Goal: Task Accomplishment & Management: Manage account settings

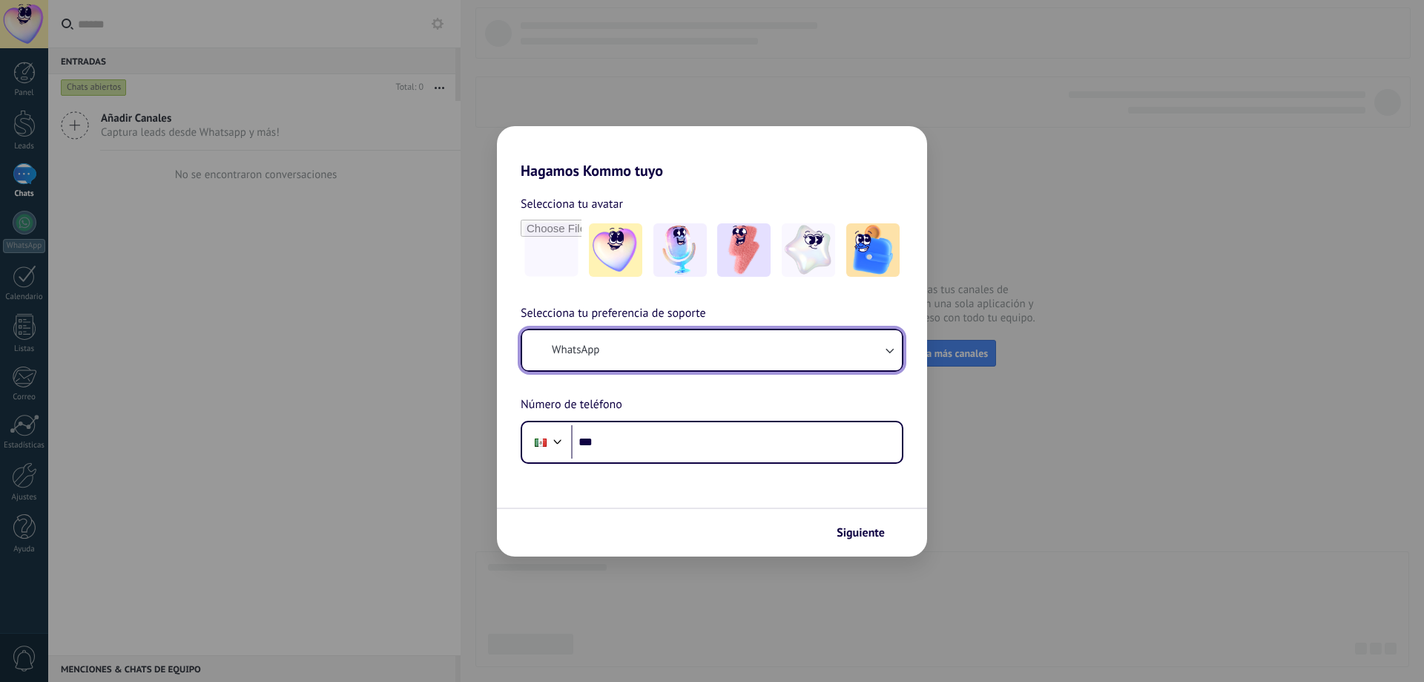
click at [663, 364] on button "WhatsApp" at bounding box center [712, 350] width 380 height 40
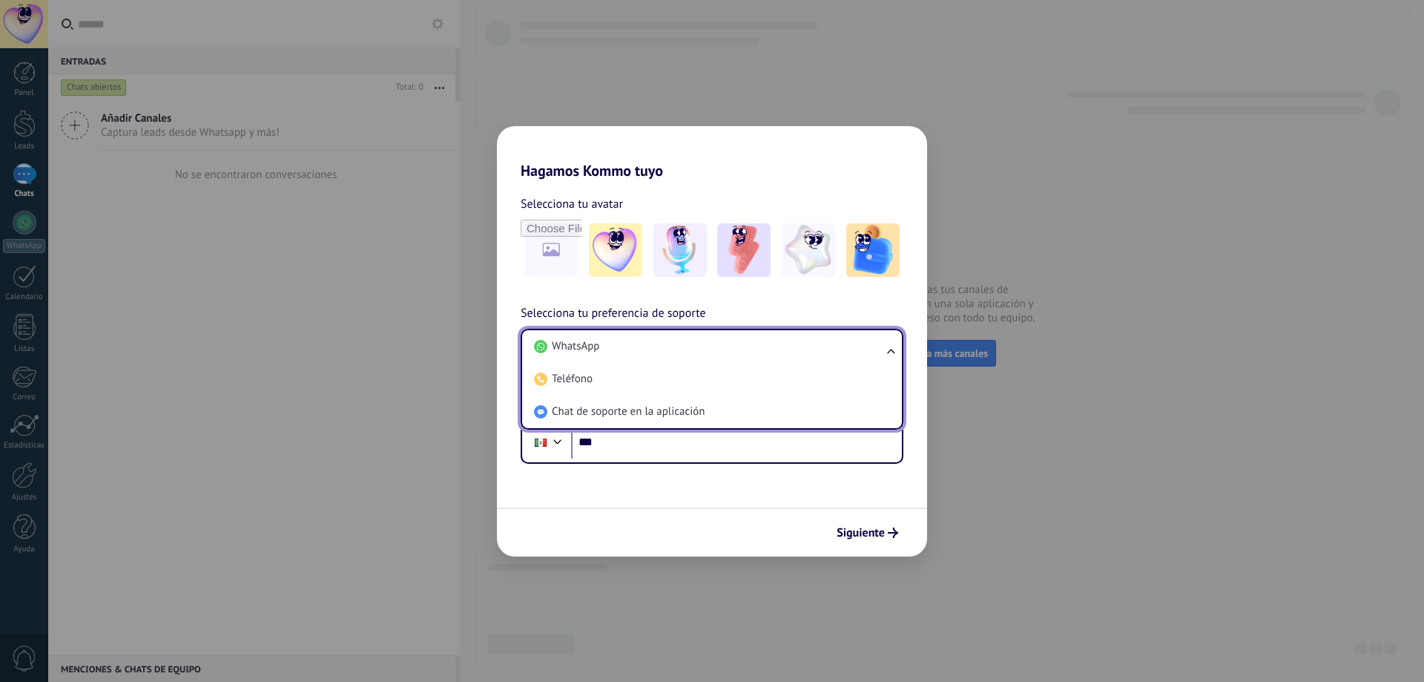
click at [714, 352] on li "WhatsApp" at bounding box center [709, 346] width 362 height 33
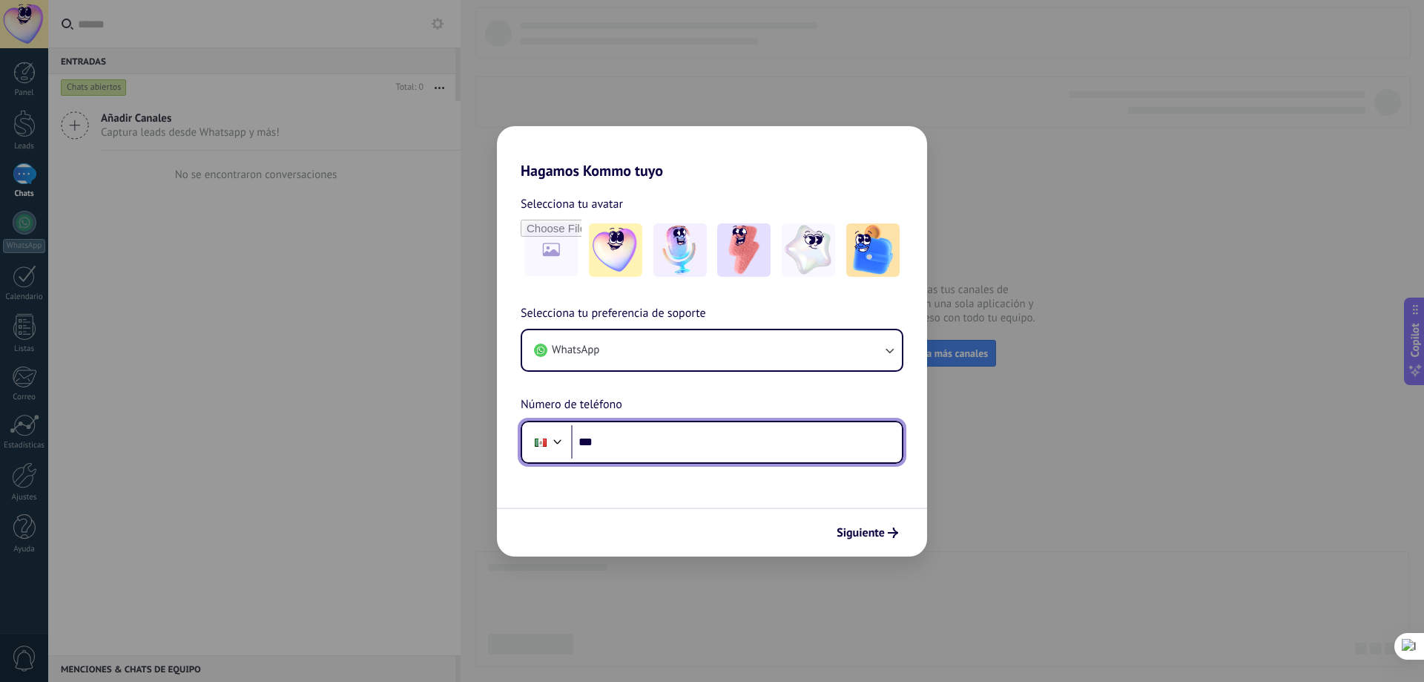
click at [665, 426] on input "***" at bounding box center [736, 442] width 331 height 34
click at [682, 446] on input "***" at bounding box center [736, 442] width 331 height 34
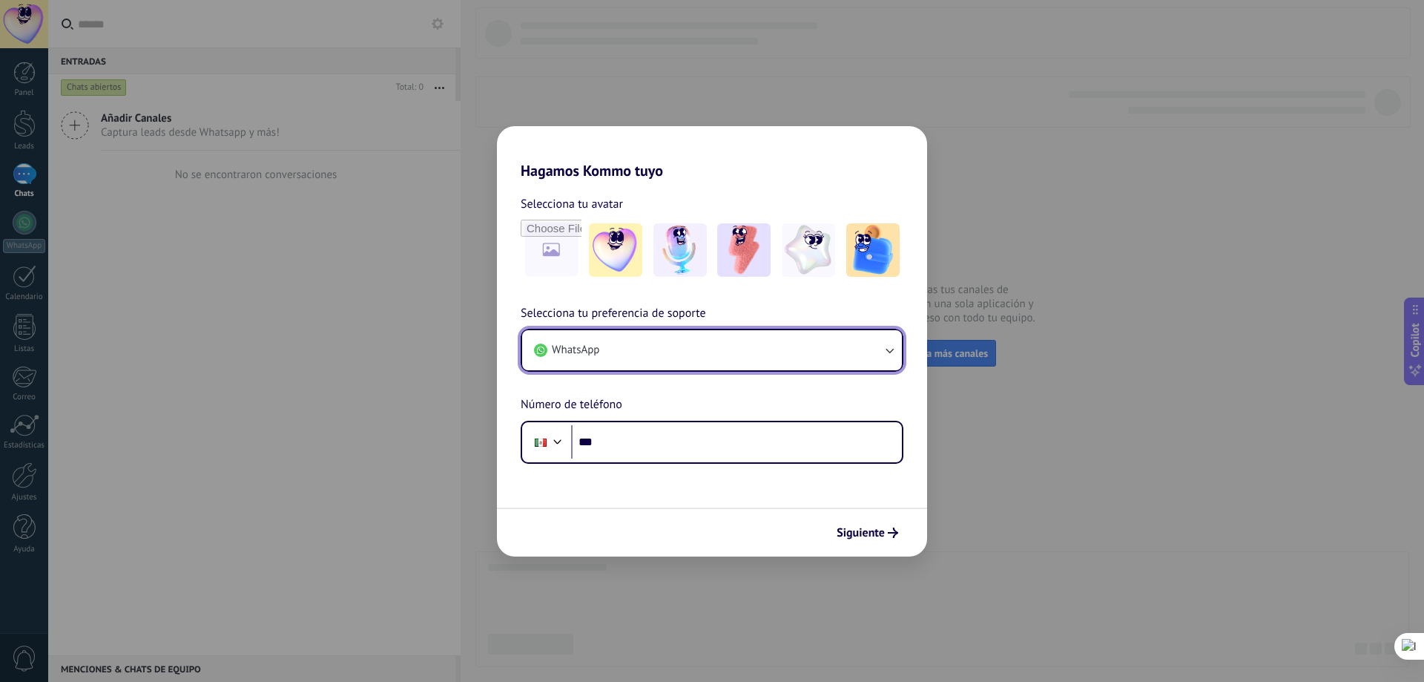
click at [828, 339] on button "WhatsApp" at bounding box center [712, 350] width 380 height 40
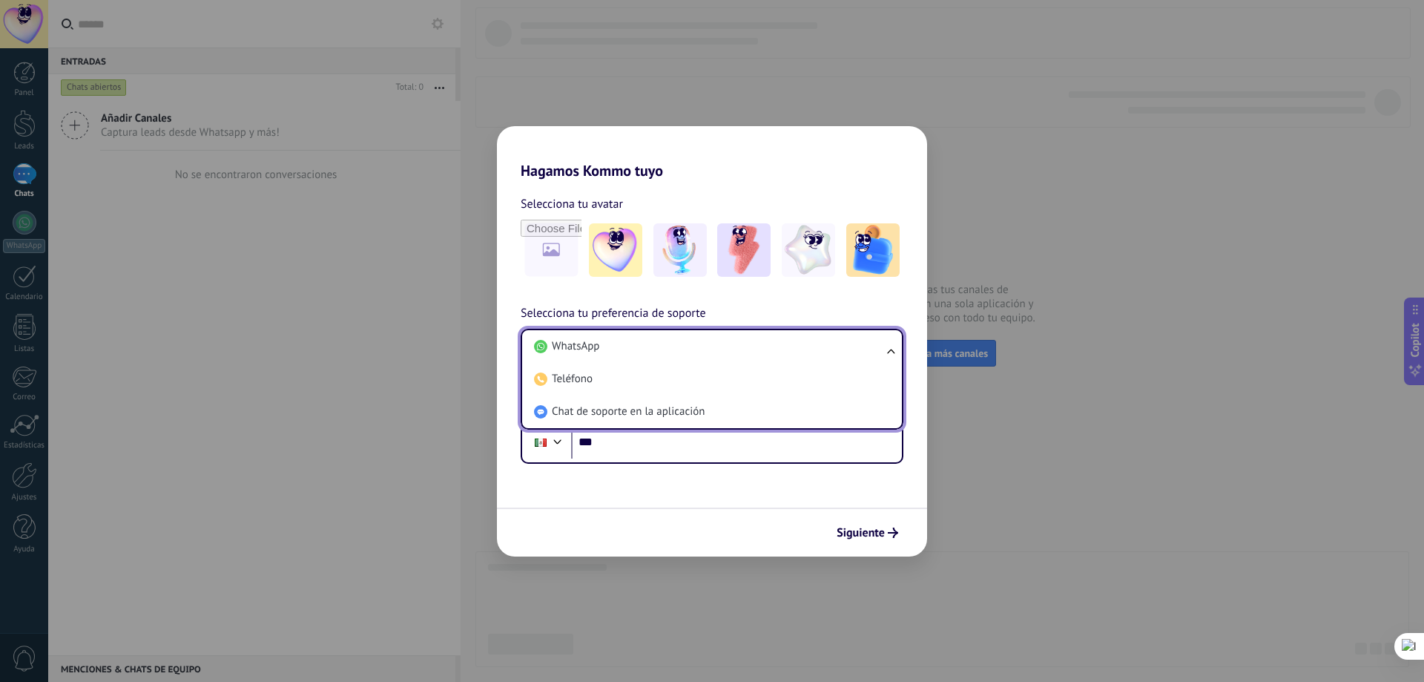
click at [716, 341] on li "WhatsApp" at bounding box center [709, 346] width 362 height 33
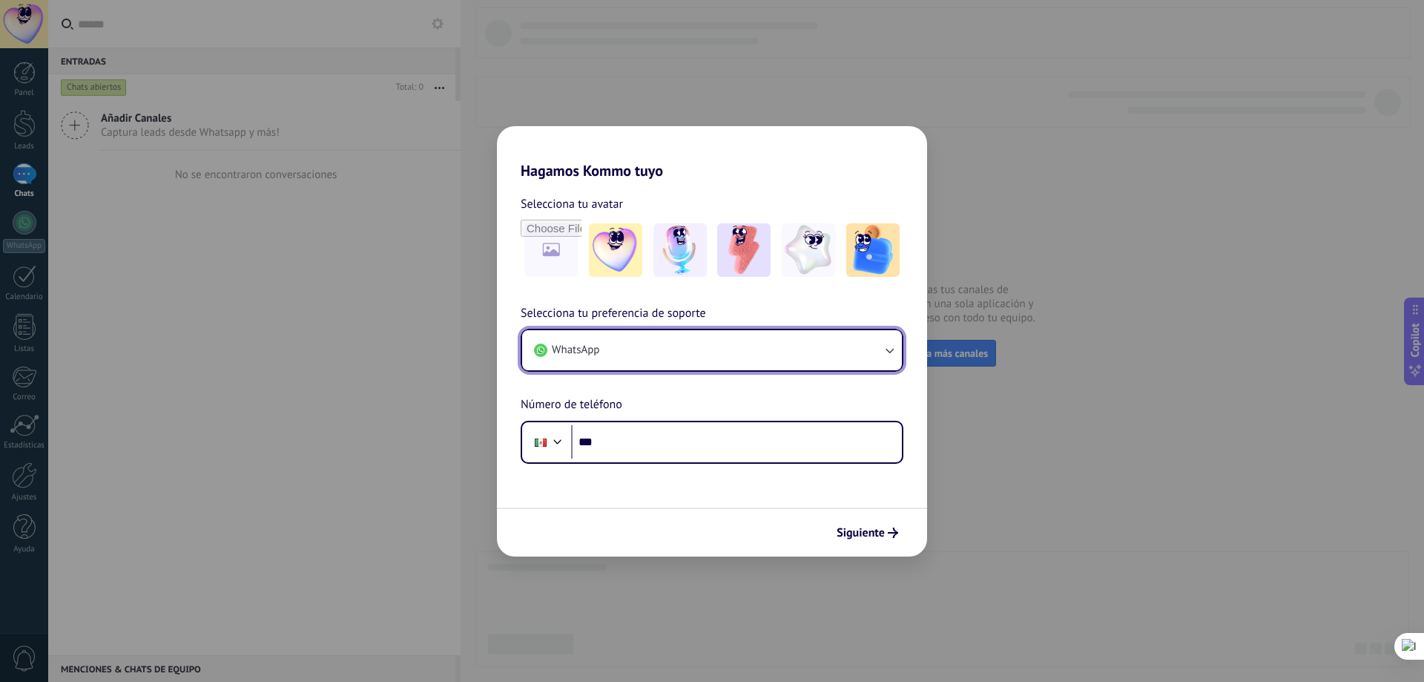
click at [630, 355] on button "WhatsApp" at bounding box center [712, 350] width 380 height 40
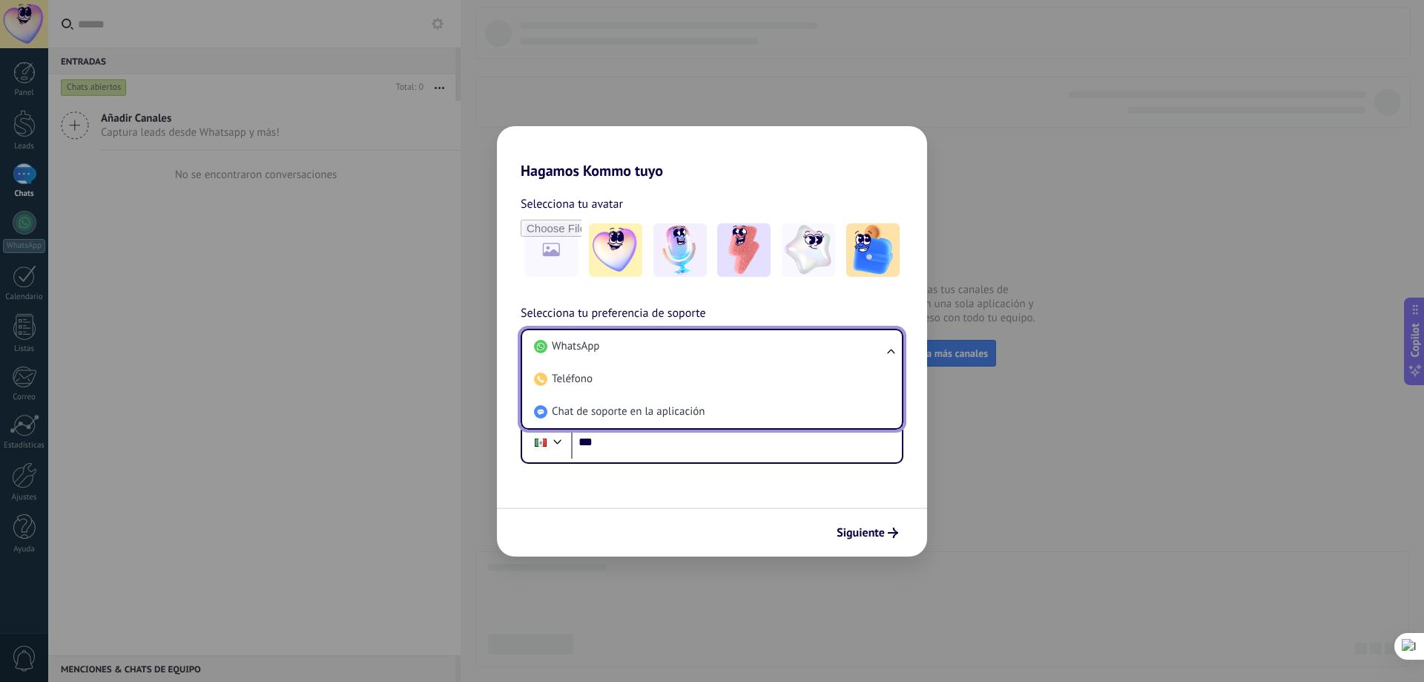
click at [633, 382] on li "Teléfono" at bounding box center [709, 379] width 362 height 33
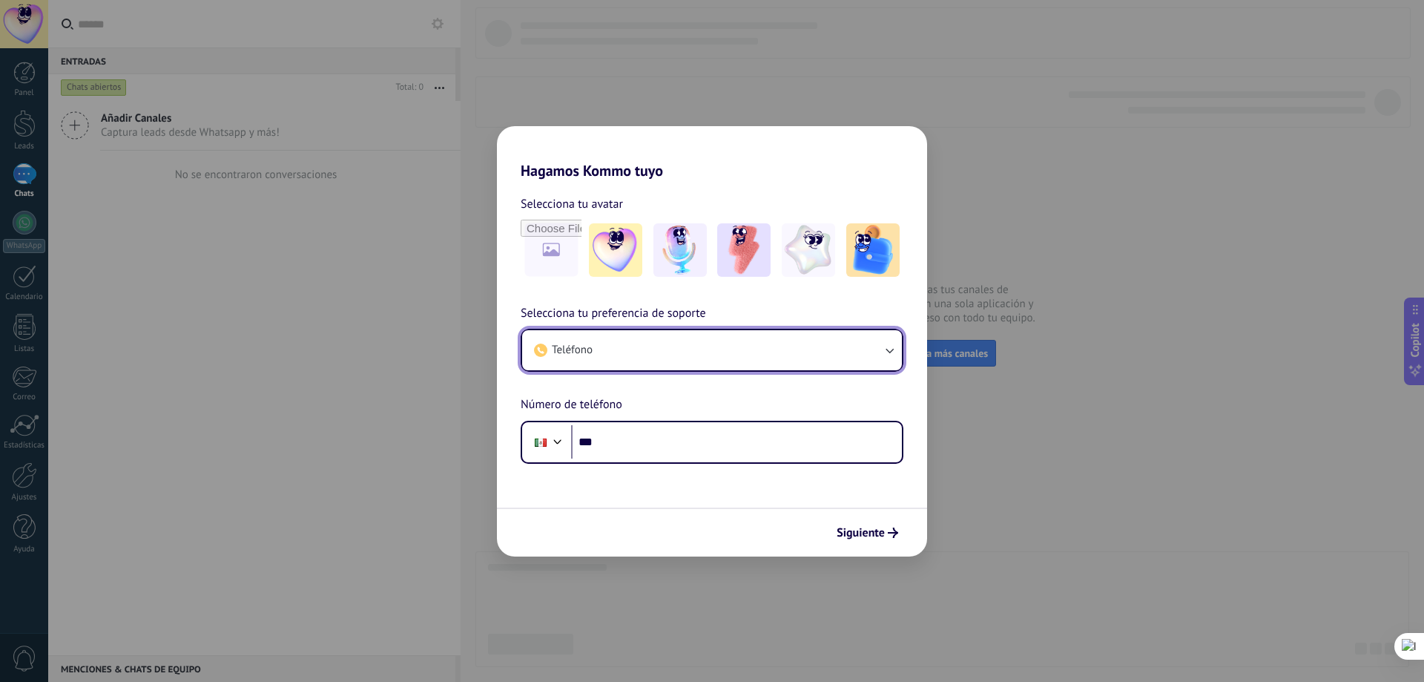
click at [713, 358] on button "Teléfono" at bounding box center [712, 350] width 380 height 40
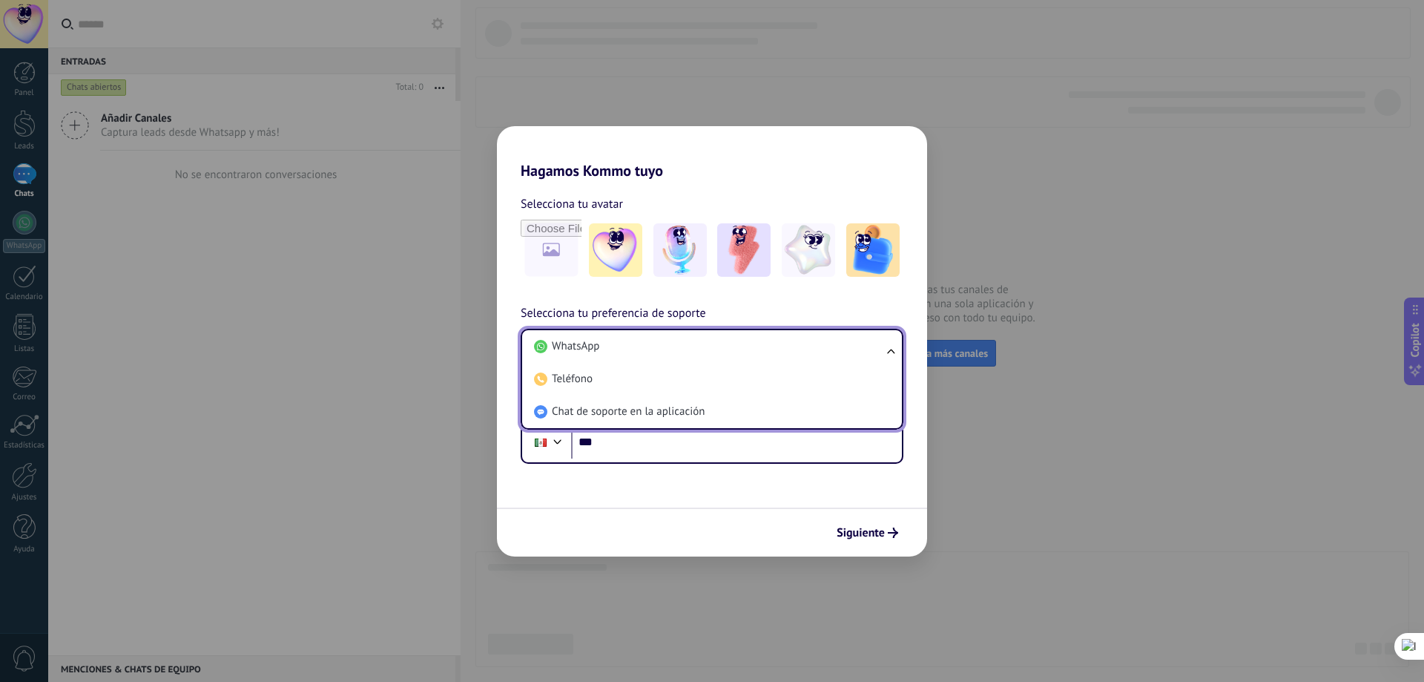
click at [711, 366] on li "Teléfono" at bounding box center [709, 379] width 362 height 33
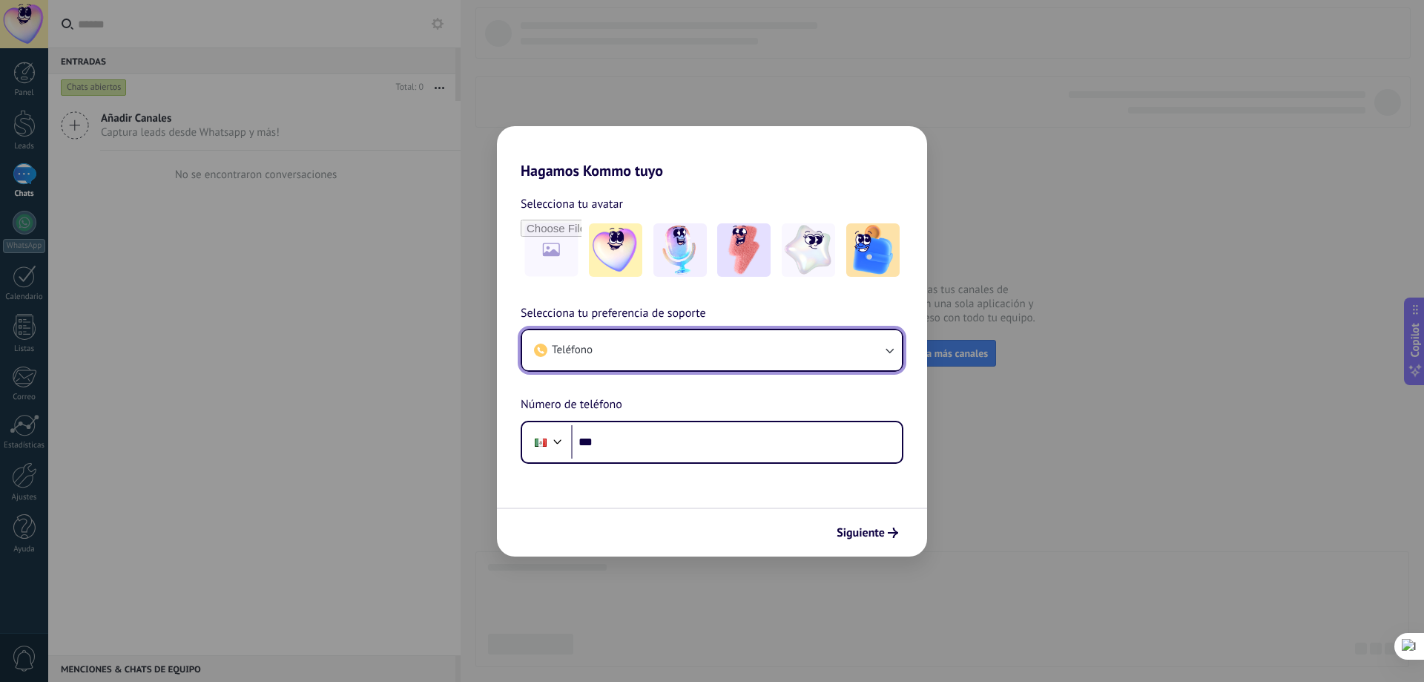
click at [718, 352] on button "Teléfono" at bounding box center [712, 350] width 380 height 40
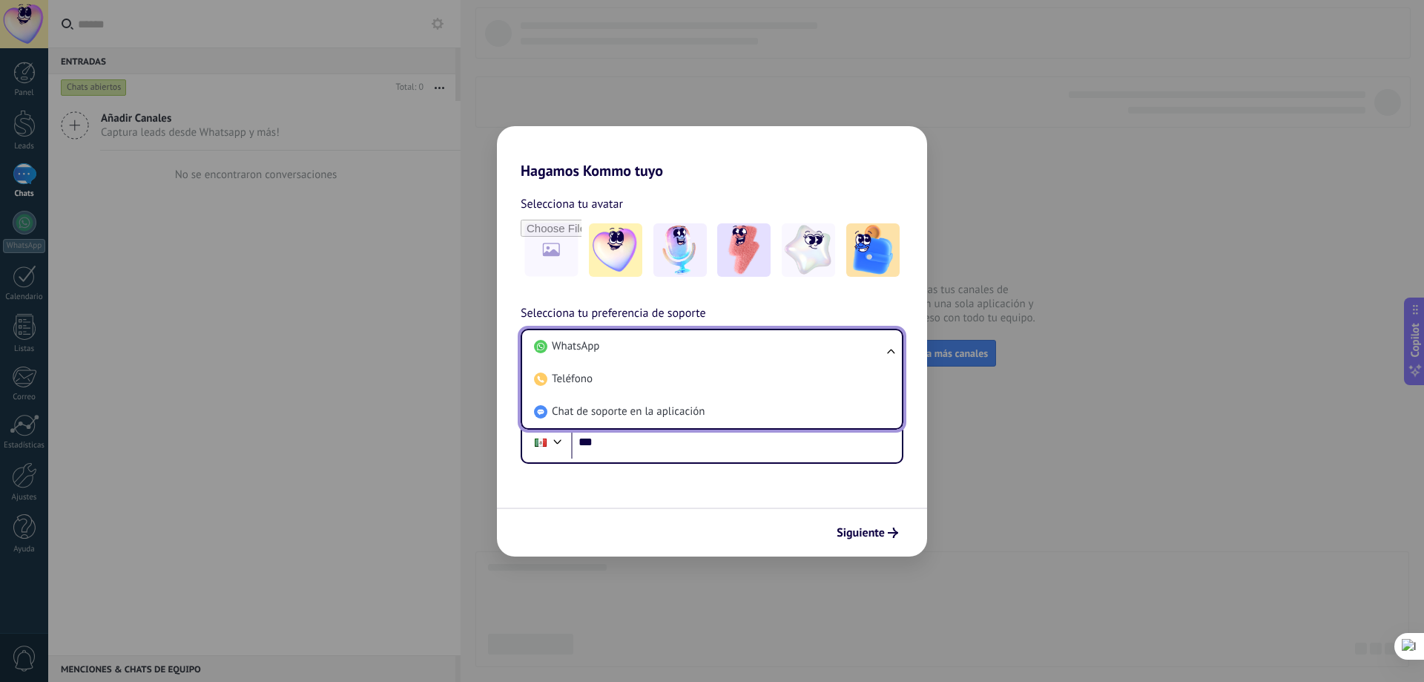
click at [709, 339] on li "WhatsApp" at bounding box center [709, 346] width 362 height 33
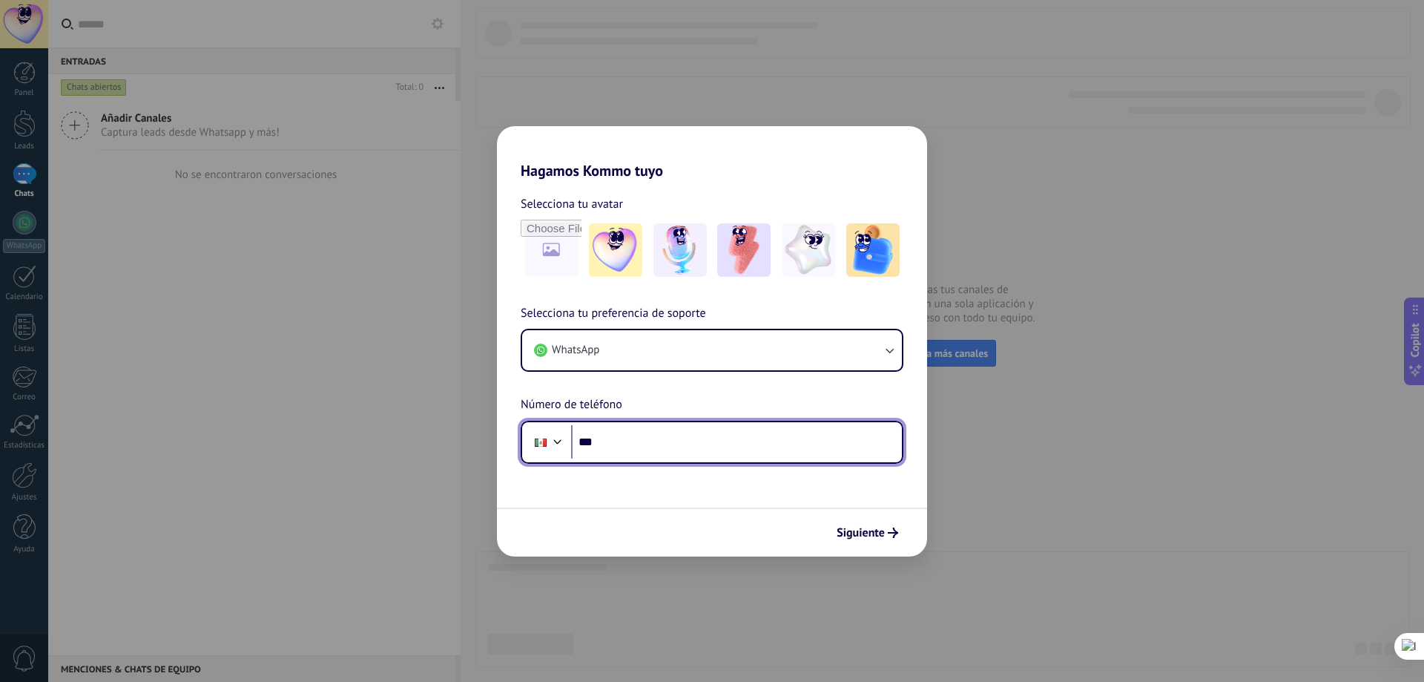
click at [619, 440] on input "***" at bounding box center [736, 442] width 331 height 34
type input "**********"
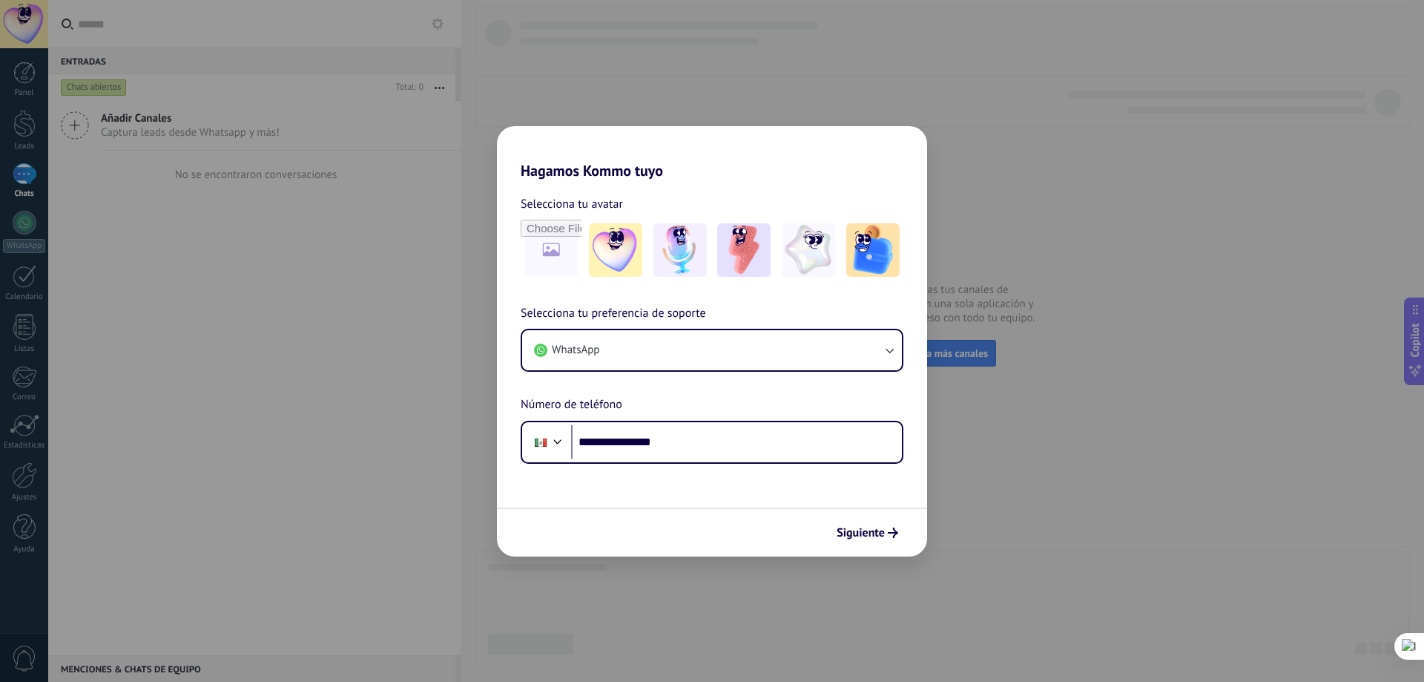
click at [887, 527] on button "Siguiente" at bounding box center [867, 532] width 75 height 25
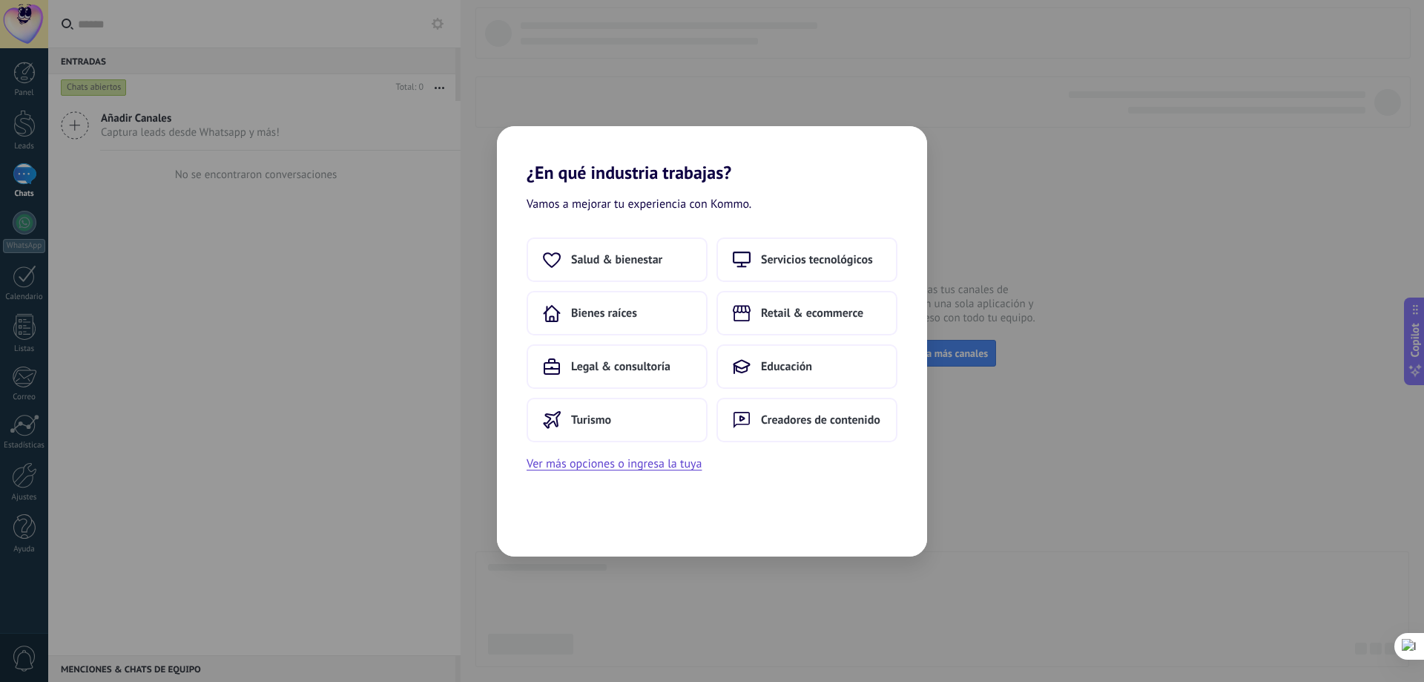
click at [814, 319] on span "Retail & ecommerce" at bounding box center [812, 313] width 102 height 15
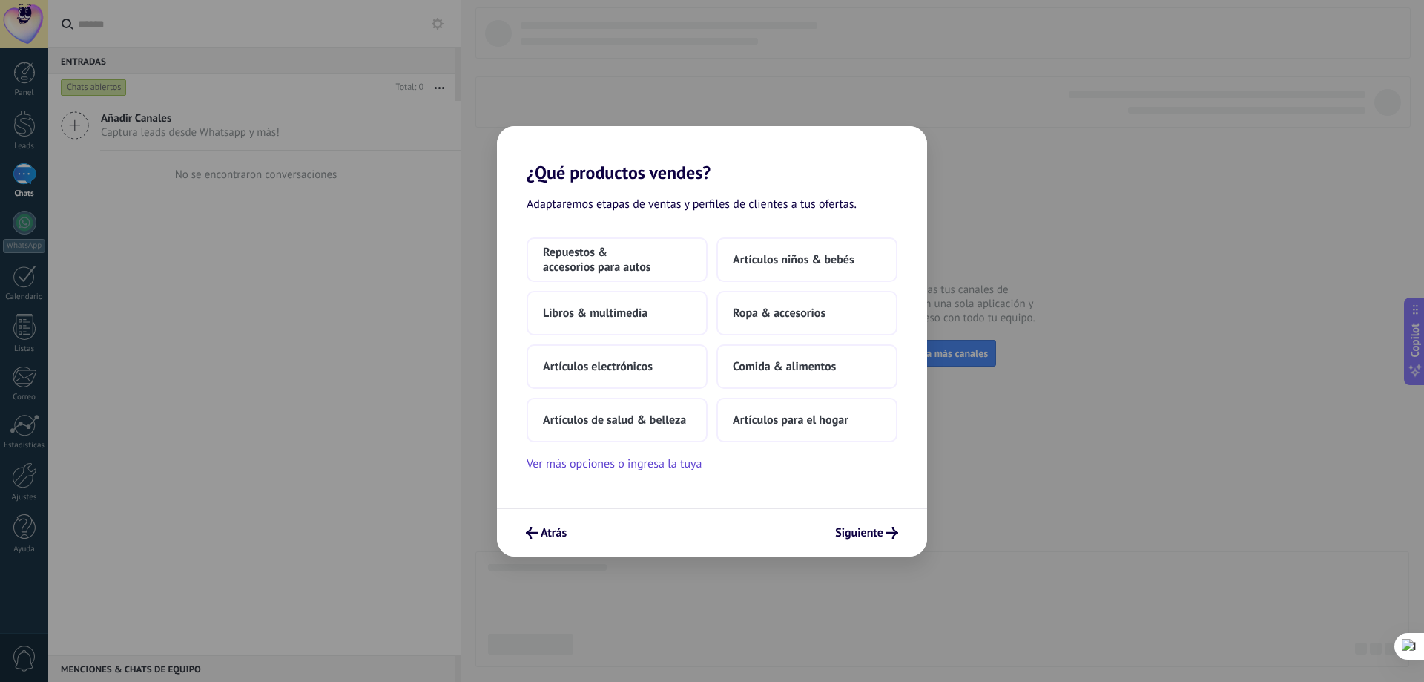
click at [556, 534] on span "Atrás" at bounding box center [554, 532] width 26 height 10
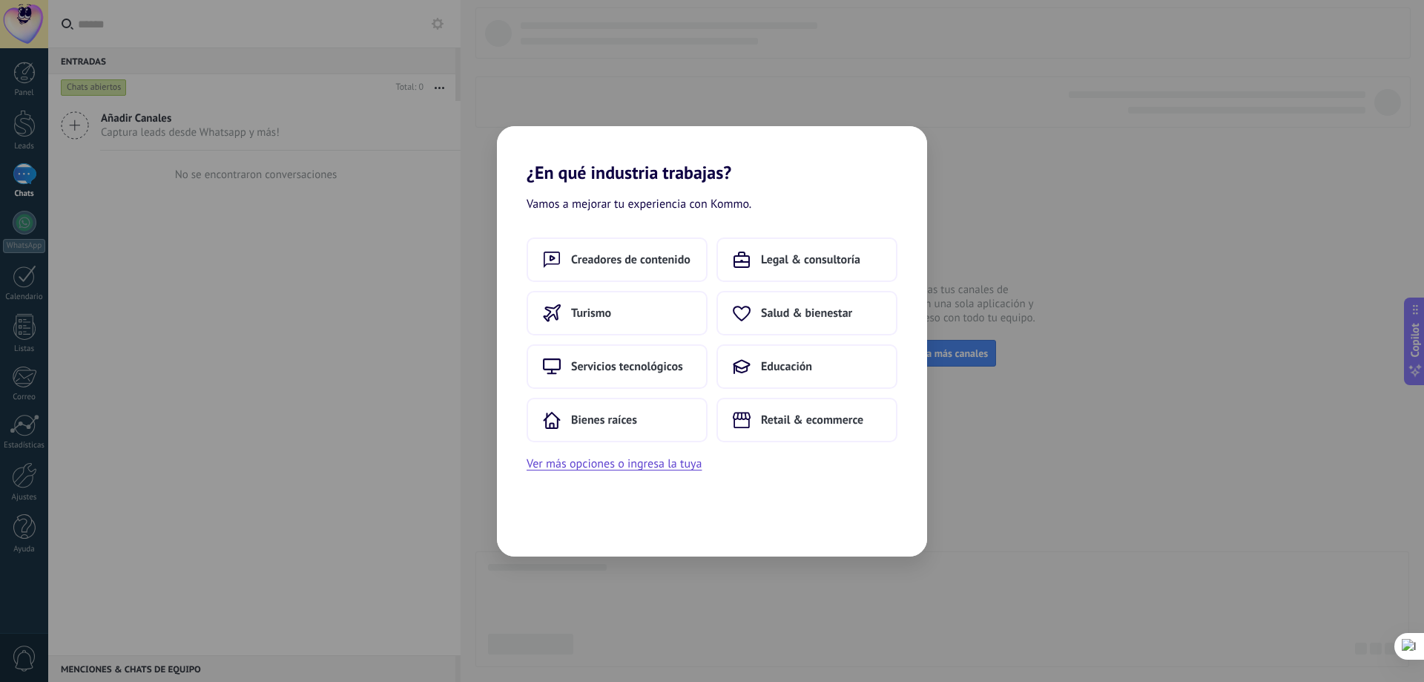
click at [668, 469] on button "Ver más opciones o ingresa la tuya" at bounding box center [614, 463] width 175 height 19
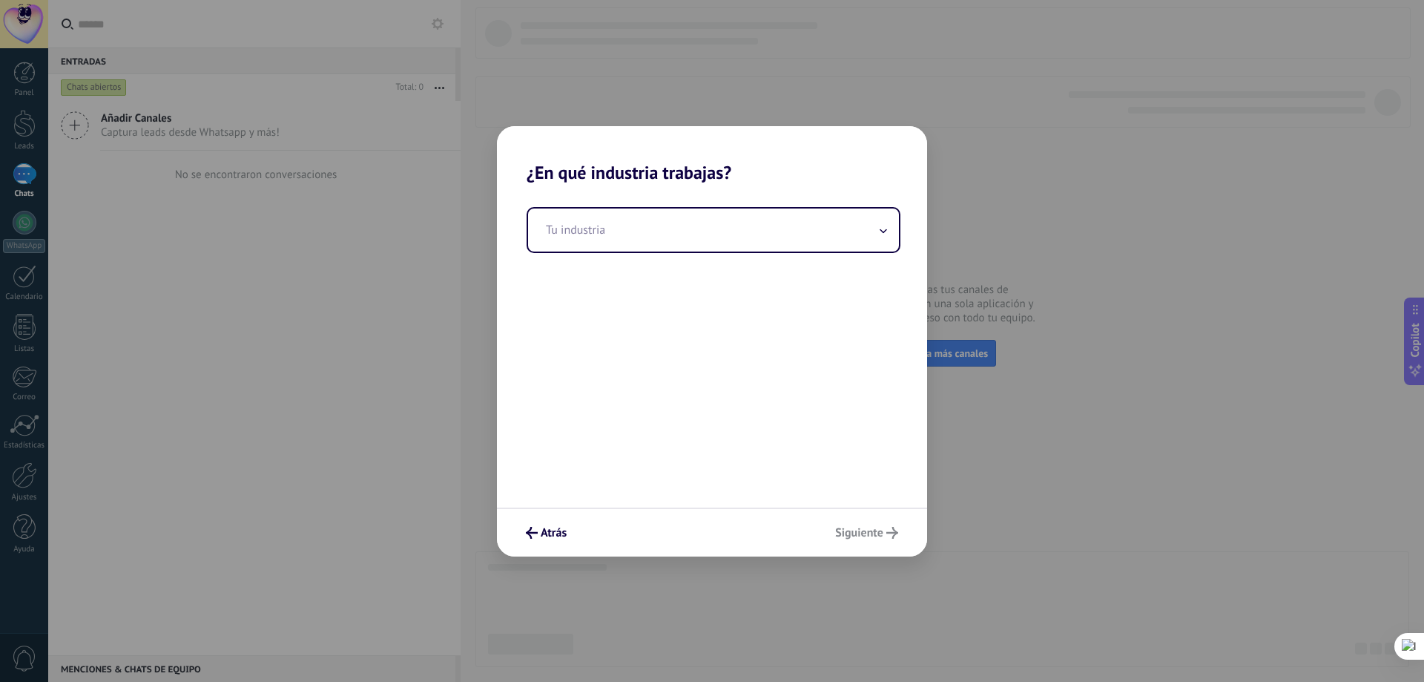
click at [636, 217] on input "text" at bounding box center [713, 229] width 371 height 43
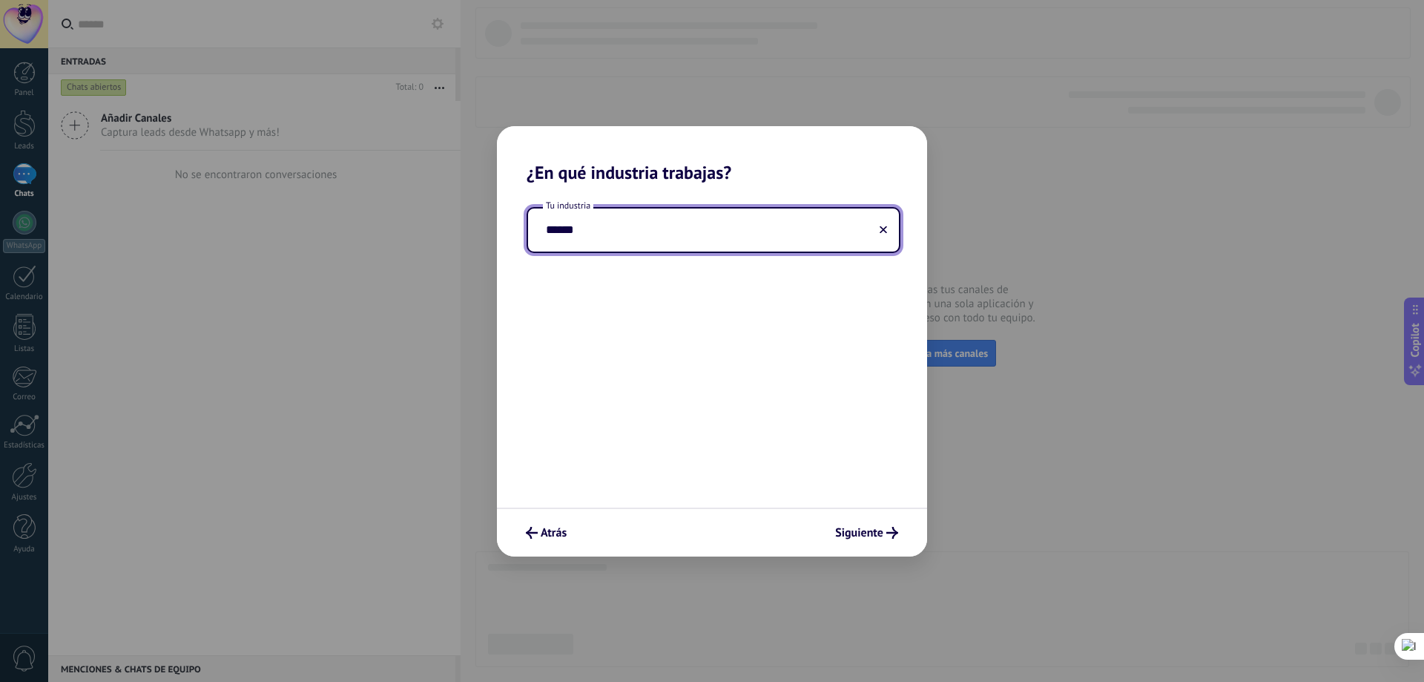
type input "******"
click at [893, 527] on use "submit" at bounding box center [892, 533] width 12 height 12
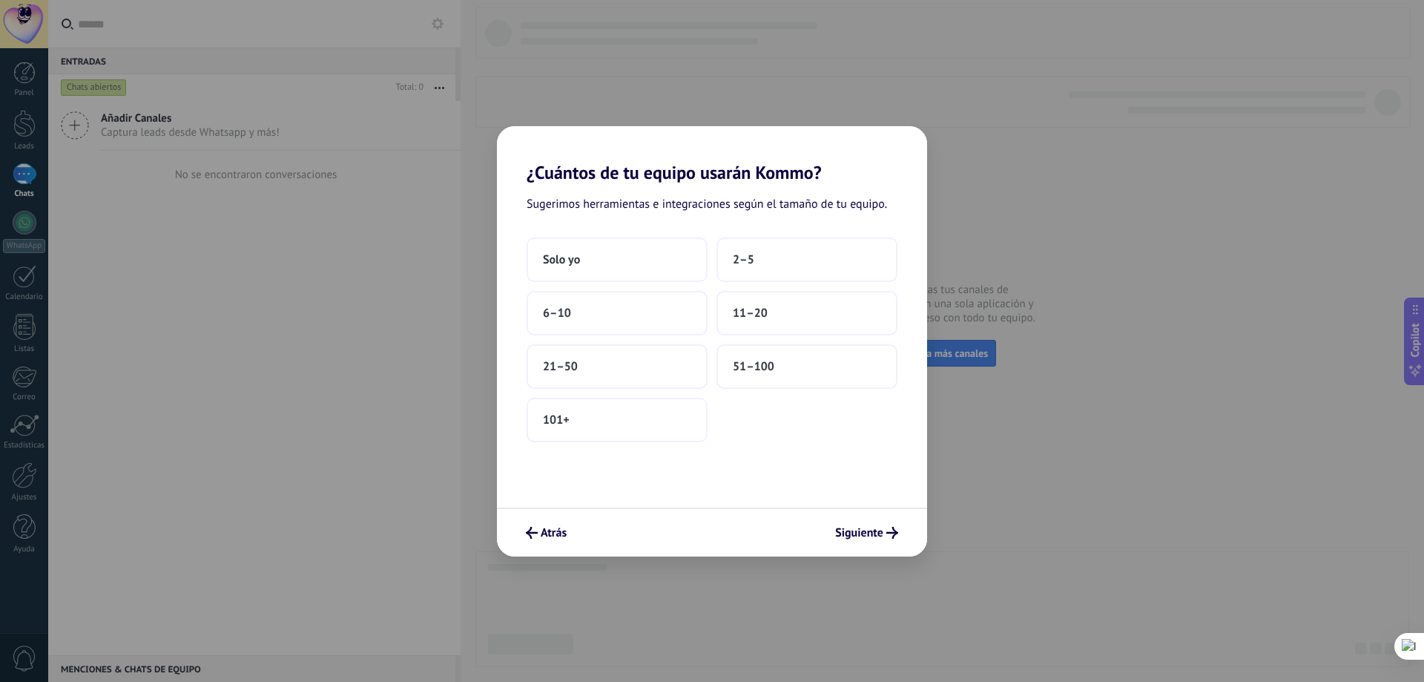
click at [762, 248] on button "2–5" at bounding box center [806, 259] width 181 height 45
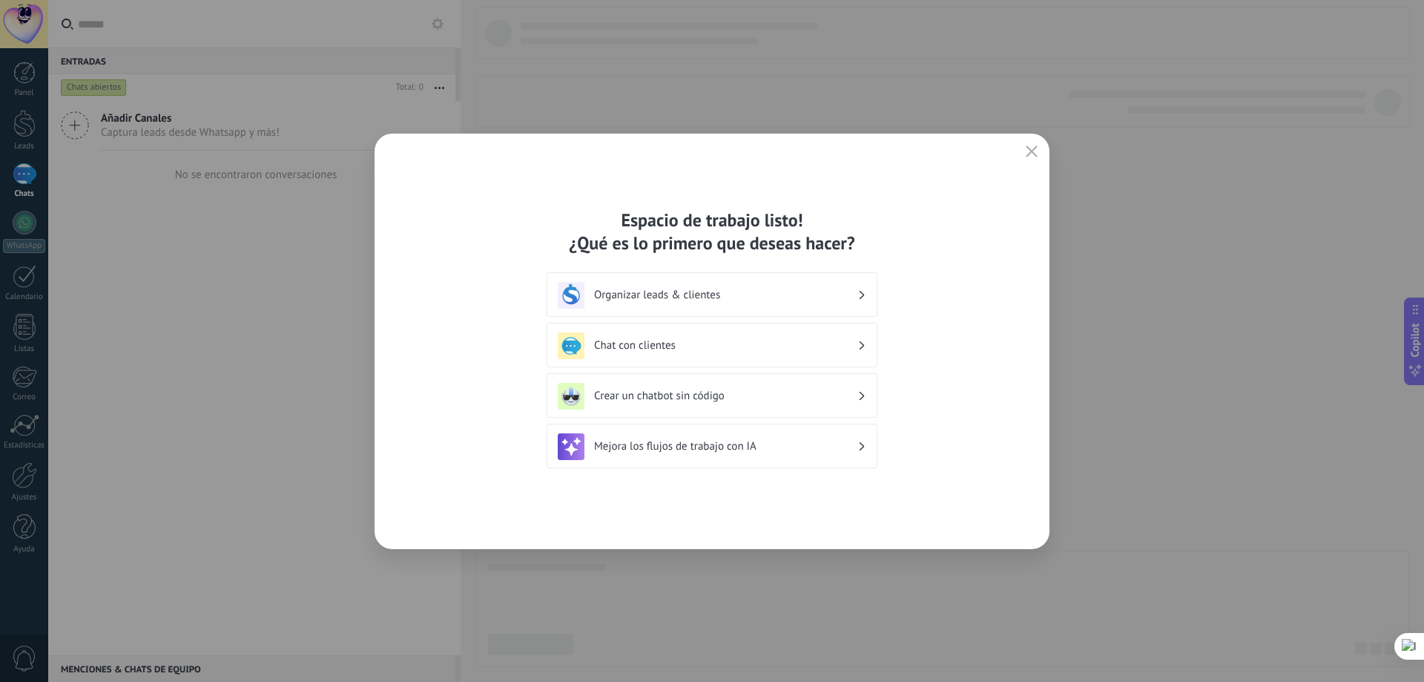
click at [800, 395] on h3 "Crear un chatbot sin código" at bounding box center [725, 396] width 263 height 14
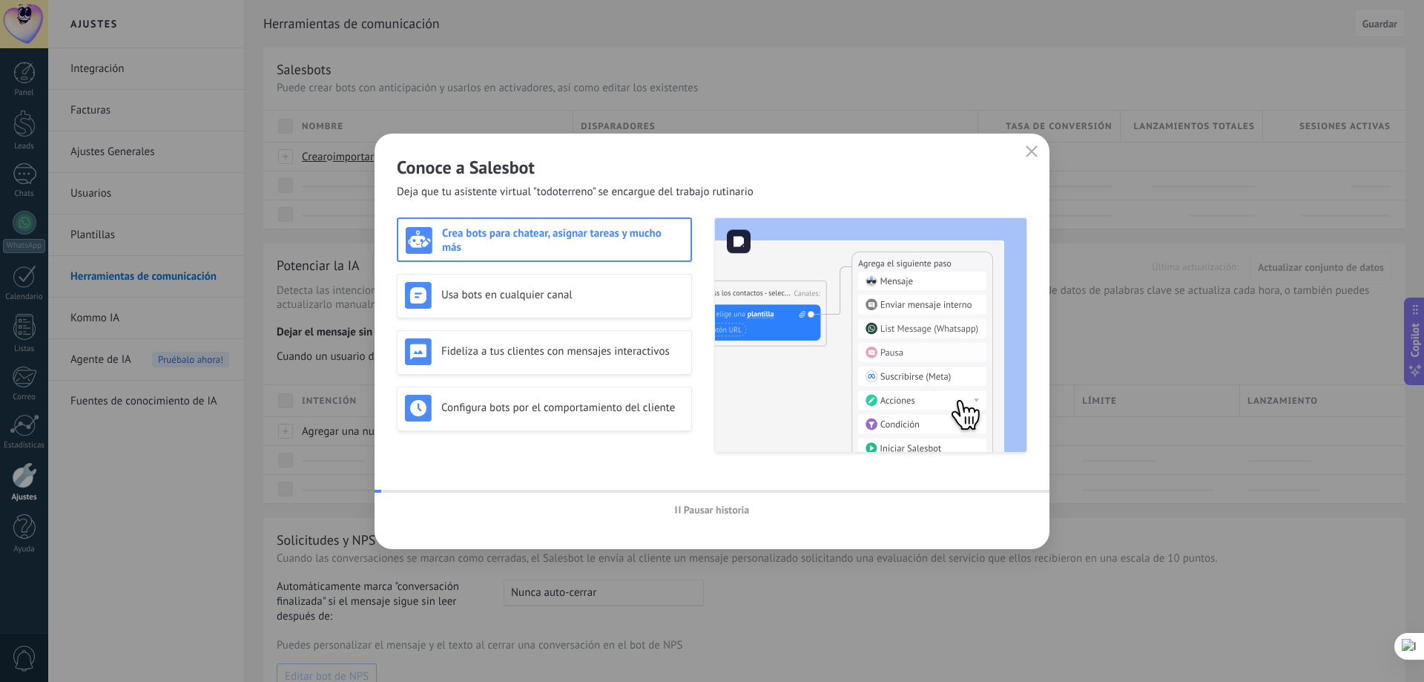
click at [863, 393] on img at bounding box center [871, 335] width 312 height 234
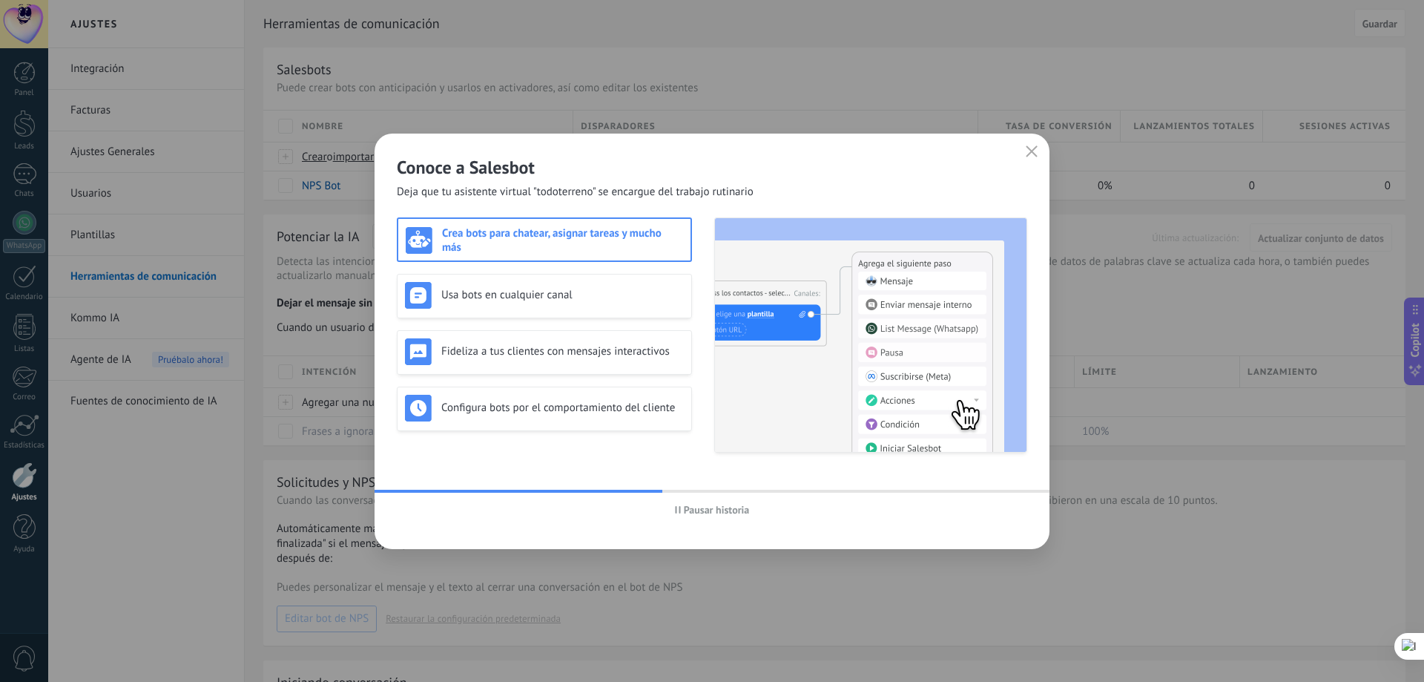
click at [1032, 145] on button "button" at bounding box center [1031, 152] width 19 height 21
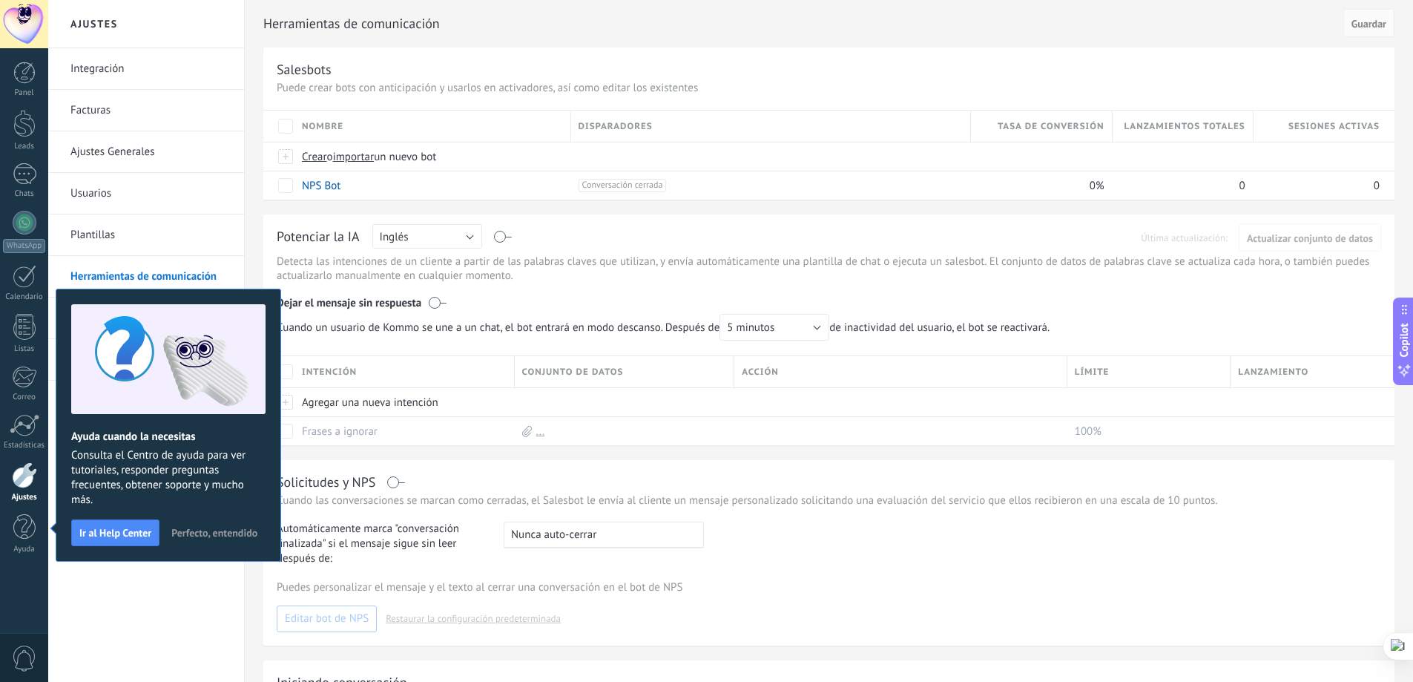
click at [116, 576] on div "Integración Facturas Ajustes Generales Usuarios Plantillas Herramientas de comu…" at bounding box center [146, 364] width 196 height 633
click at [194, 527] on span "Perfecto, entendido" at bounding box center [214, 532] width 86 height 10
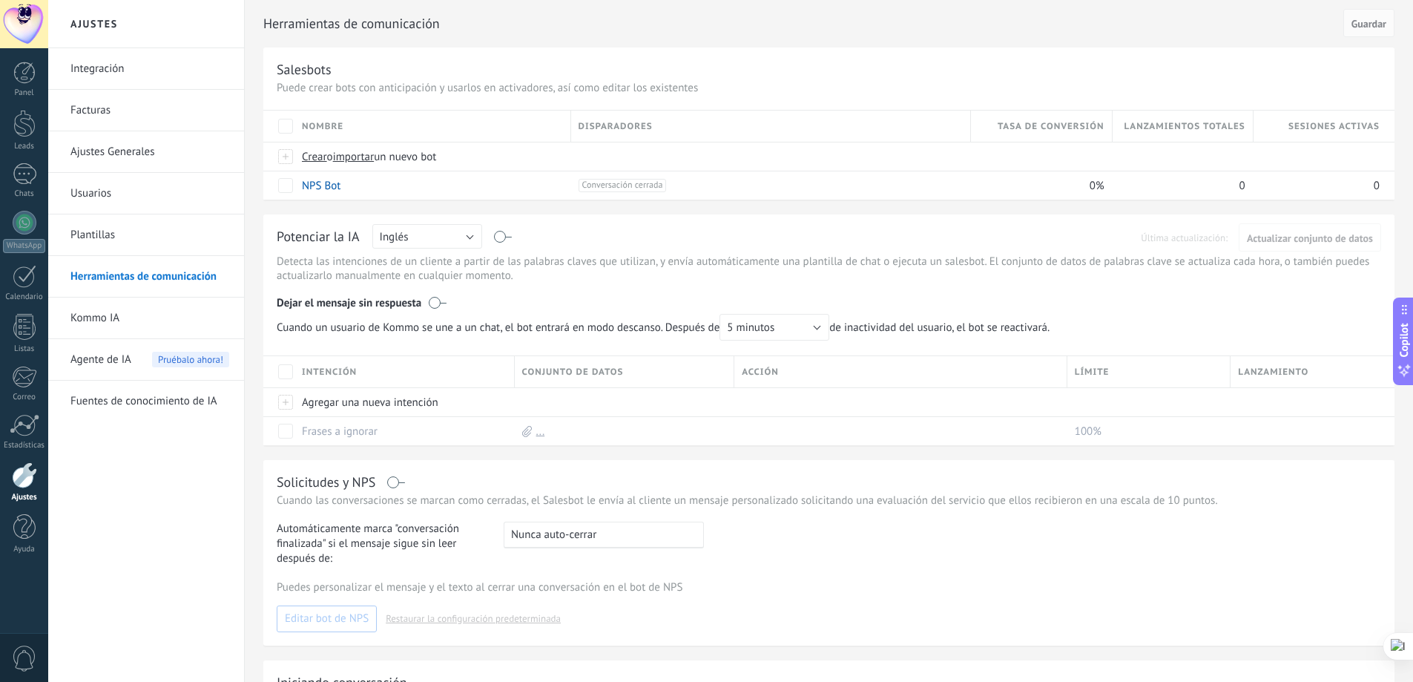
click at [31, 479] on div at bounding box center [24, 475] width 25 height 26
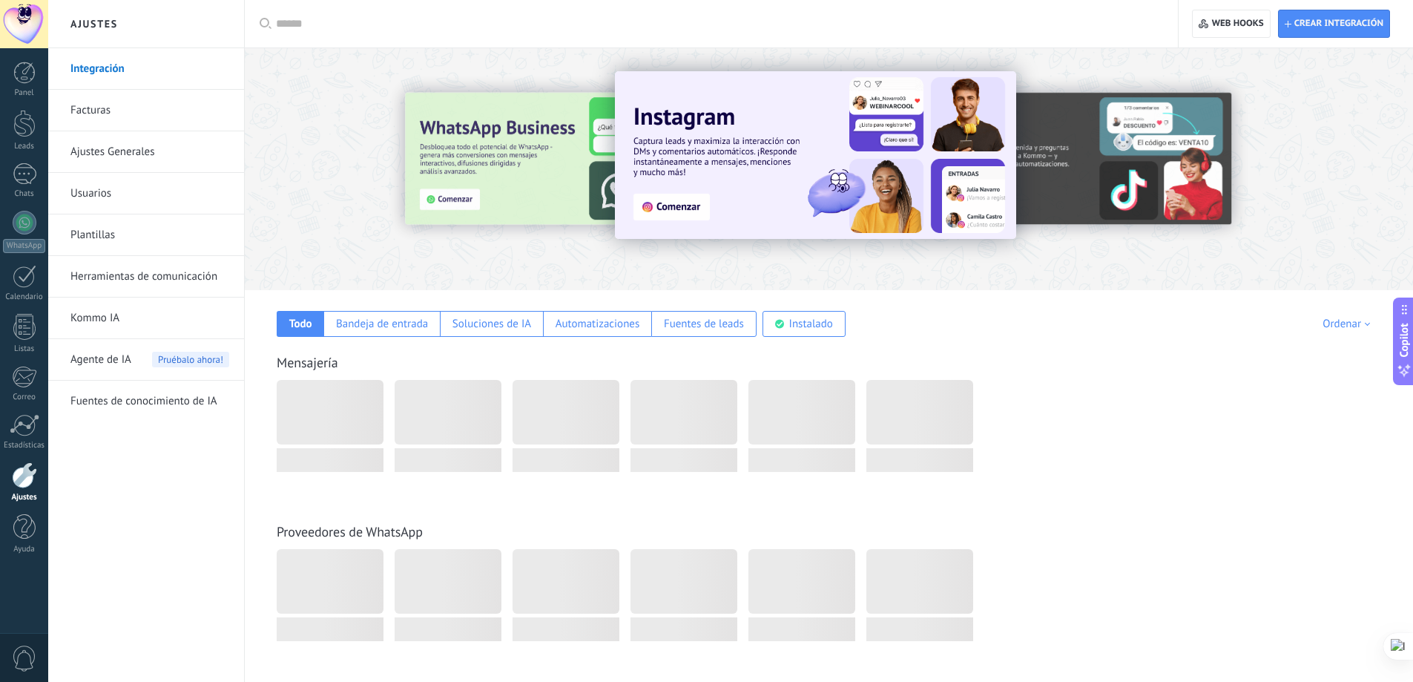
click at [116, 149] on link "Ajustes Generales" at bounding box center [149, 152] width 159 height 42
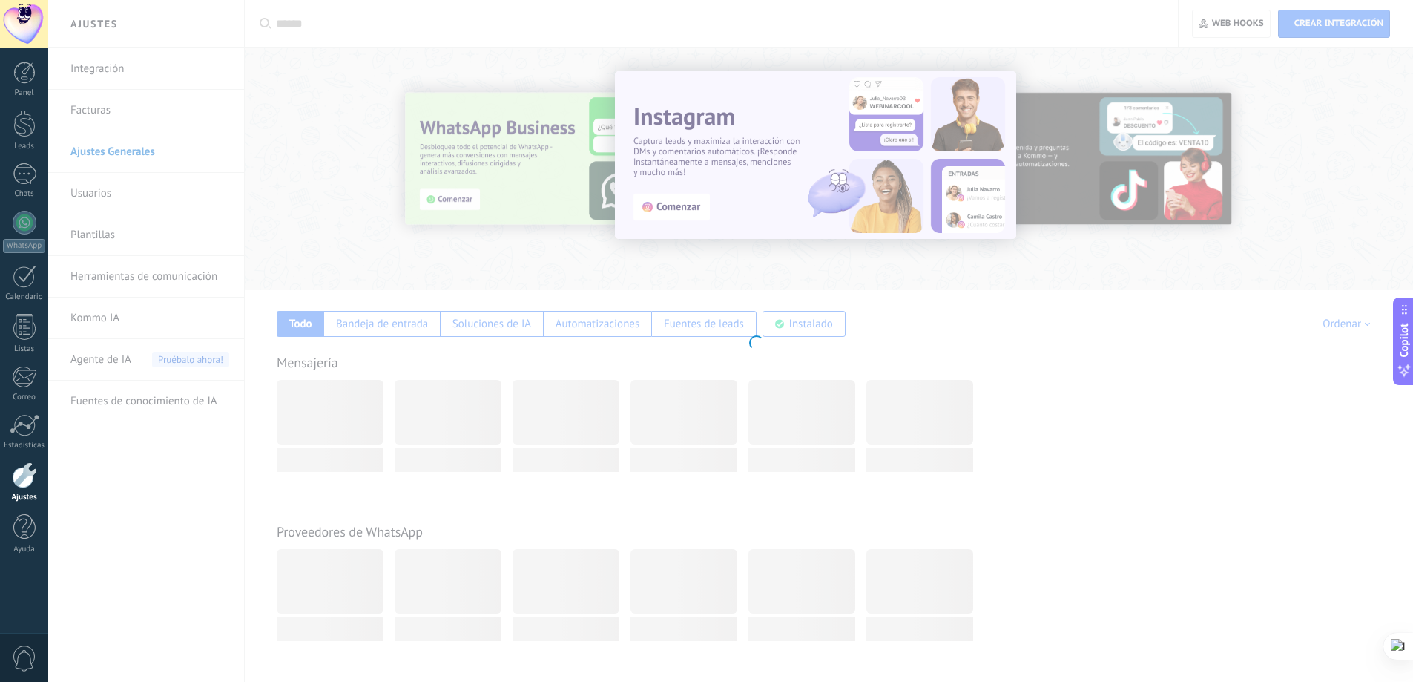
click at [108, 188] on body ".abecls-1,.abecls-2{fill-rule:evenodd}.abecls-2{fill:#fff} .abhcls-1{fill:none}…" at bounding box center [706, 341] width 1413 height 682
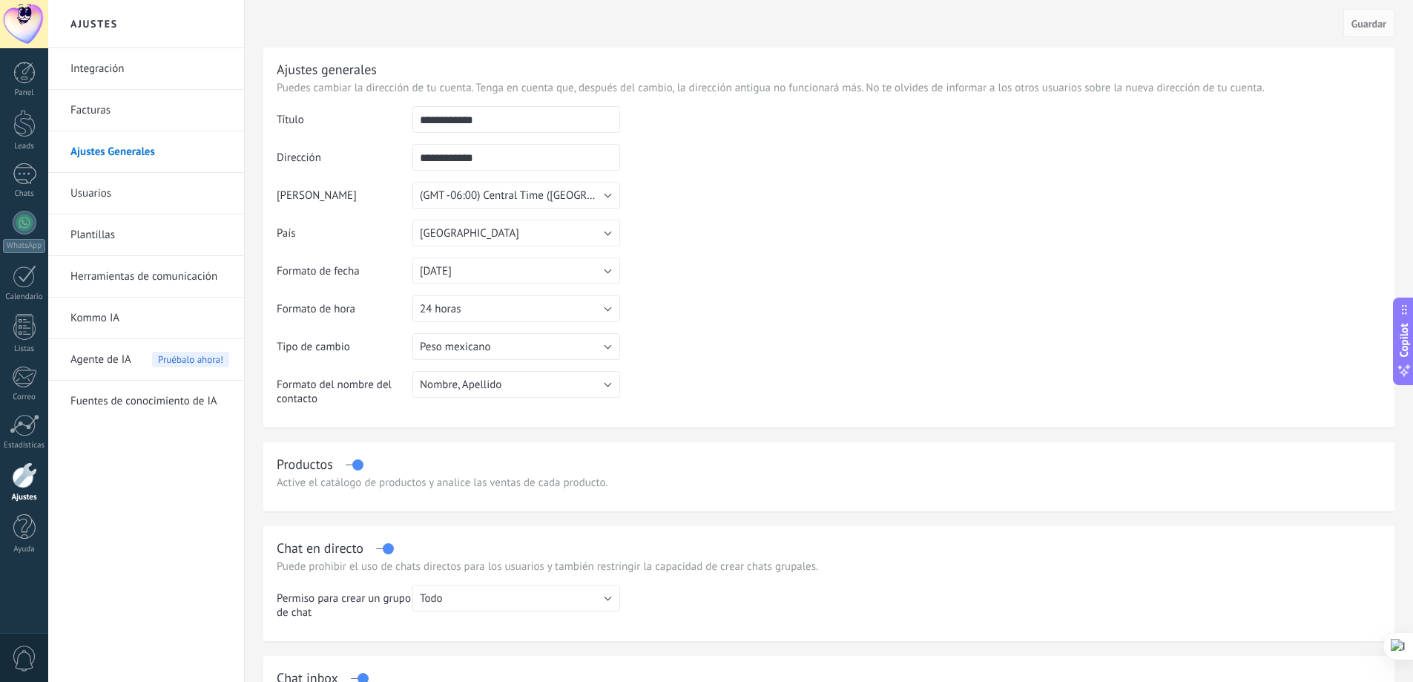
click at [112, 188] on link "Usuarios" at bounding box center [149, 194] width 159 height 42
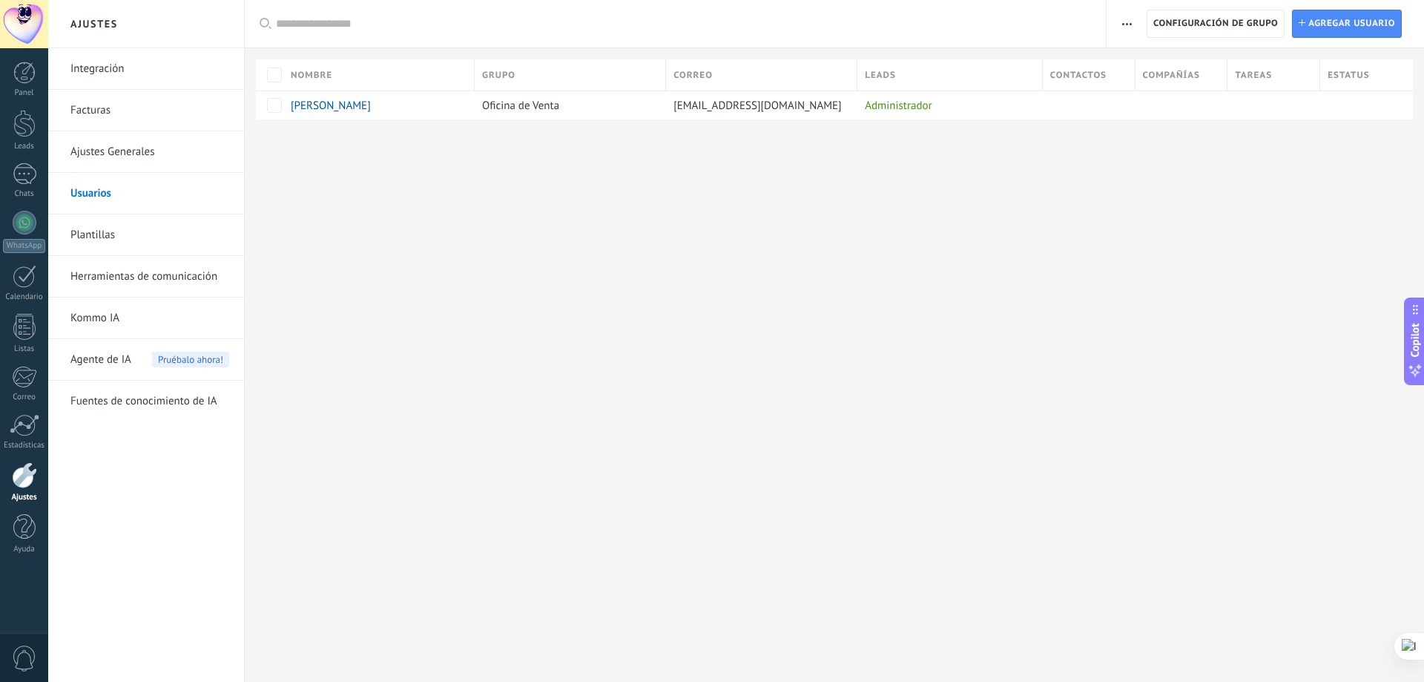
click at [1328, 13] on span "Agregar usuario" at bounding box center [1351, 23] width 87 height 27
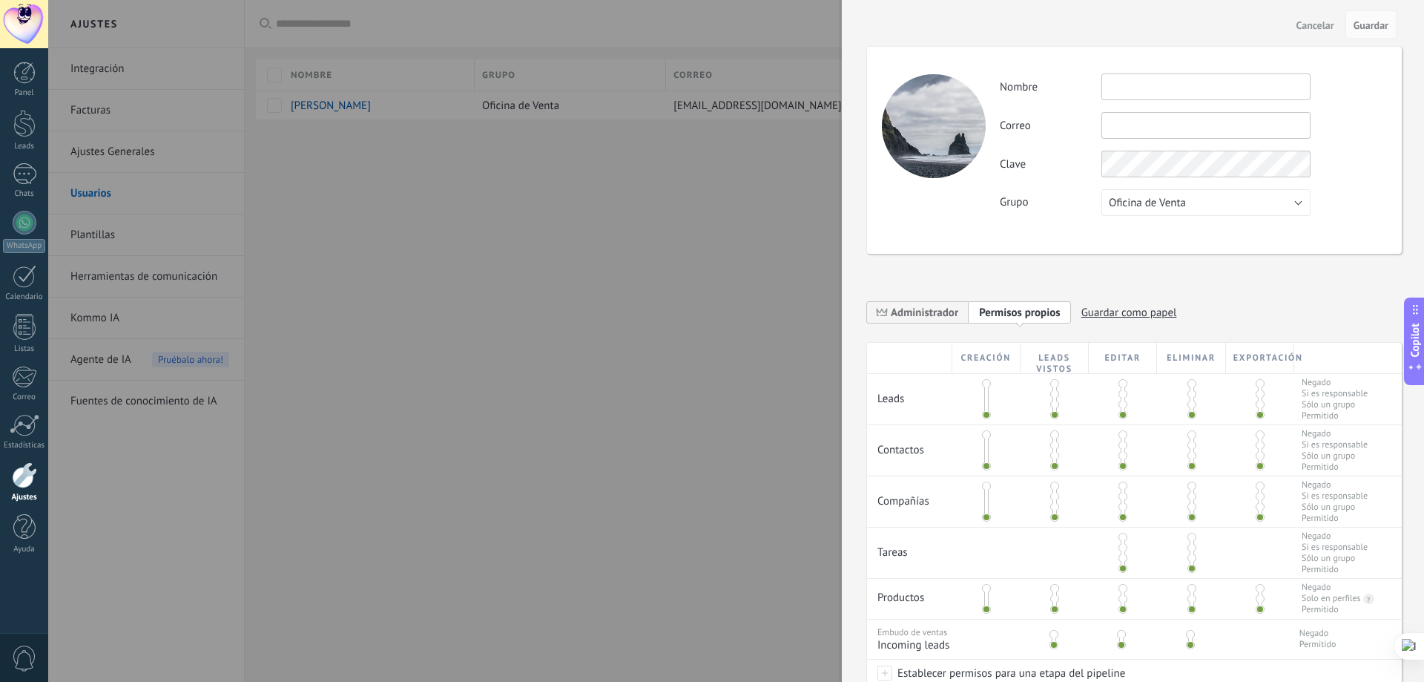
click at [1140, 88] on input "text" at bounding box center [1205, 86] width 209 height 27
click at [645, 194] on div at bounding box center [712, 341] width 1424 height 682
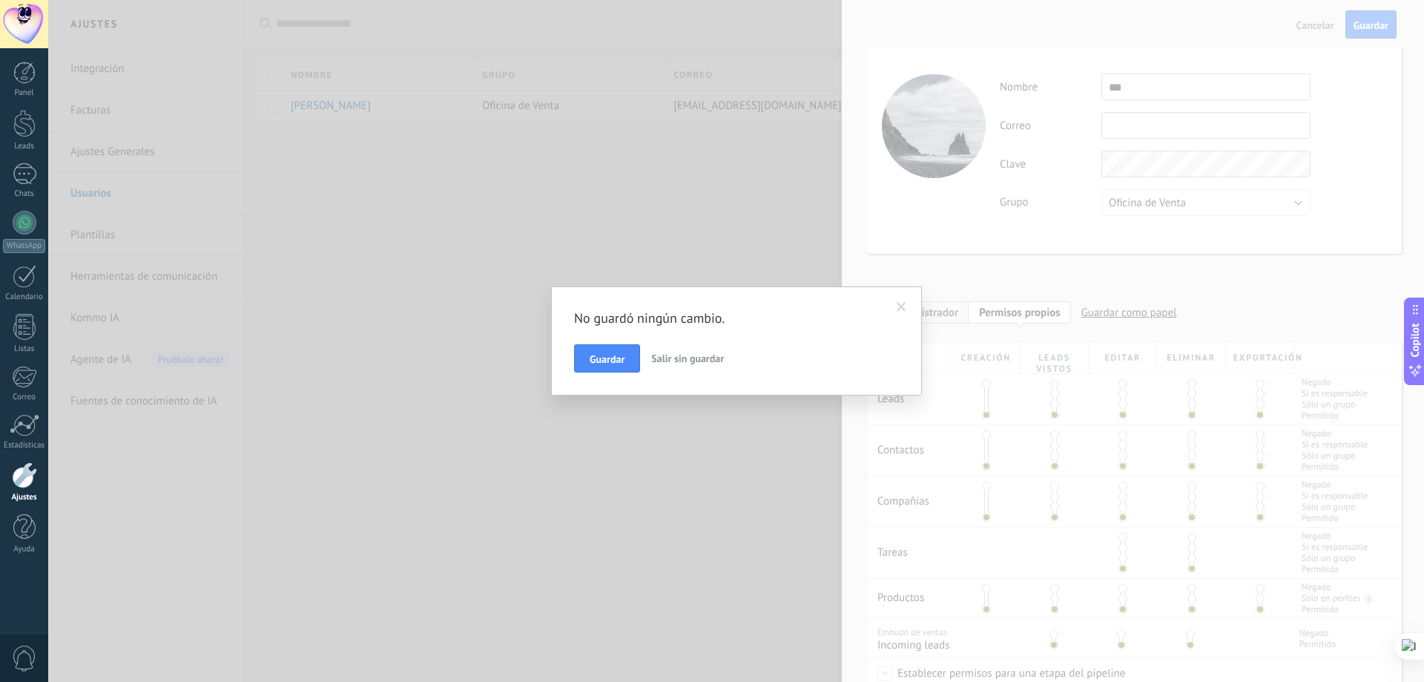
click at [913, 305] on span at bounding box center [901, 306] width 24 height 25
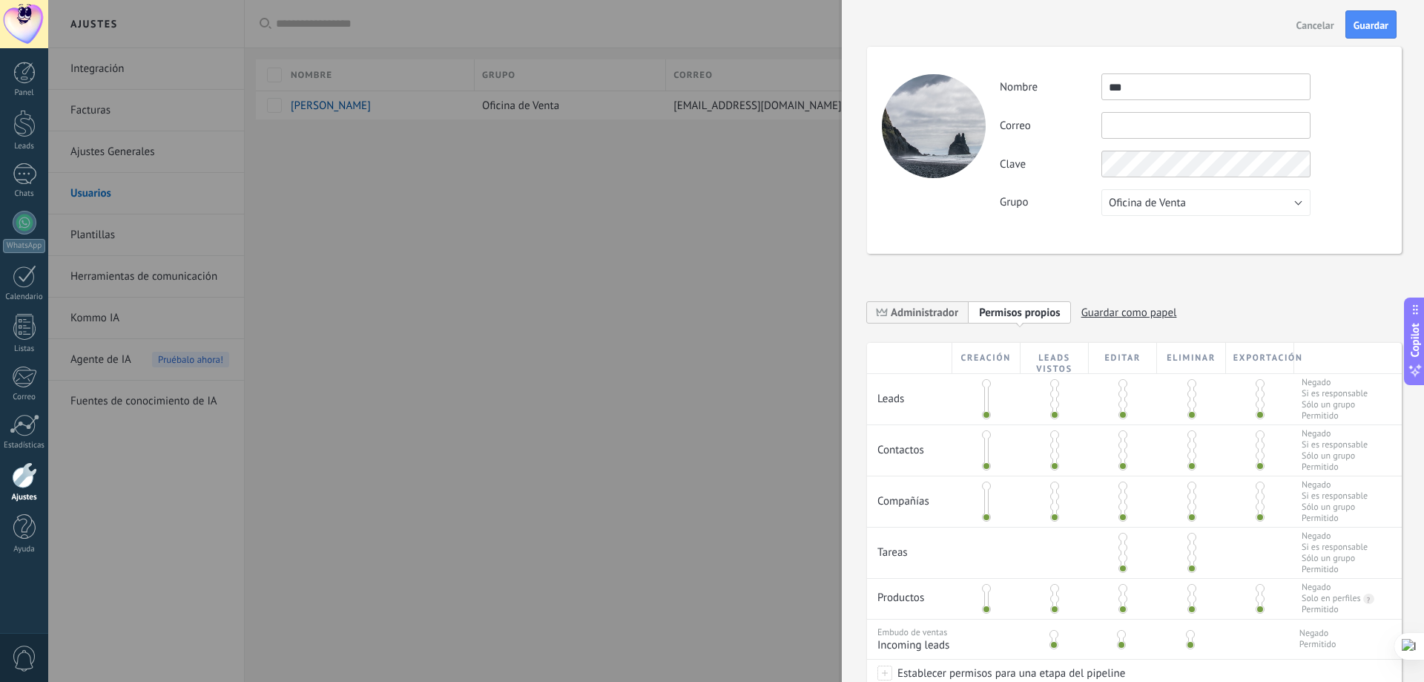
click at [607, 175] on div at bounding box center [712, 341] width 1424 height 682
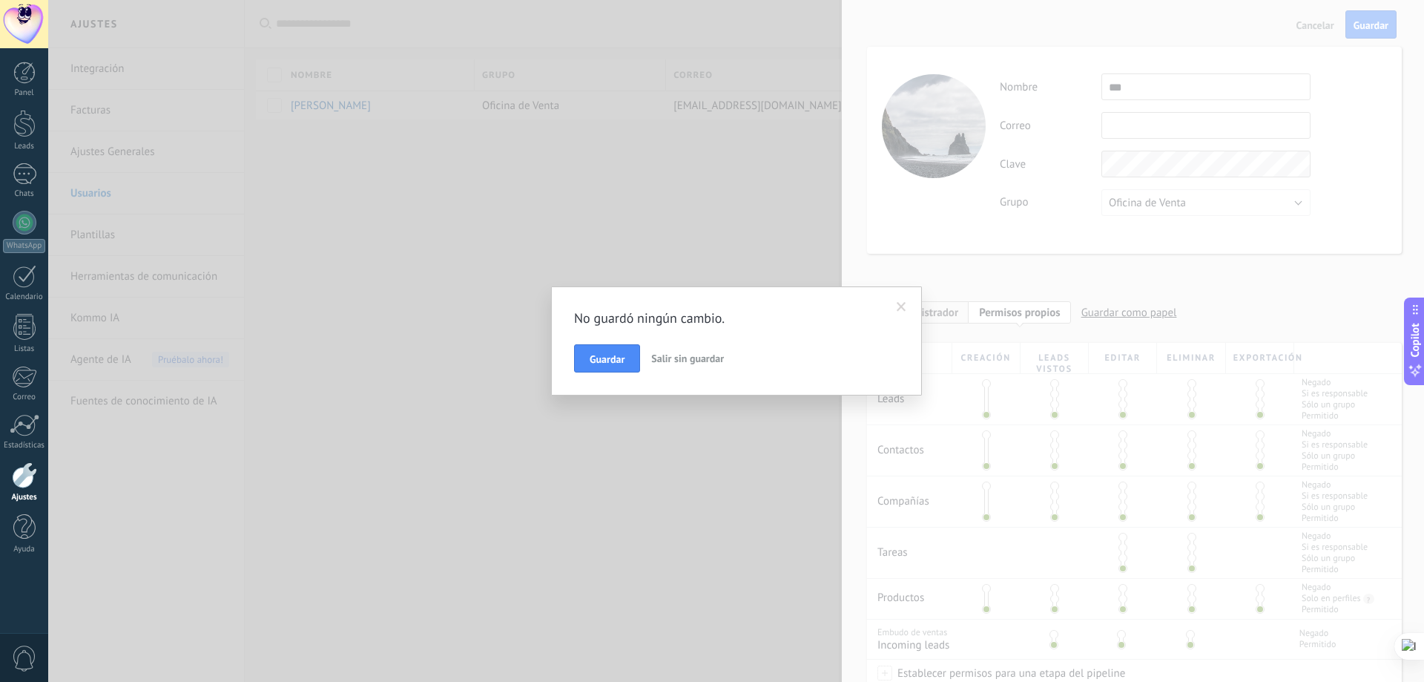
click at [739, 300] on div "No guardó ningún cambio. Guardar Salir sin guardar" at bounding box center [736, 340] width 371 height 109
click at [905, 299] on span at bounding box center [901, 306] width 24 height 25
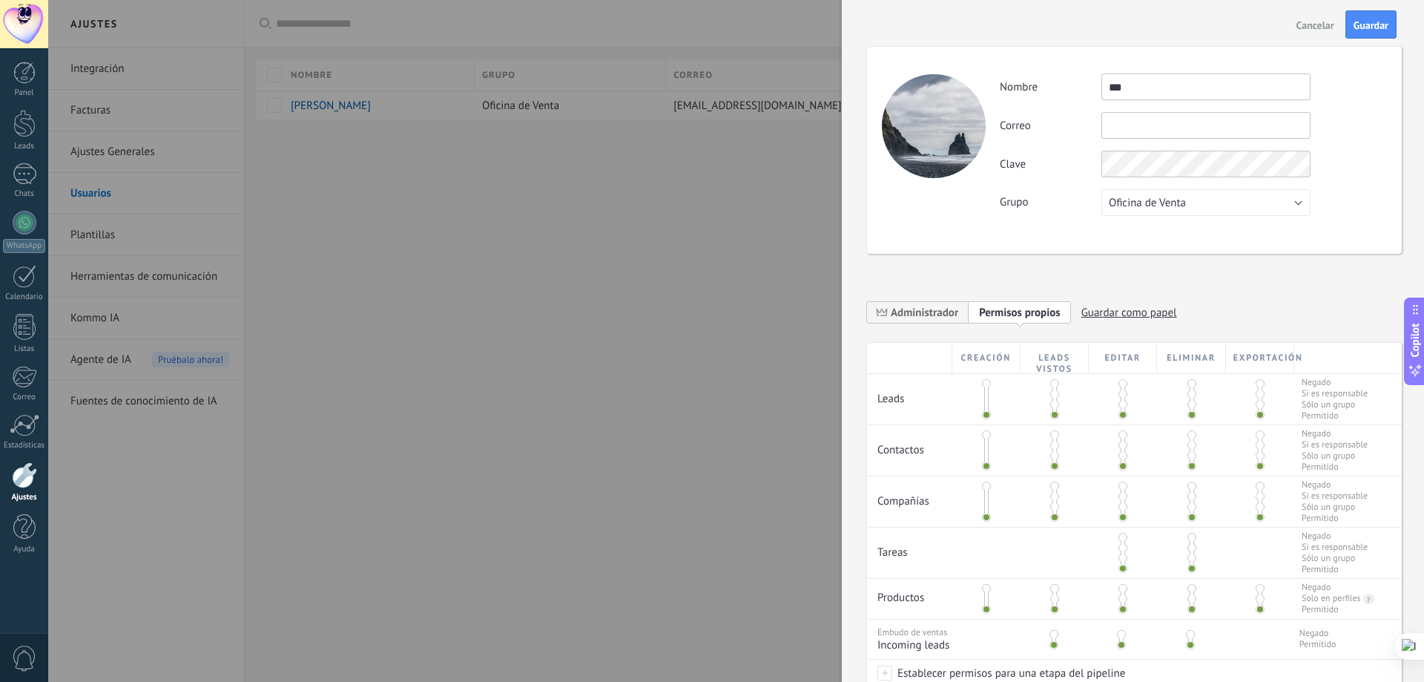
drag, startPoint x: 1211, startPoint y: 94, endPoint x: 1232, endPoint y: 105, distance: 23.6
click at [1214, 91] on input "***" at bounding box center [1205, 86] width 209 height 27
type input "********"
click at [1193, 124] on input "text" at bounding box center [1205, 125] width 209 height 27
click at [1124, 119] on input "text" at bounding box center [1205, 125] width 209 height 27
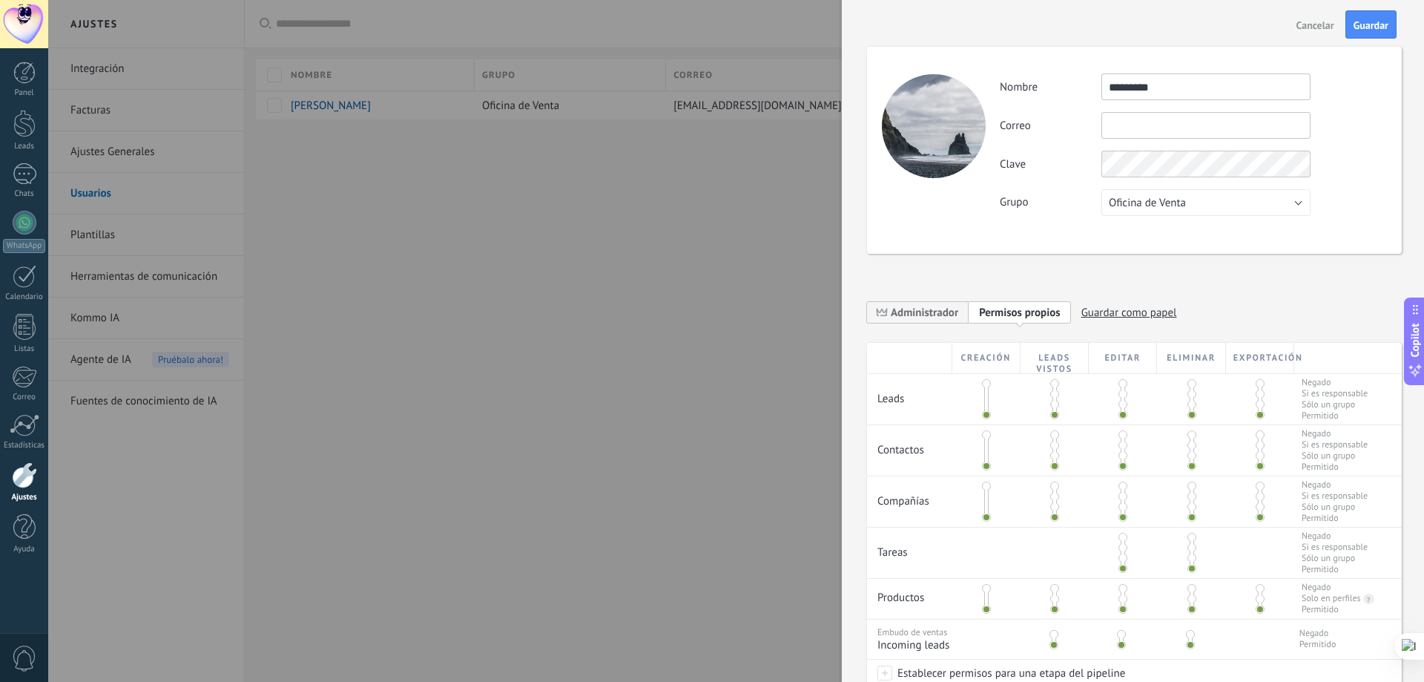
type input "**********"
drag, startPoint x: 1201, startPoint y: 131, endPoint x: 912, endPoint y: 118, distance: 289.5
click at [913, 126] on div "**********" at bounding box center [1134, 150] width 535 height 207
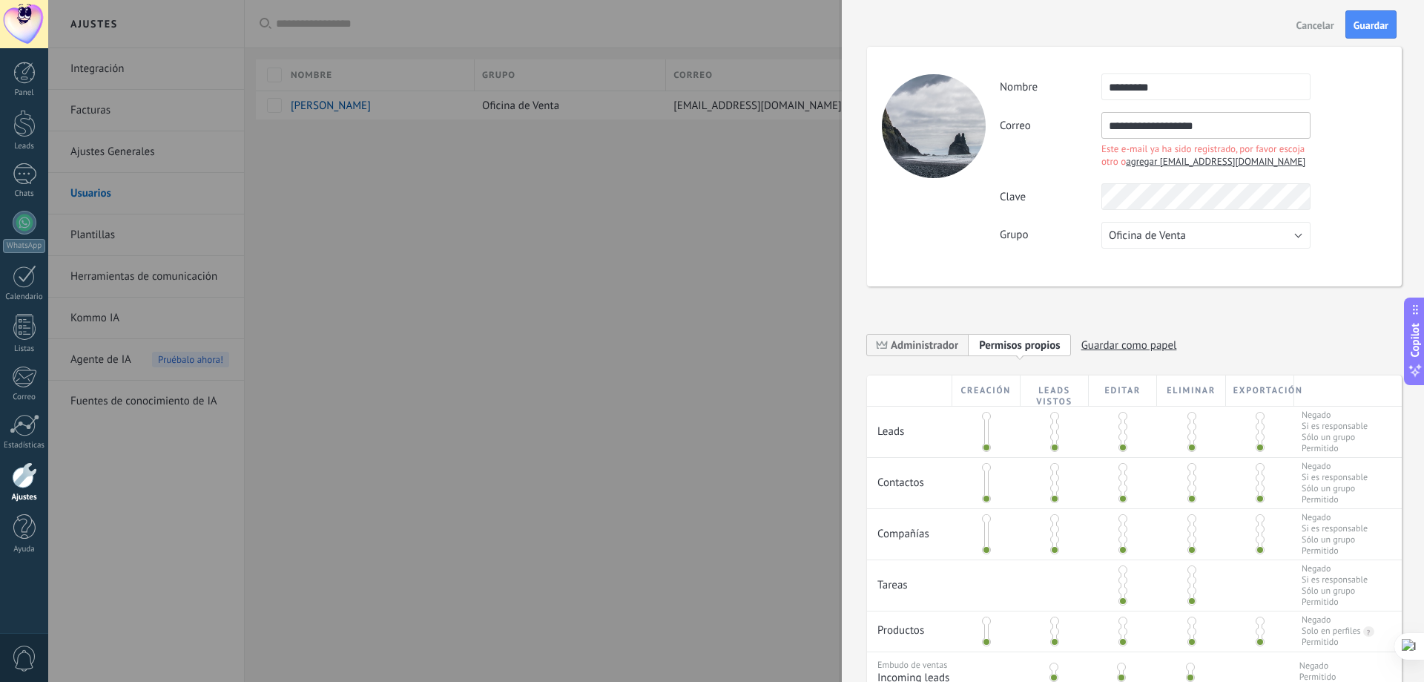
type input "**********"
click at [1138, 198] on div "**********" at bounding box center [1193, 160] width 386 height 175
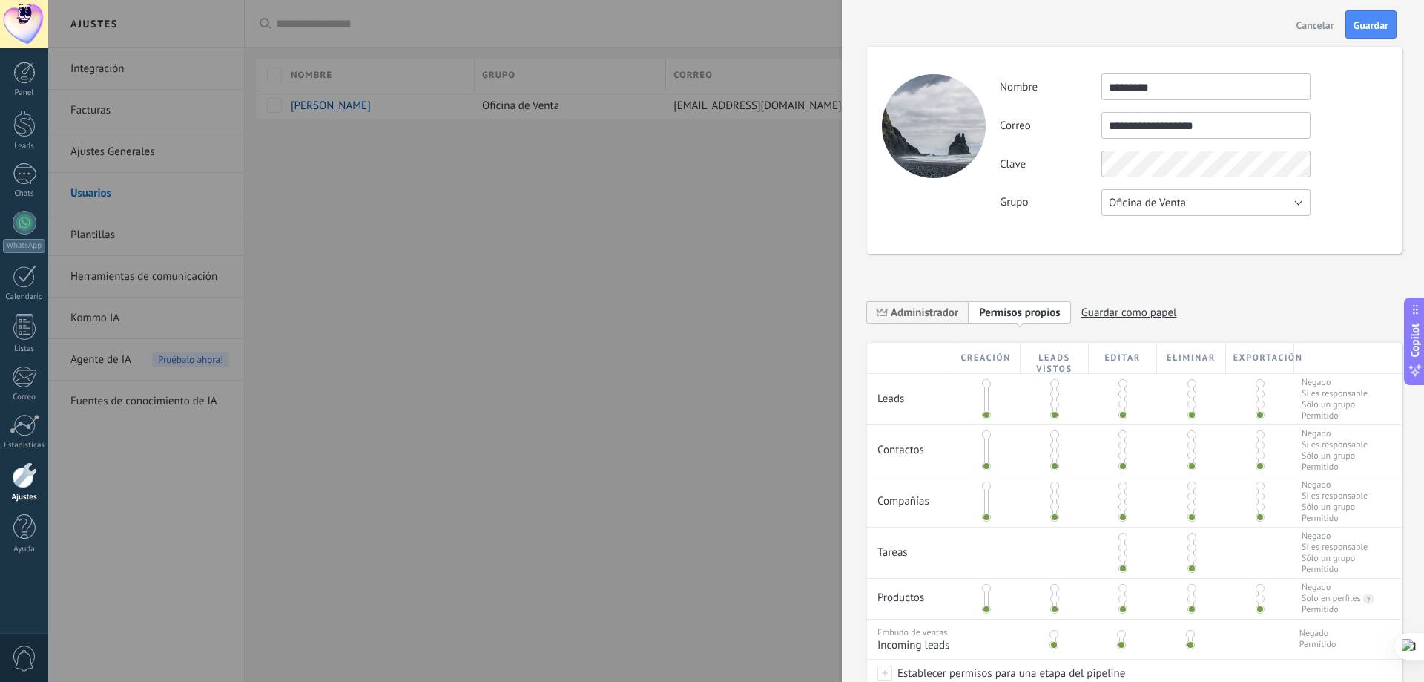
click at [1200, 193] on button "Oficina de Venta" at bounding box center [1205, 202] width 209 height 27
click at [1199, 201] on span "Oficina de Venta" at bounding box center [1199, 203] width 213 height 14
click at [1199, 201] on button "Oficina de Venta" at bounding box center [1205, 202] width 209 height 27
click at [1182, 225] on span "Usuarios libres" at bounding box center [1199, 228] width 213 height 14
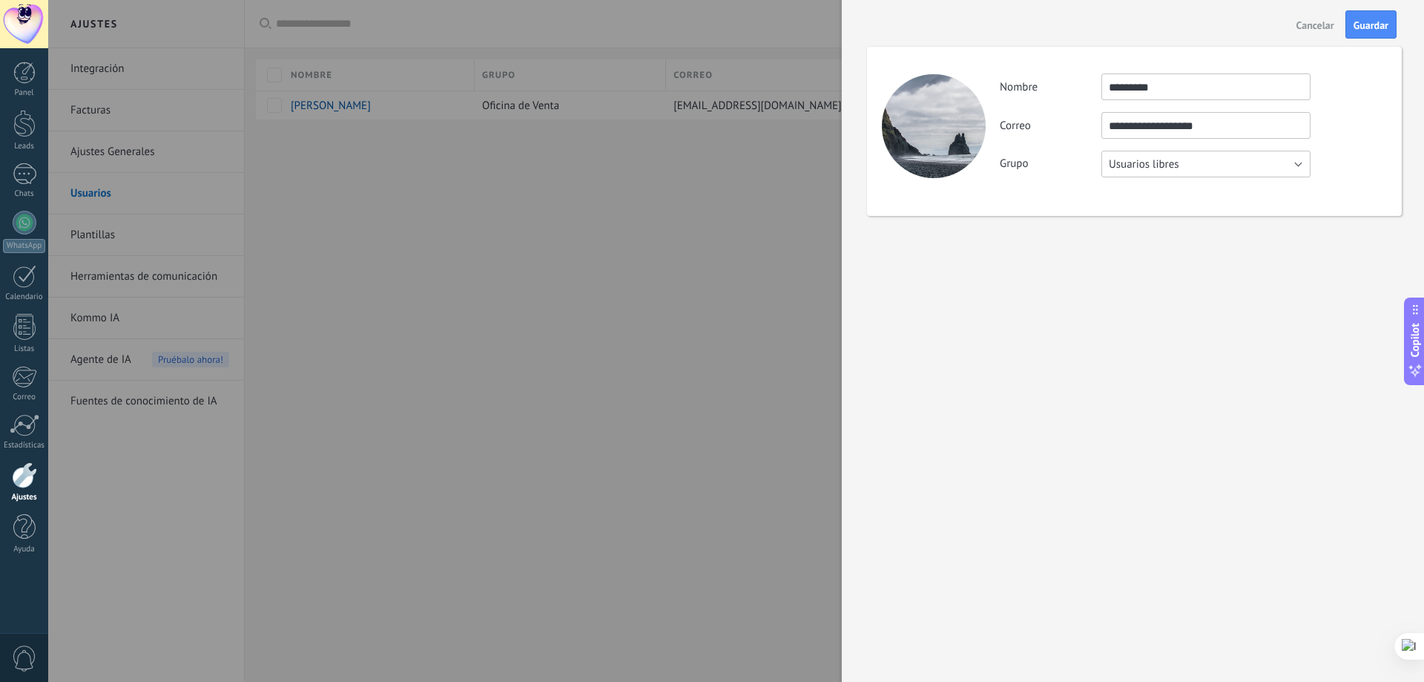
click at [1195, 169] on button "Usuarios libres" at bounding box center [1205, 164] width 209 height 27
drag, startPoint x: 1119, startPoint y: 288, endPoint x: 935, endPoint y: 116, distance: 251.9
click at [1121, 275] on div "**********" at bounding box center [1133, 341] width 582 height 682
click at [1366, 25] on span "Guardar" at bounding box center [1371, 25] width 35 height 10
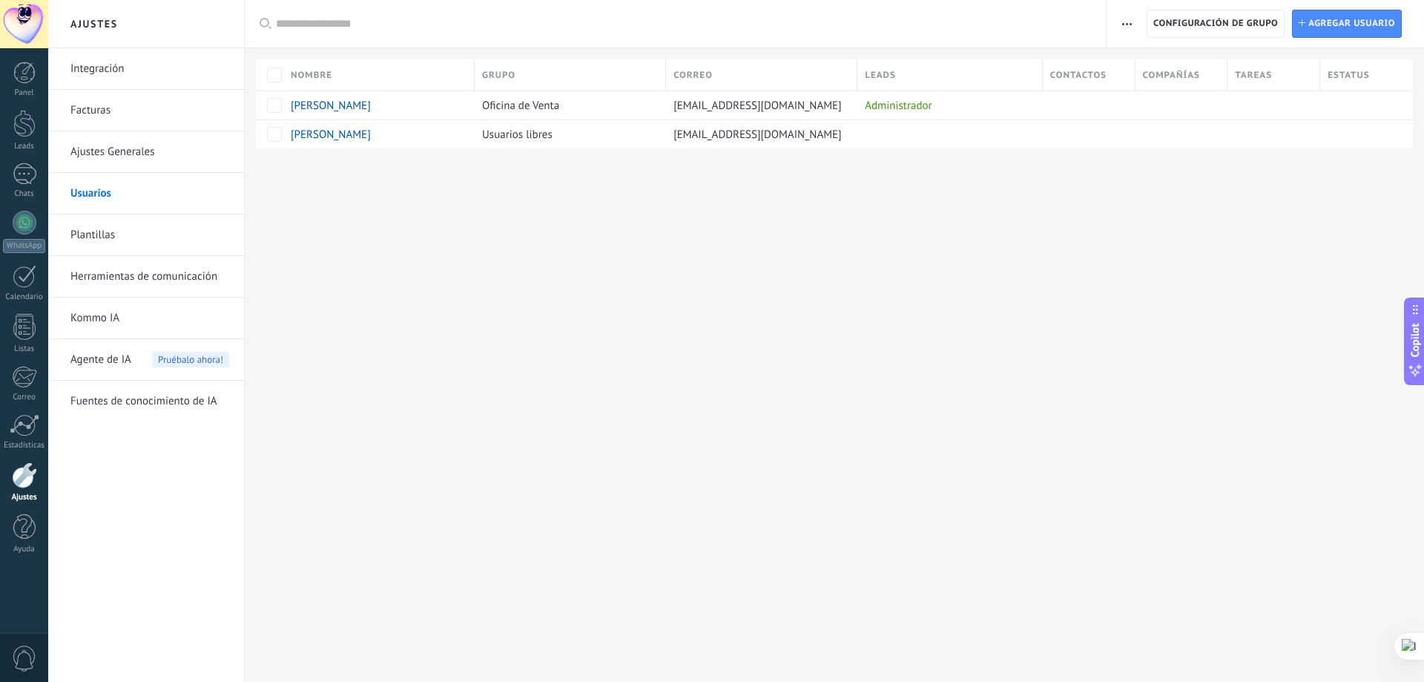
click at [806, 139] on div "[EMAIL_ADDRESS][DOMAIN_NAME]" at bounding box center [758, 134] width 184 height 28
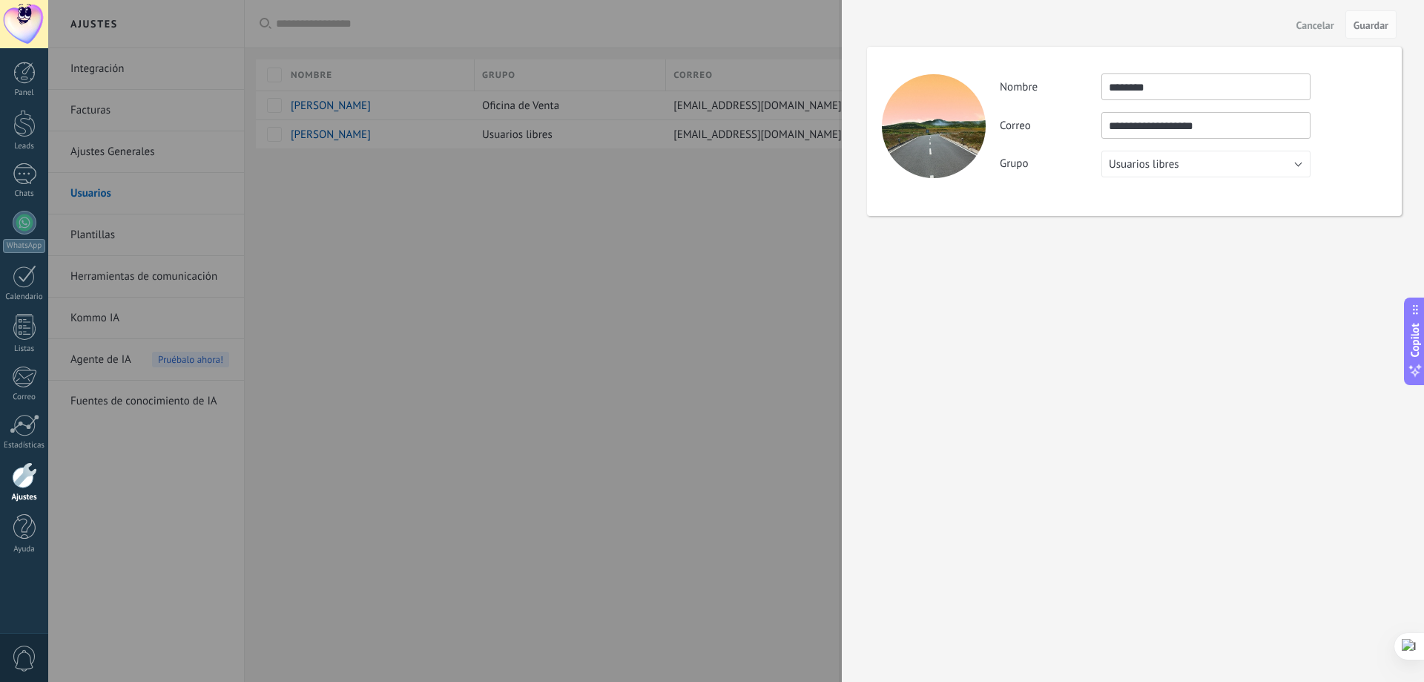
click at [741, 251] on div at bounding box center [712, 341] width 1424 height 682
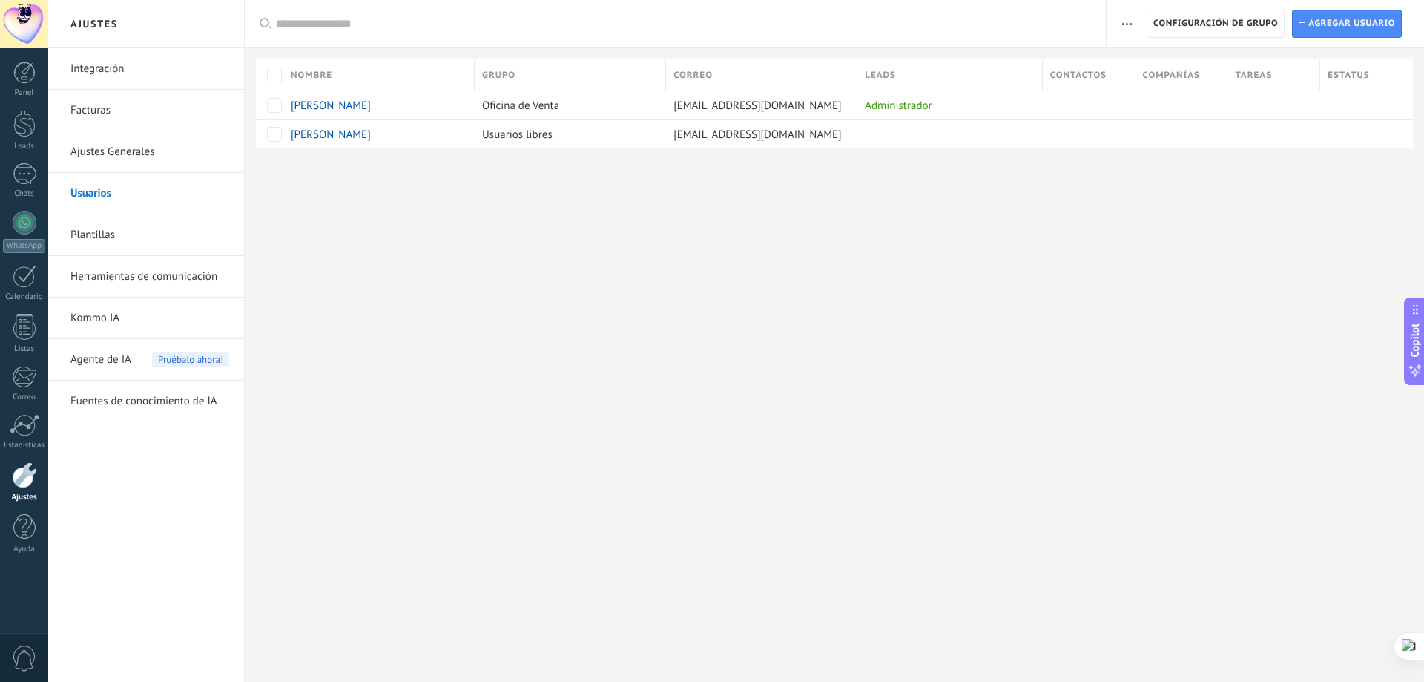
click at [1217, 21] on span "Configuración de grupo" at bounding box center [1215, 23] width 125 height 27
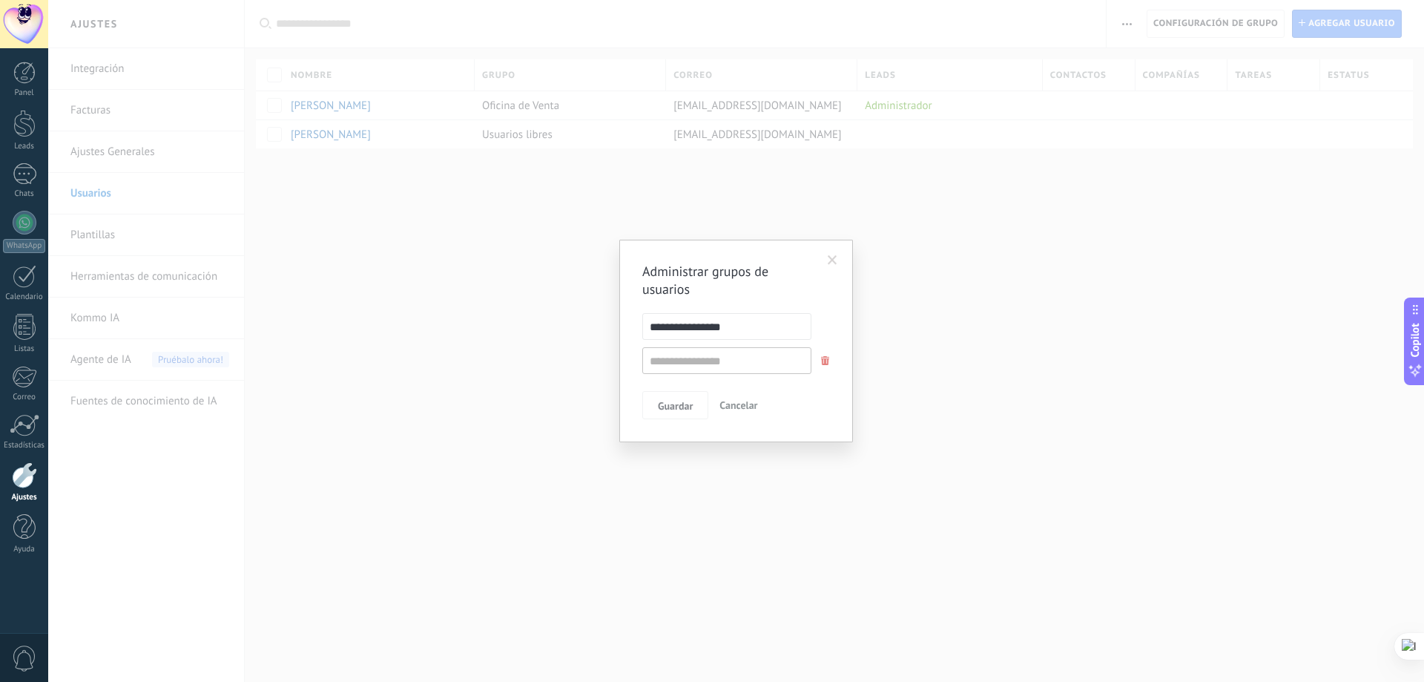
drag, startPoint x: 846, startPoint y: 264, endPoint x: 826, endPoint y: 257, distance: 21.4
click at [834, 260] on div "**********" at bounding box center [736, 341] width 234 height 202
click at [826, 257] on span at bounding box center [832, 260] width 24 height 25
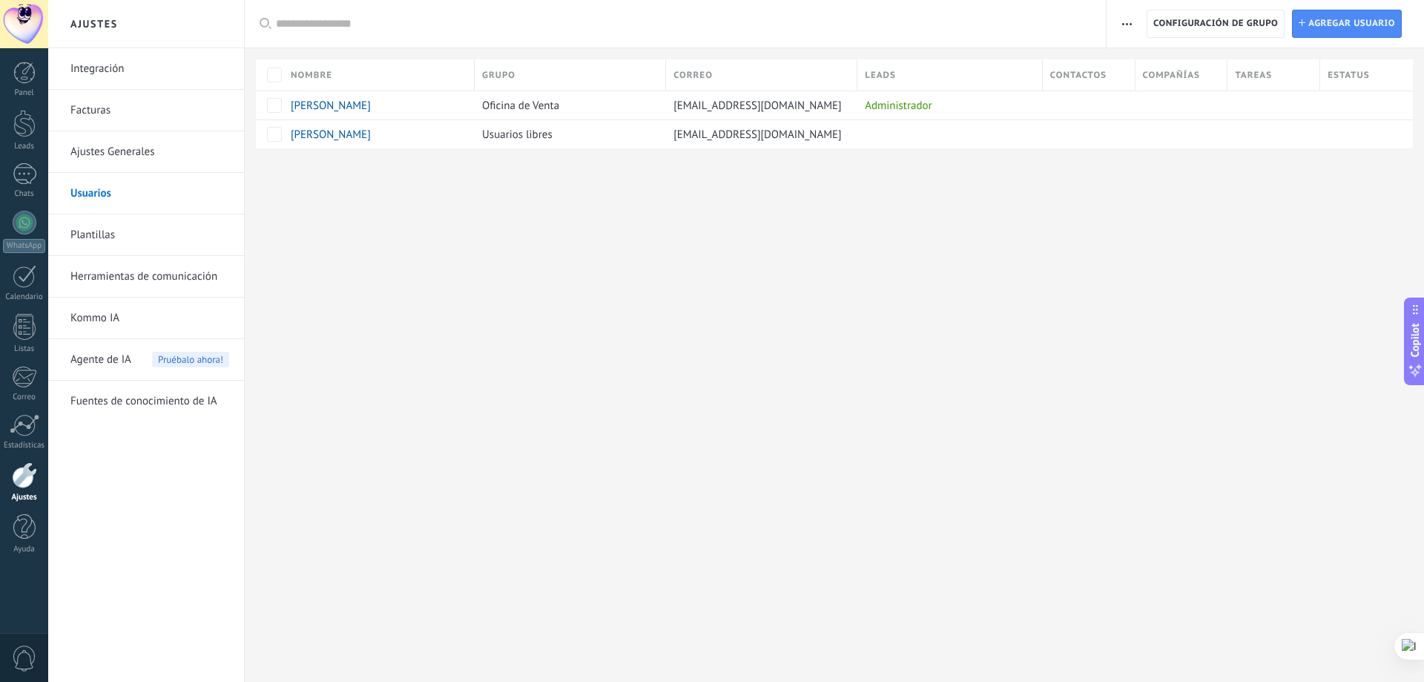
click at [885, 105] on div "Administrador" at bounding box center [946, 105] width 178 height 28
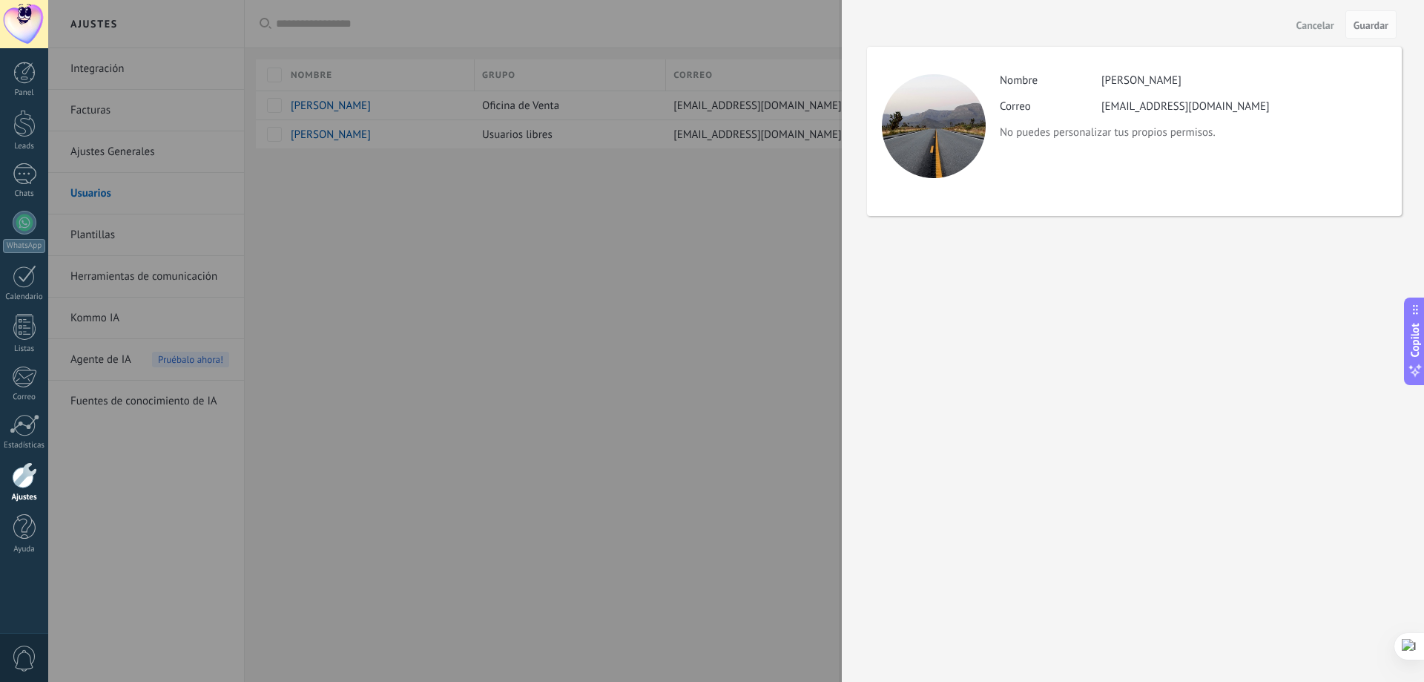
click at [1298, 24] on span "Cancelar" at bounding box center [1316, 25] width 38 height 10
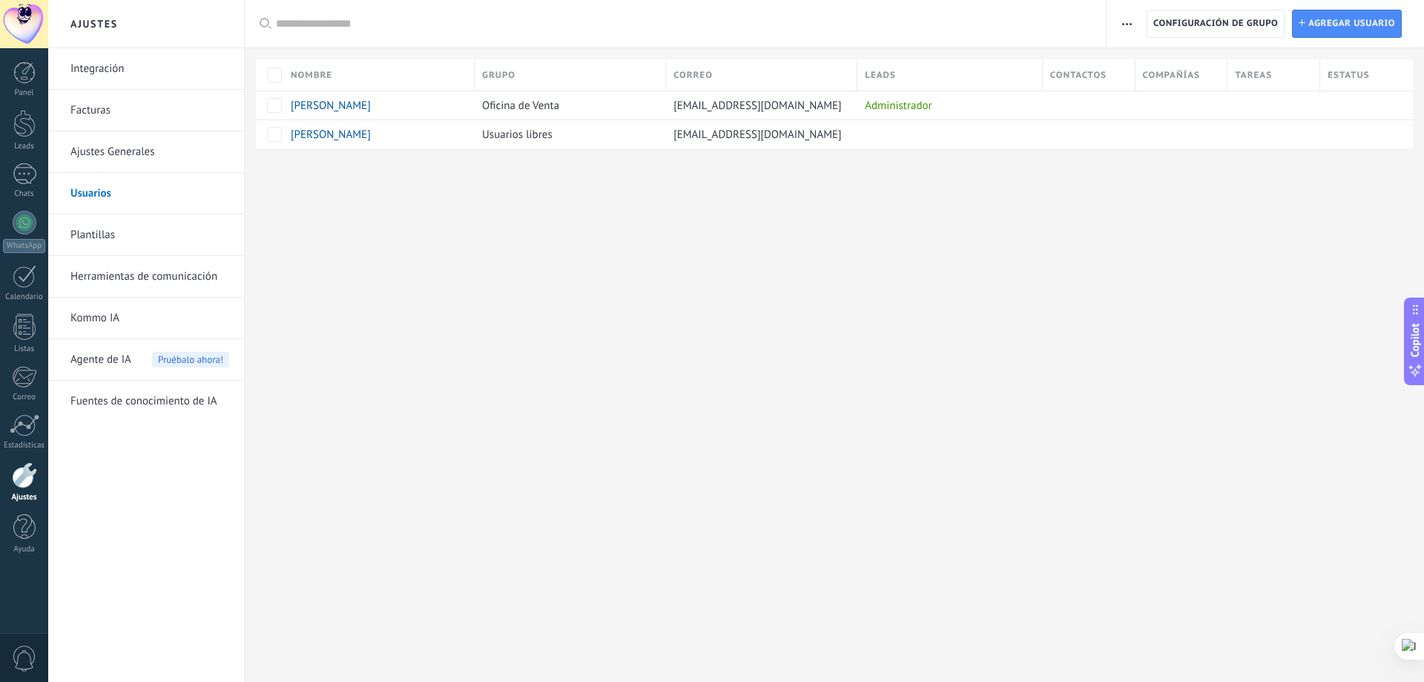
click at [597, 251] on div "Ajustes Integración Facturas Ajustes Generales Usuarios Plantillas Herramientas…" at bounding box center [736, 341] width 1376 height 682
click at [326, 139] on span "[PERSON_NAME]" at bounding box center [331, 135] width 80 height 14
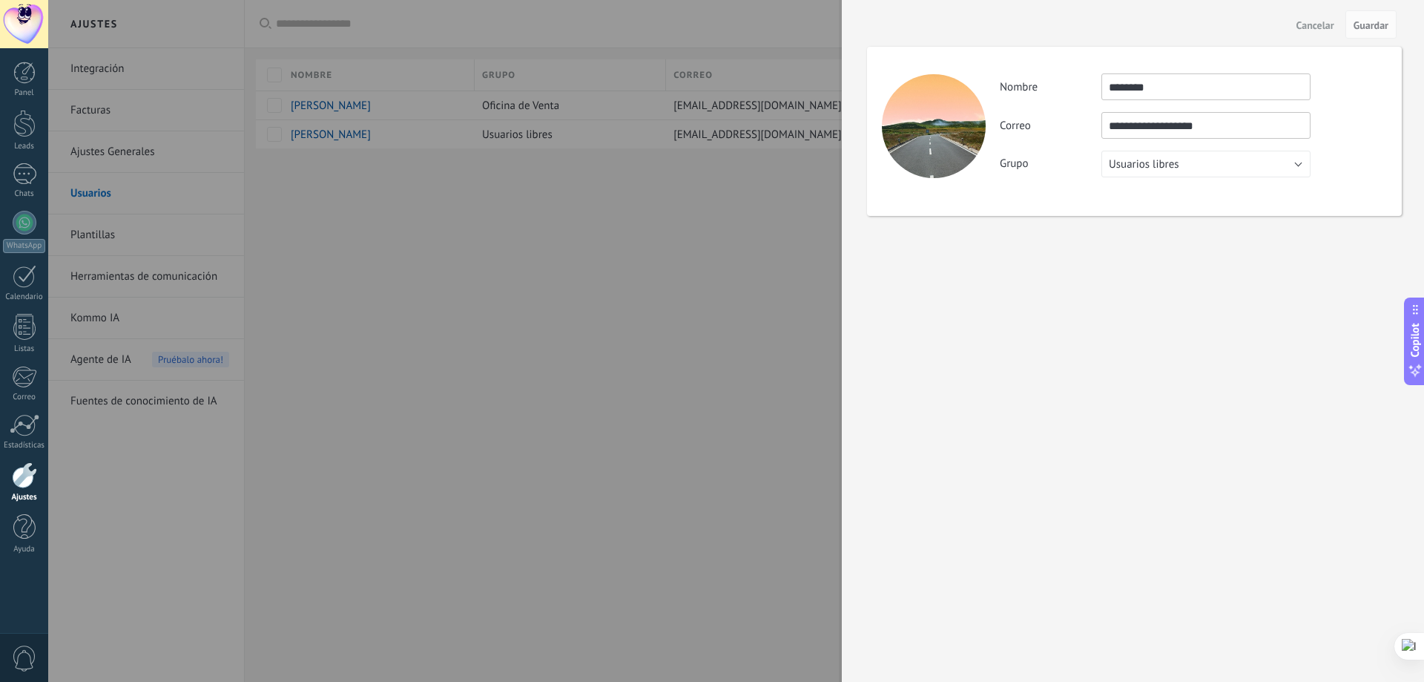
click at [1302, 148] on div "**********" at bounding box center [1193, 125] width 386 height 104
click at [1275, 159] on button "Usuarios libres" at bounding box center [1205, 164] width 209 height 27
drag, startPoint x: 1141, startPoint y: 376, endPoint x: 1159, endPoint y: 333, distance: 46.6
click at [1150, 355] on div "**********" at bounding box center [1133, 341] width 582 height 682
click at [1234, 181] on div "**********" at bounding box center [1134, 131] width 535 height 169
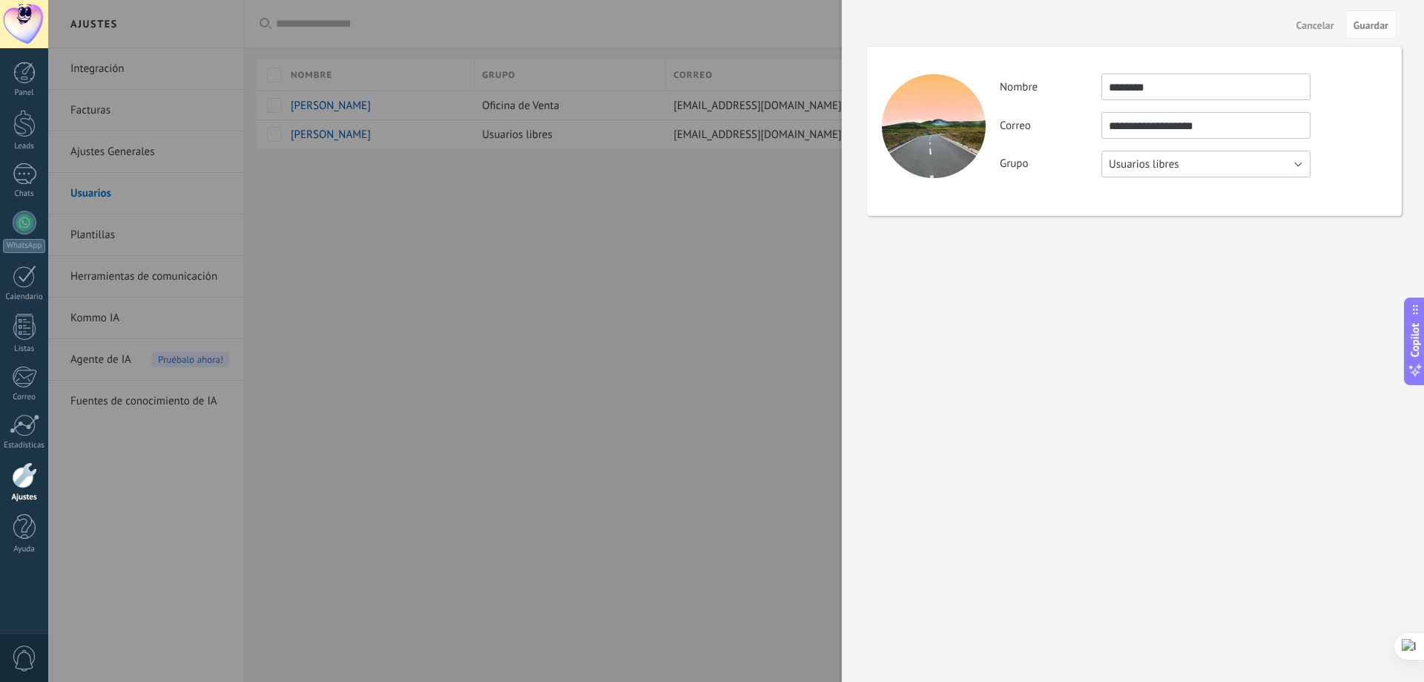
click at [1245, 165] on button "Usuarios libres" at bounding box center [1205, 164] width 209 height 27
click at [1113, 186] on span "Usuarios libres" at bounding box center [1199, 189] width 213 height 14
click at [1356, 23] on span "Guardar" at bounding box center [1371, 25] width 35 height 10
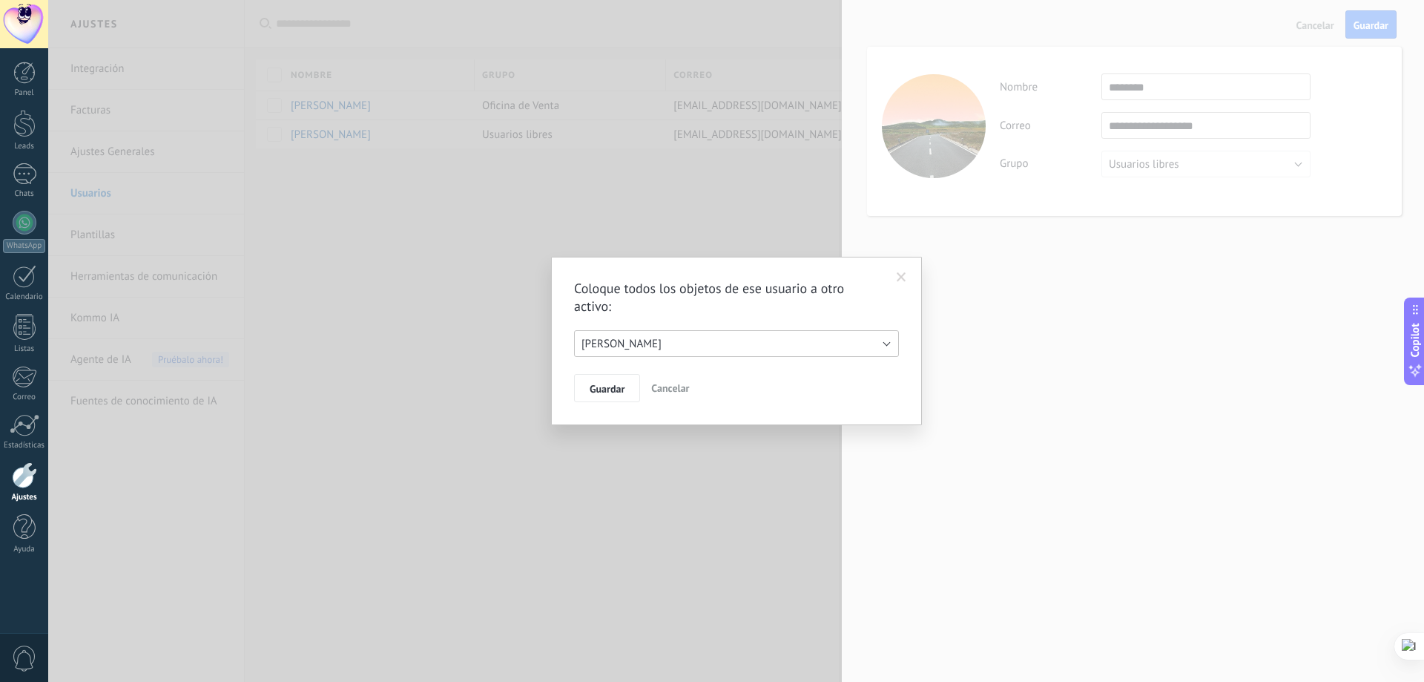
click at [707, 341] on button "[PERSON_NAME]" at bounding box center [736, 343] width 325 height 27
click at [681, 345] on span "[PERSON_NAME]" at bounding box center [729, 344] width 329 height 14
click at [679, 389] on span "Cancelar" at bounding box center [670, 387] width 38 height 13
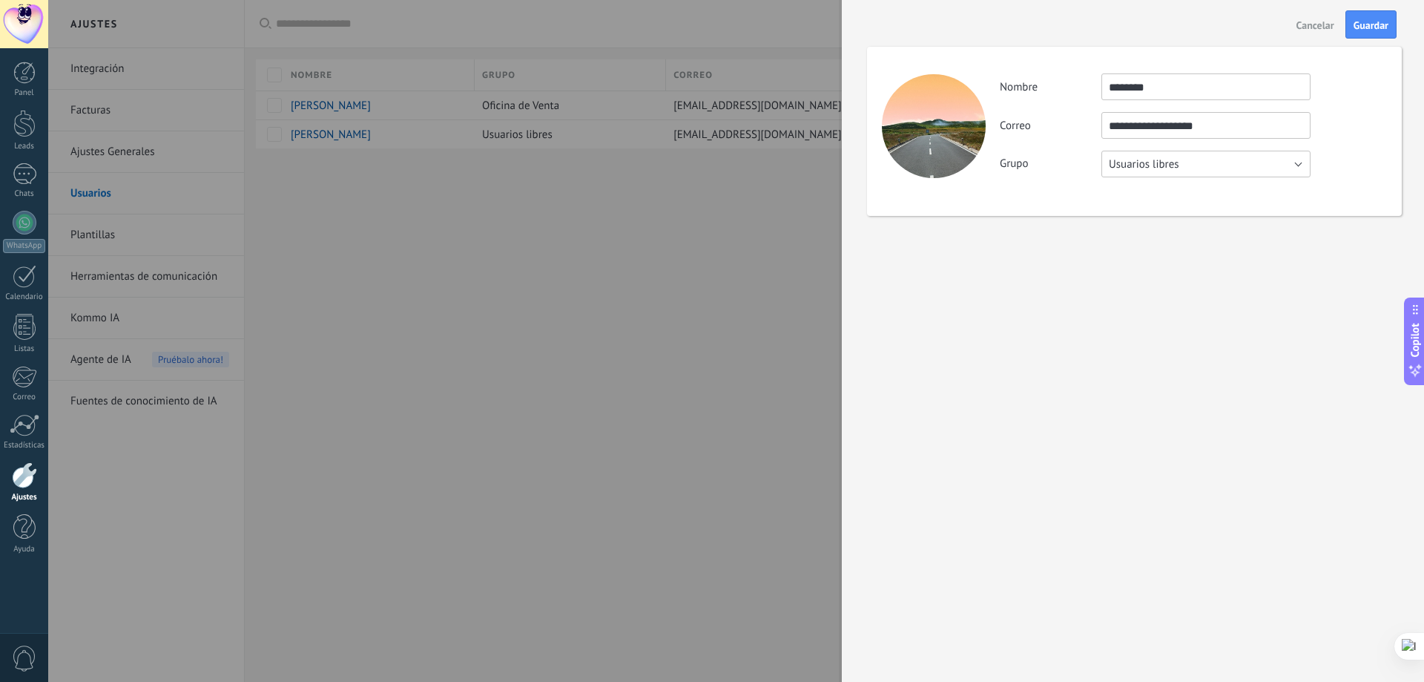
click at [1233, 166] on button "Usuarios libres" at bounding box center [1205, 164] width 209 height 27
click at [1219, 306] on div "**********" at bounding box center [1133, 341] width 582 height 682
click at [1311, 17] on button "Cancelar" at bounding box center [1316, 25] width 50 height 24
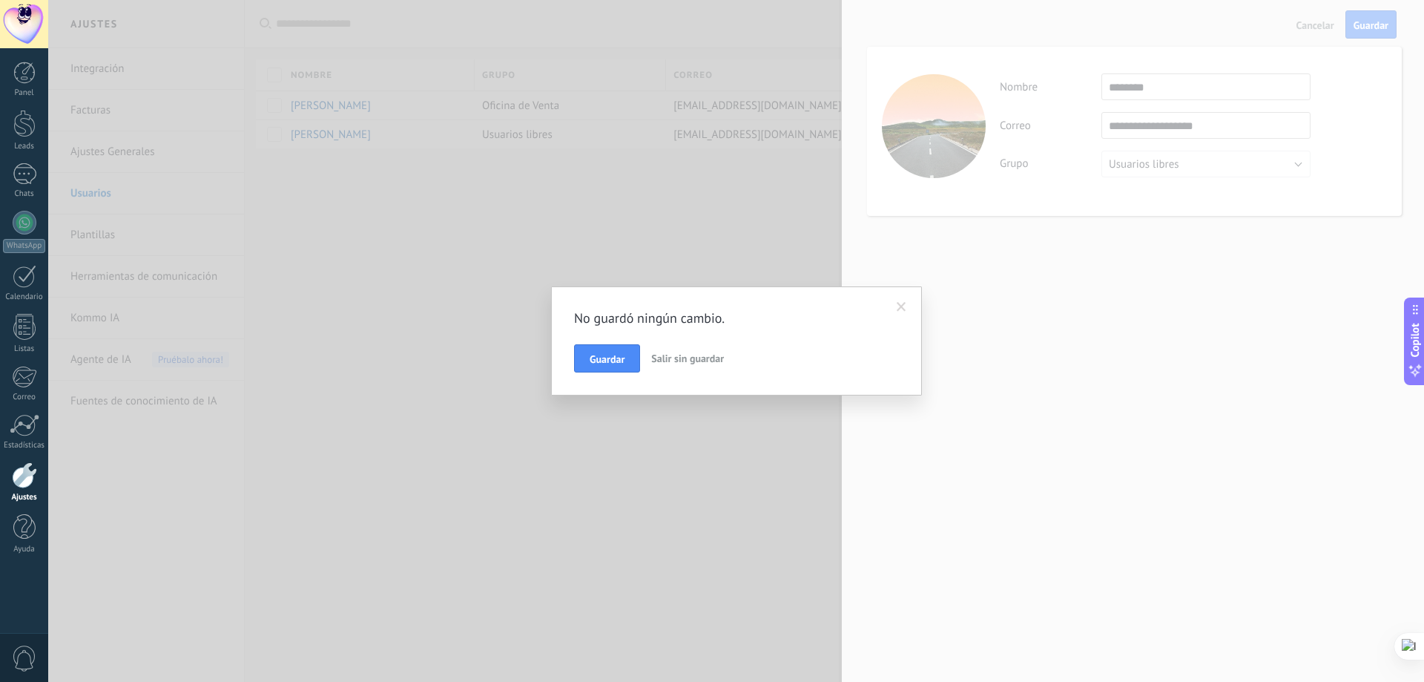
click at [682, 355] on span "Salir sin guardar" at bounding box center [687, 358] width 73 height 13
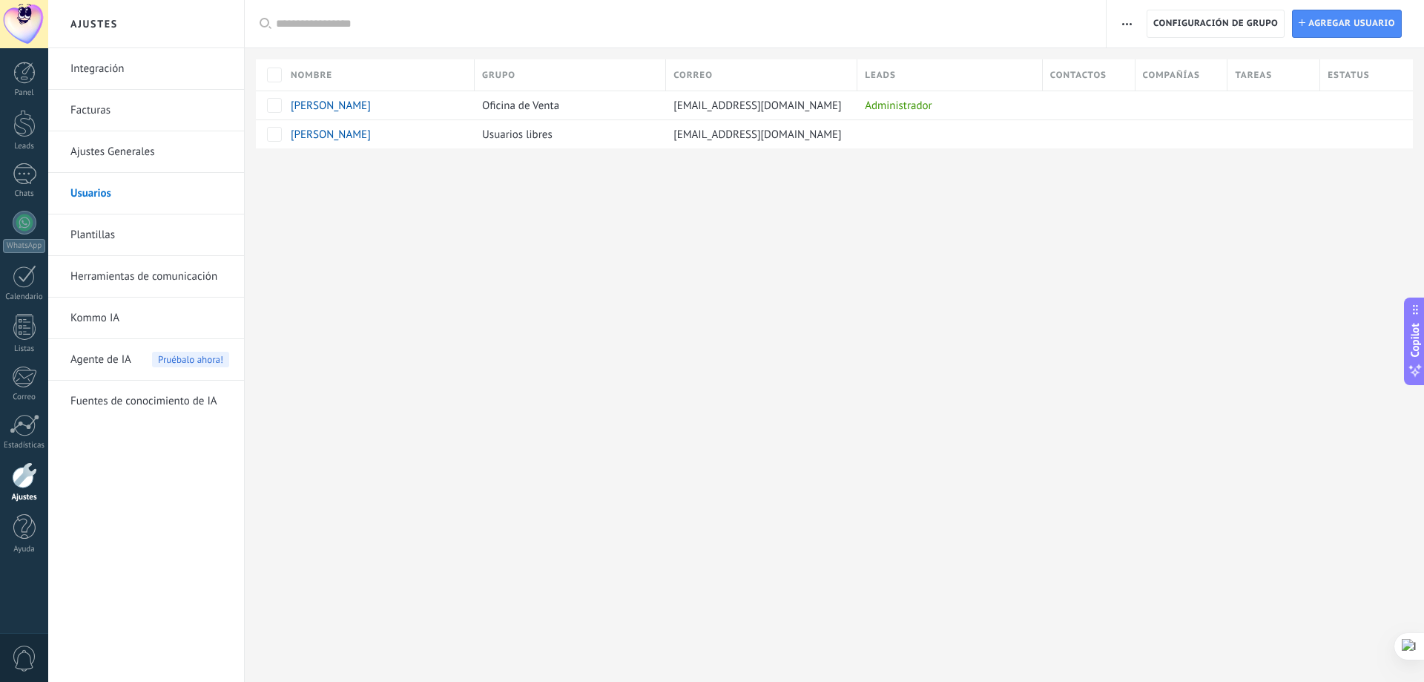
click at [624, 132] on div "Usuarios libres" at bounding box center [567, 134] width 184 height 28
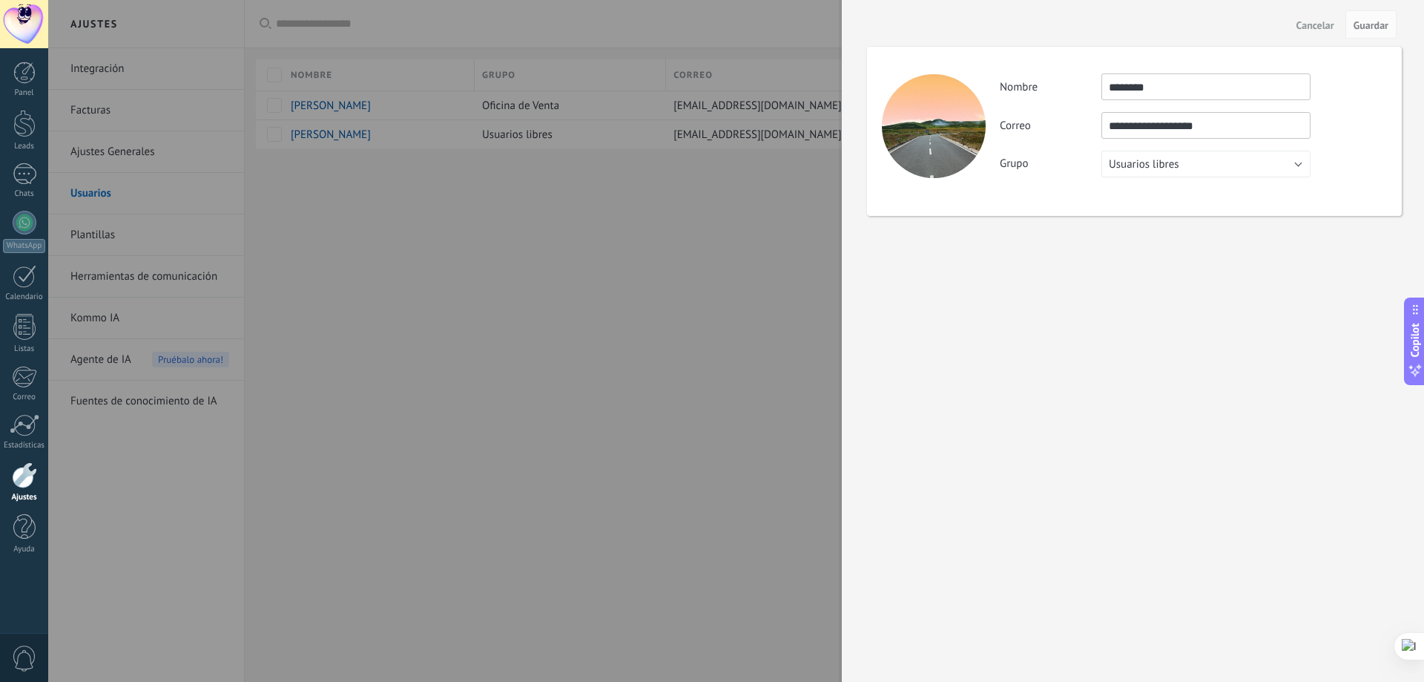
click at [622, 261] on div at bounding box center [712, 341] width 1424 height 682
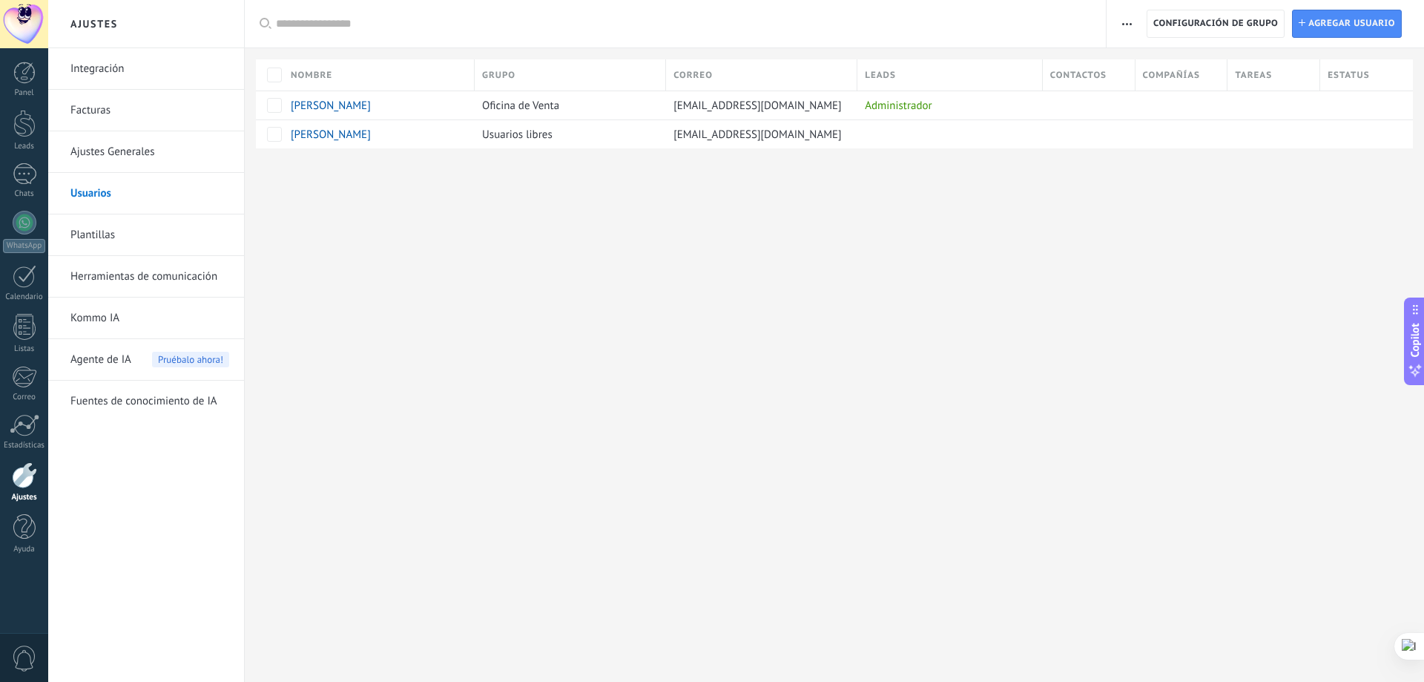
click at [311, 134] on span "[PERSON_NAME]" at bounding box center [331, 135] width 80 height 14
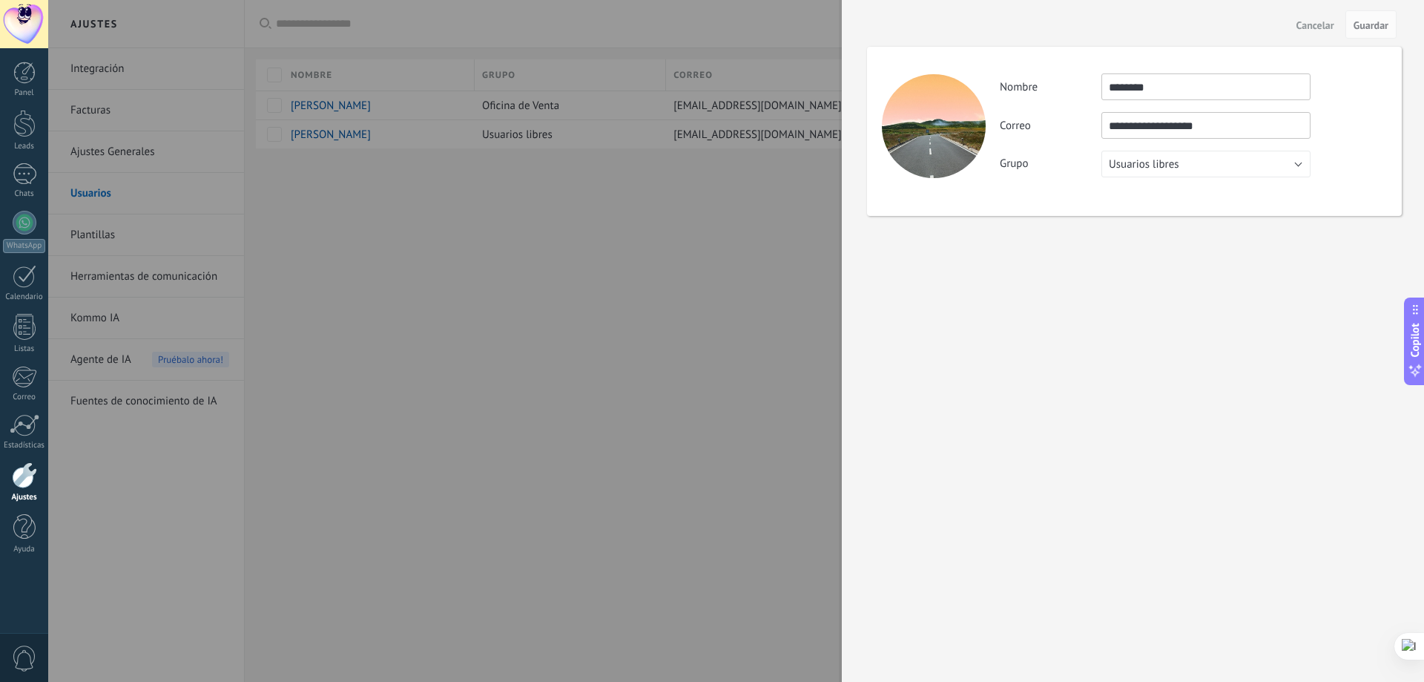
drag, startPoint x: 368, startPoint y: 241, endPoint x: 300, endPoint y: 131, distance: 128.9
click at [368, 239] on div at bounding box center [712, 341] width 1424 height 682
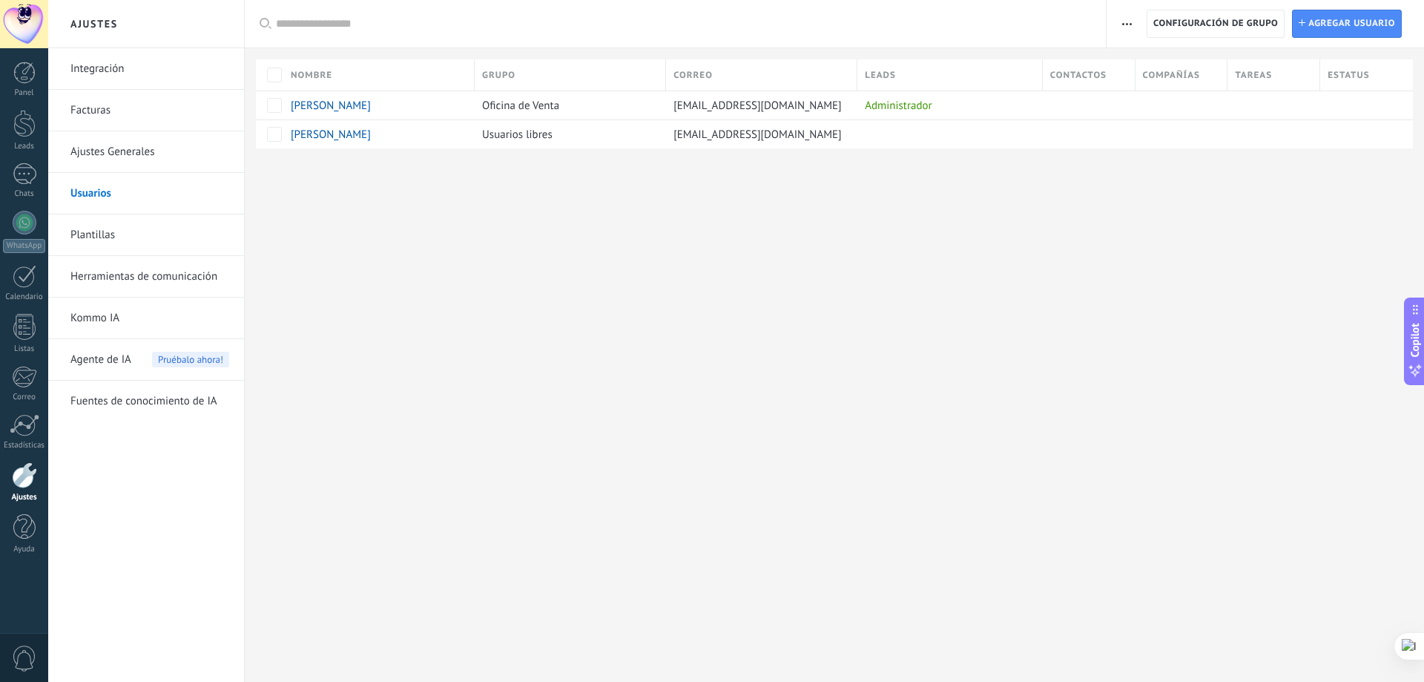
click at [289, 134] on div "[PERSON_NAME]" at bounding box center [375, 134] width 184 height 28
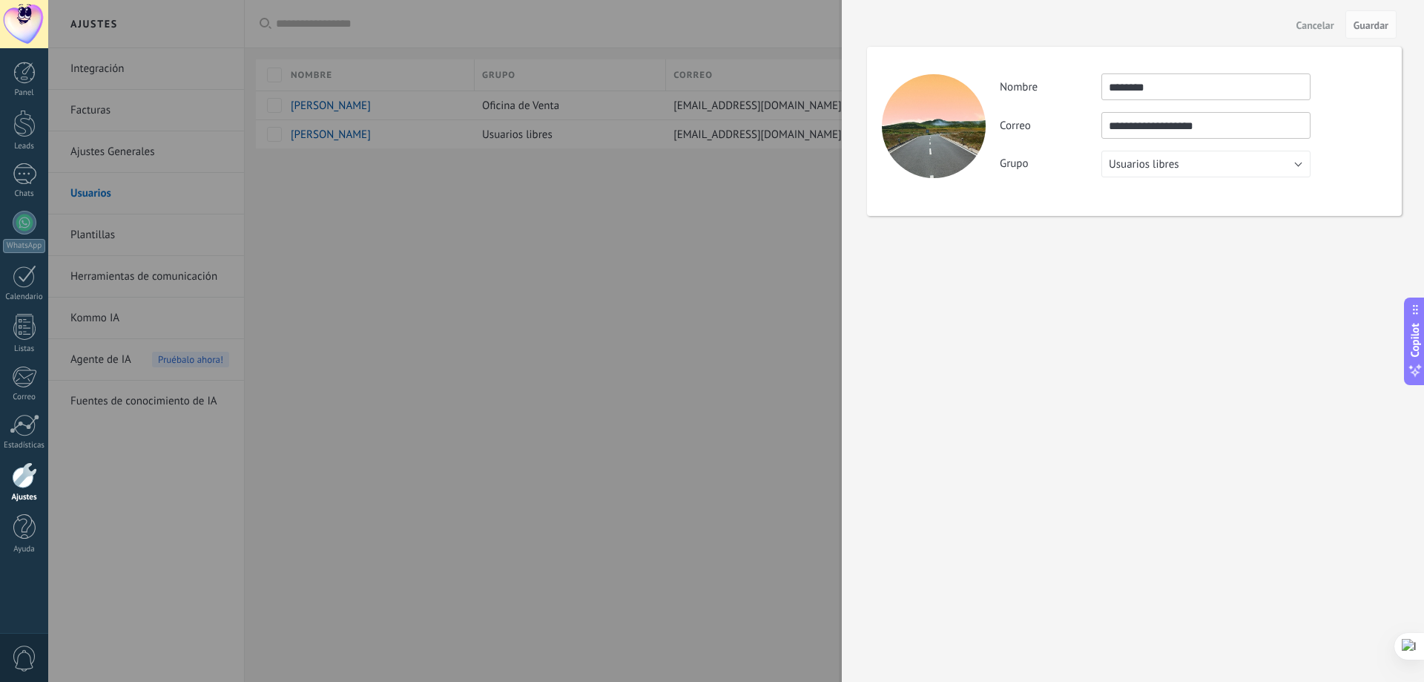
click at [277, 140] on div at bounding box center [712, 341] width 1424 height 682
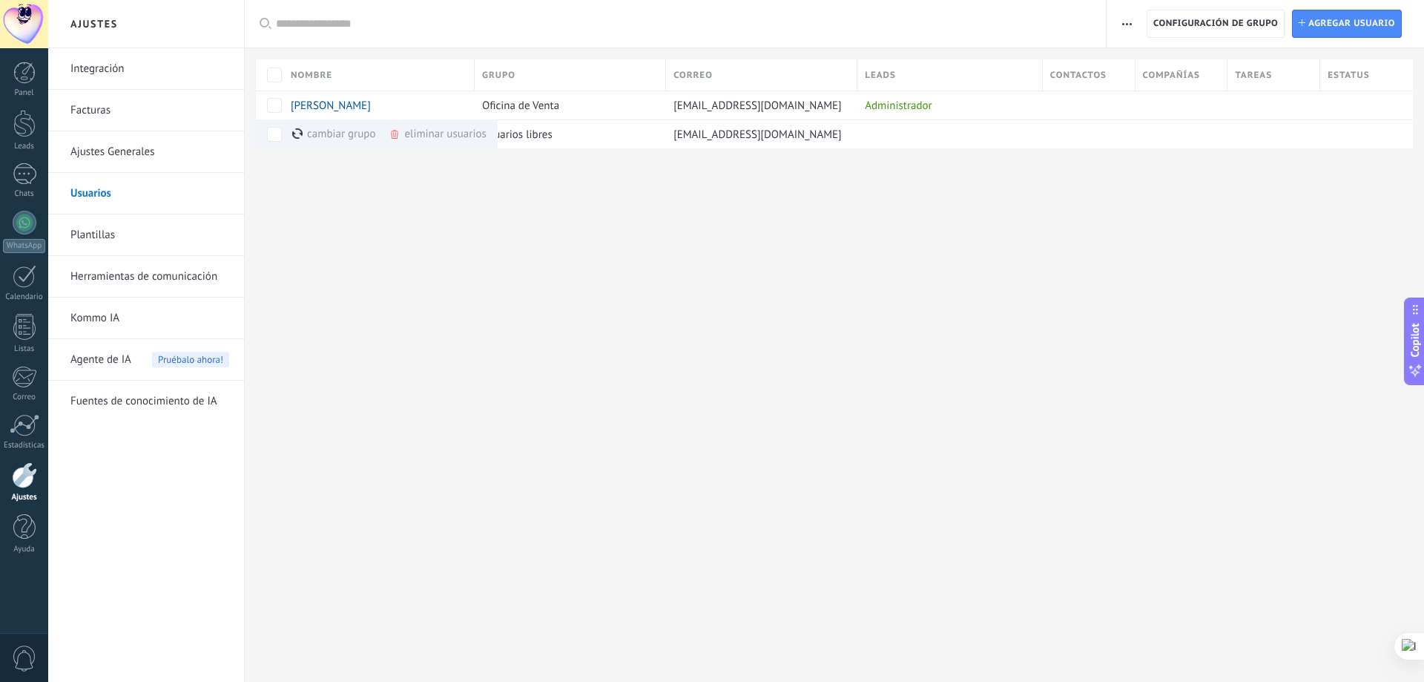
drag, startPoint x: 347, startPoint y: 139, endPoint x: 808, endPoint y: 214, distance: 467.3
click at [816, 247] on div "Ajustes Integración Facturas Ajustes Generales Usuarios Plantillas Herramientas…" at bounding box center [736, 341] width 1376 height 682
click at [824, 131] on div "[EMAIL_ADDRESS][DOMAIN_NAME]" at bounding box center [758, 134] width 184 height 28
click at [309, 133] on div "cambiar grupo màs" at bounding box center [359, 133] width 134 height 29
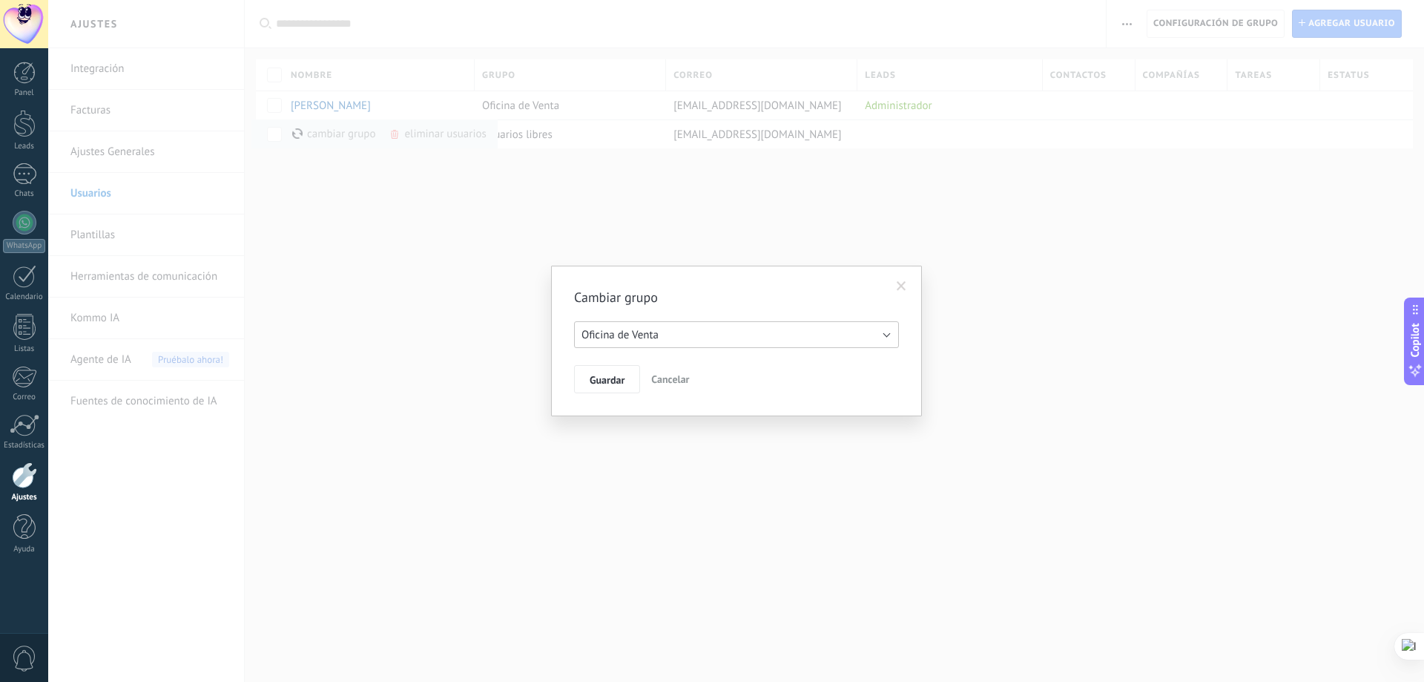
click at [745, 329] on button "Oficina de Venta" at bounding box center [736, 334] width 325 height 27
click at [745, 329] on span "Oficina de Venta" at bounding box center [729, 335] width 329 height 14
click at [891, 283] on span at bounding box center [901, 286] width 24 height 25
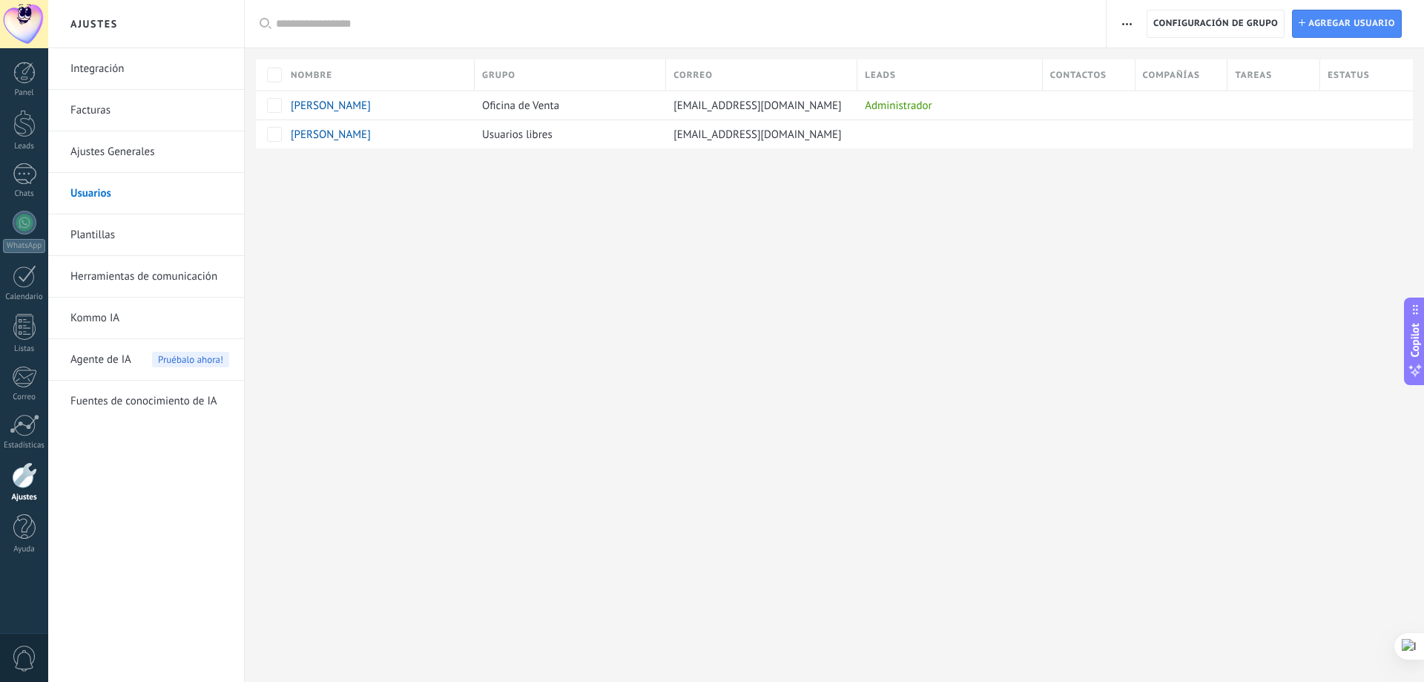
click at [569, 280] on div "Ajustes Integración Facturas Ajustes Generales Usuarios Plantillas Herramientas…" at bounding box center [736, 341] width 1376 height 682
click at [1134, 20] on button "button" at bounding box center [1127, 24] width 22 height 28
drag, startPoint x: 1021, startPoint y: 317, endPoint x: 1026, endPoint y: 300, distance: 18.3
click at [1022, 314] on div "Ajustes Integración Facturas Ajustes Generales Usuarios Plantillas Herramientas…" at bounding box center [736, 341] width 1376 height 682
click at [128, 65] on link "Integración" at bounding box center [149, 69] width 159 height 42
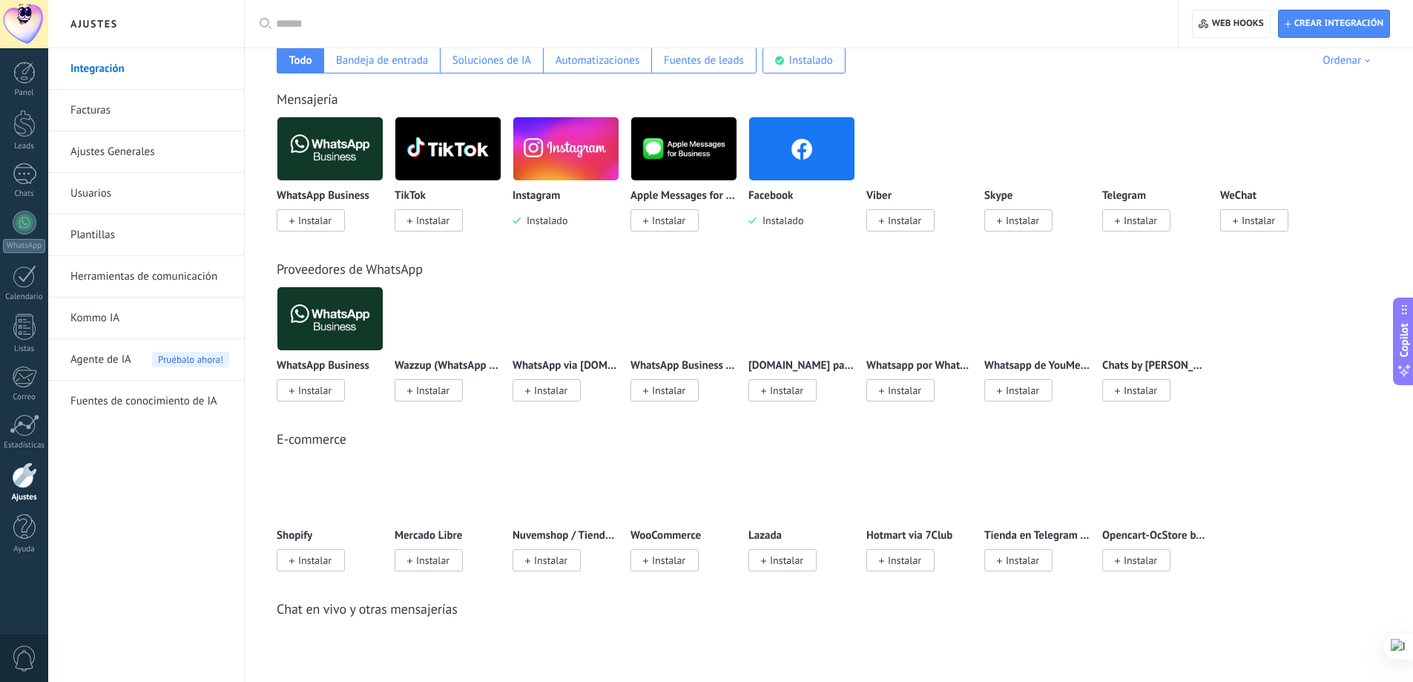
scroll to position [272, 0]
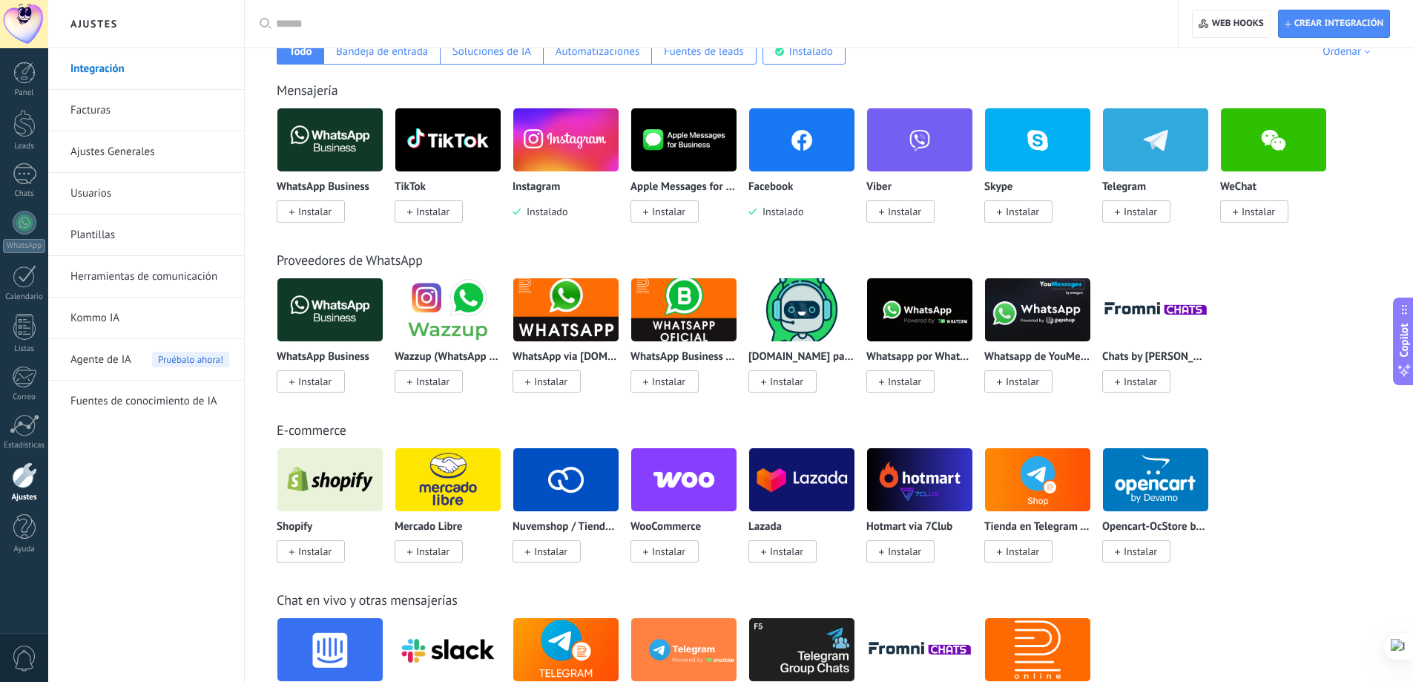
click at [95, 11] on h2 "Ajustes" at bounding box center [146, 24] width 159 height 48
click at [19, 18] on div at bounding box center [24, 24] width 48 height 48
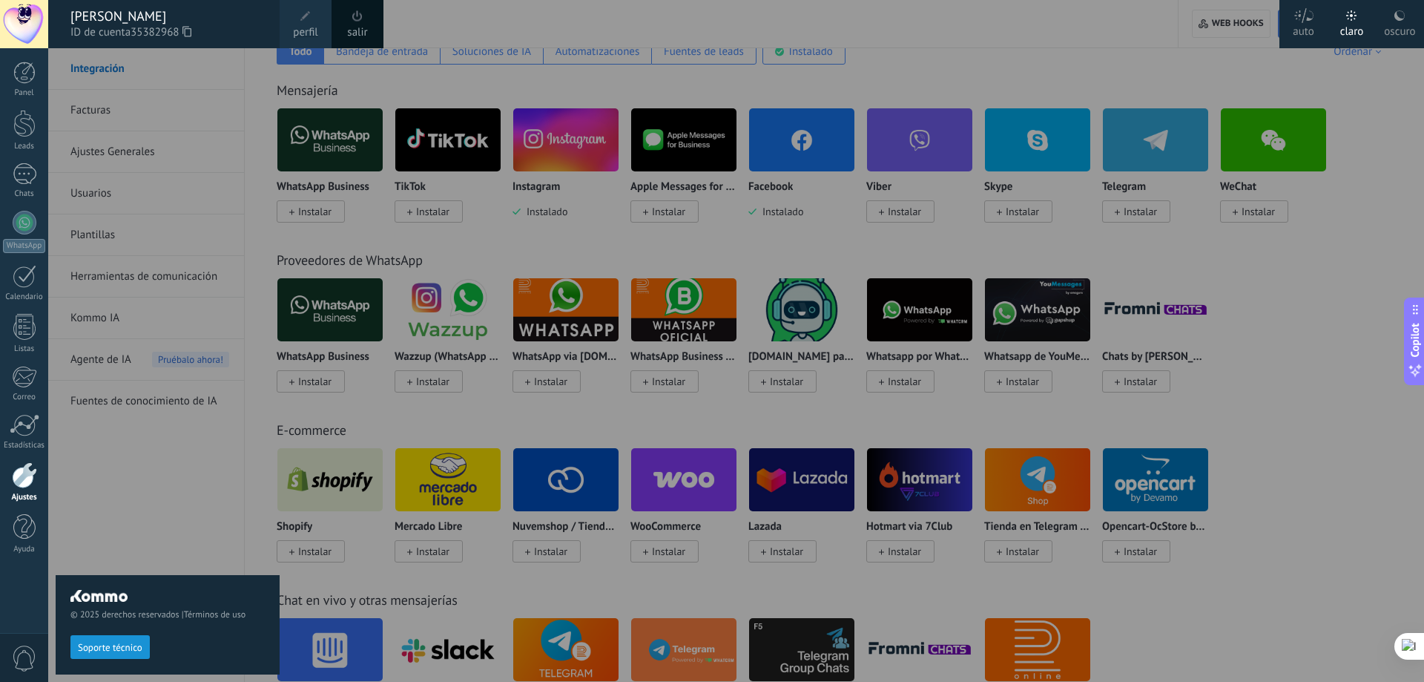
click at [27, 81] on div at bounding box center [24, 73] width 22 height 22
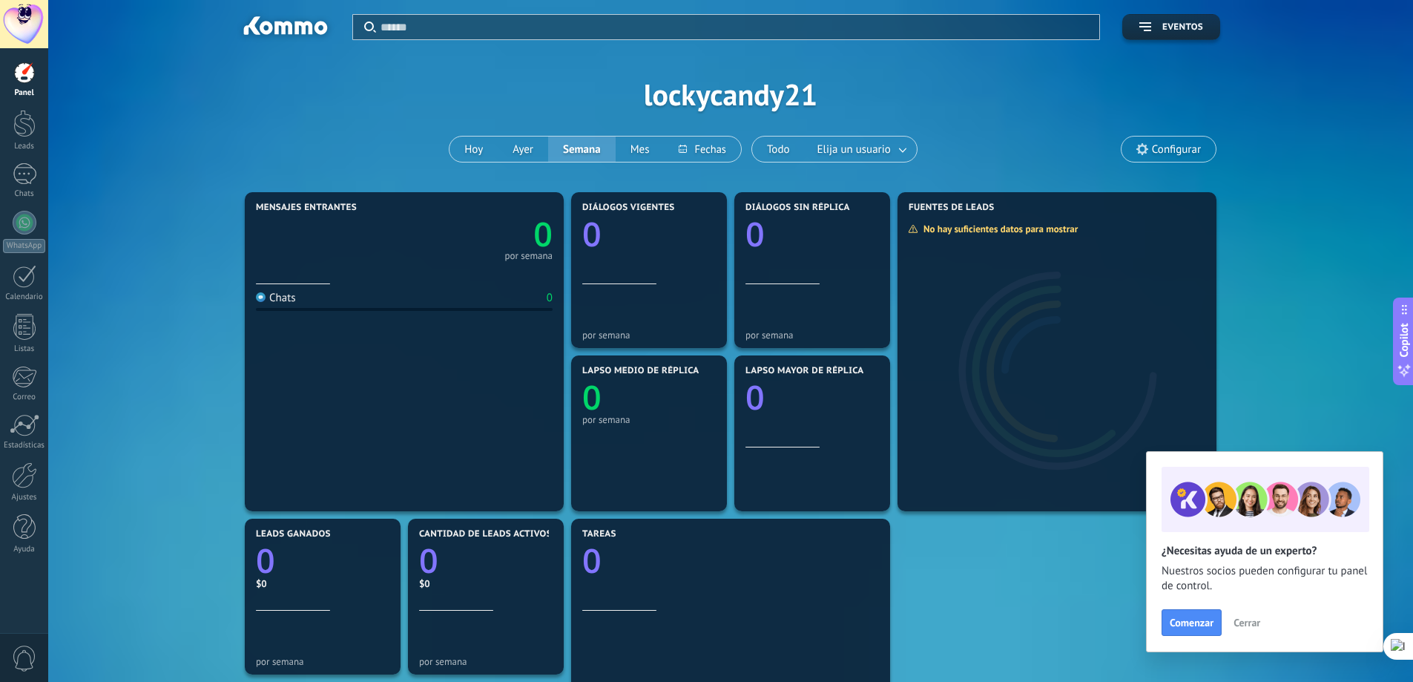
click at [1171, 154] on span "Configurar" at bounding box center [1176, 149] width 49 height 13
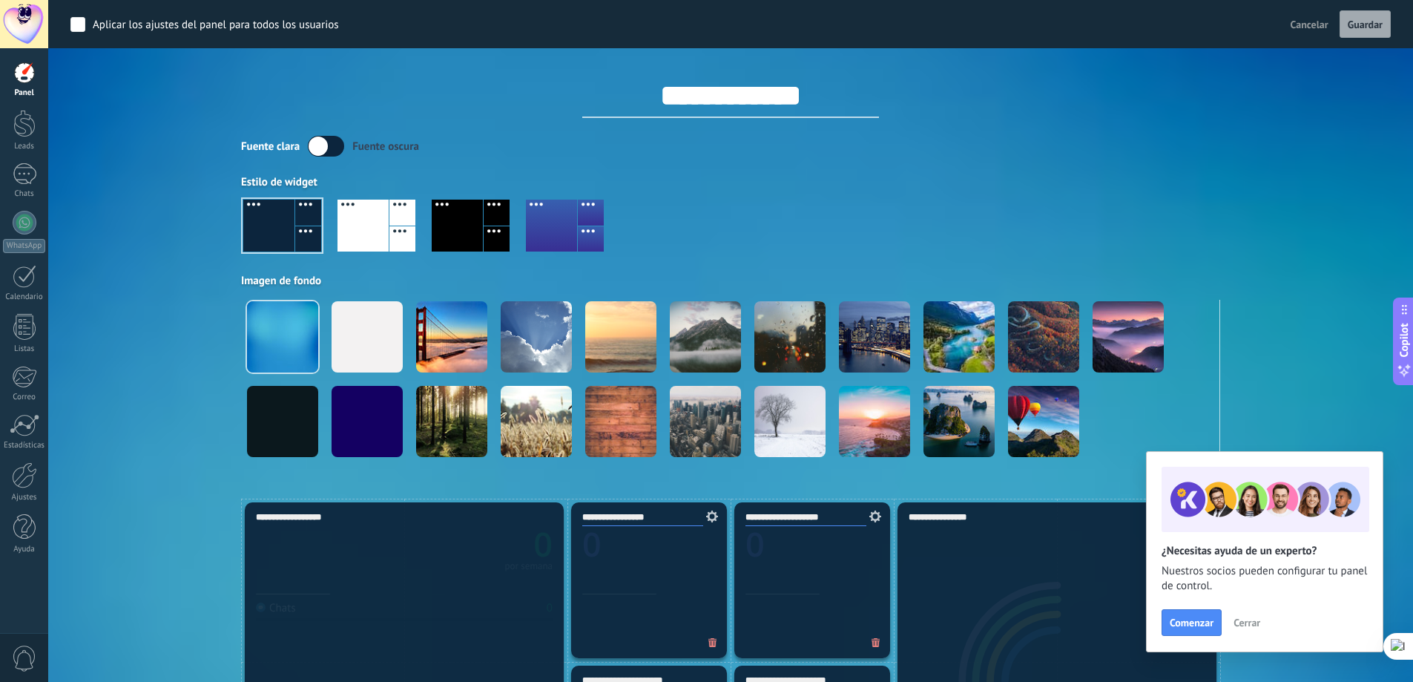
click at [1171, 154] on div "Fuente [PERSON_NAME] oscura" at bounding box center [730, 146] width 979 height 21
click at [995, 197] on div at bounding box center [730, 231] width 979 height 85
click at [113, 174] on div "Aplicar Eventos lockycandy21 [DATE] [DATE] Semana Mes Todo Elija un usuario Con…" at bounding box center [730, 249] width 1320 height 498
click at [19, 27] on div at bounding box center [24, 24] width 48 height 48
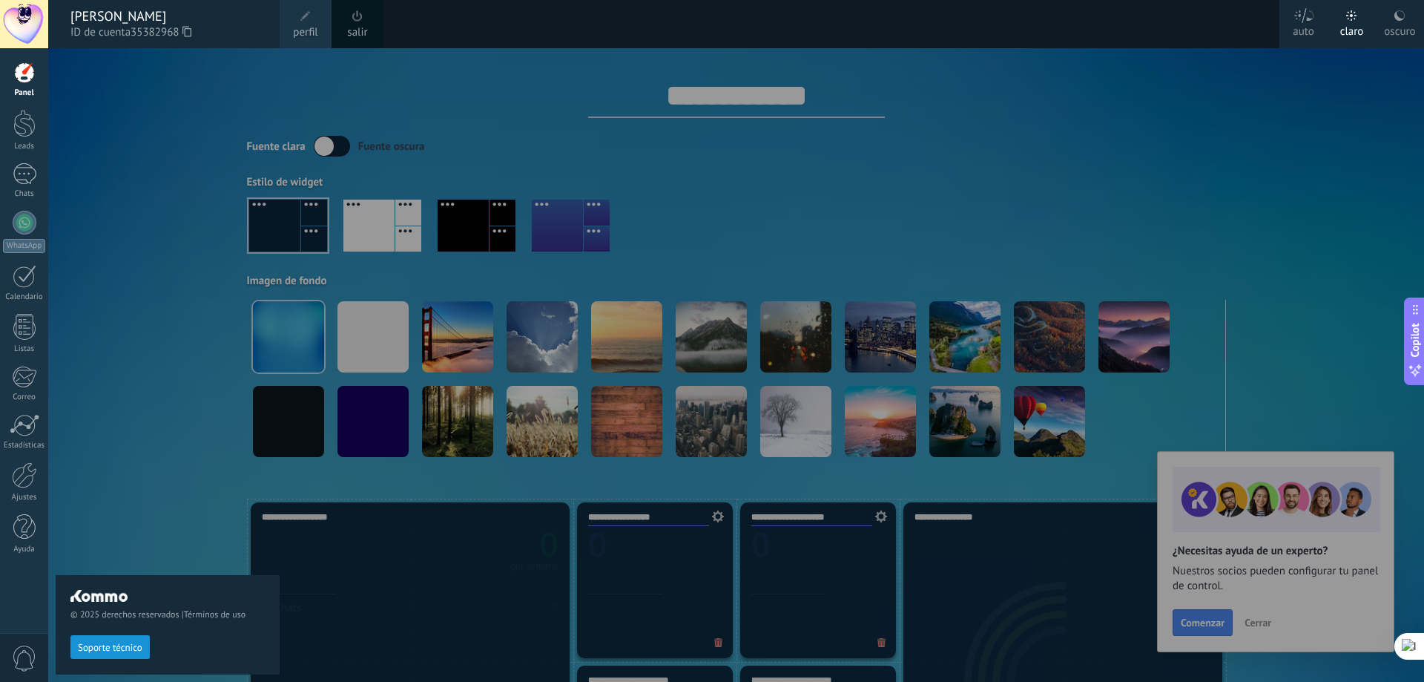
drag, startPoint x: 1288, startPoint y: 142, endPoint x: 1088, endPoint y: 70, distance: 212.5
click at [1287, 130] on div at bounding box center [760, 341] width 1424 height 682
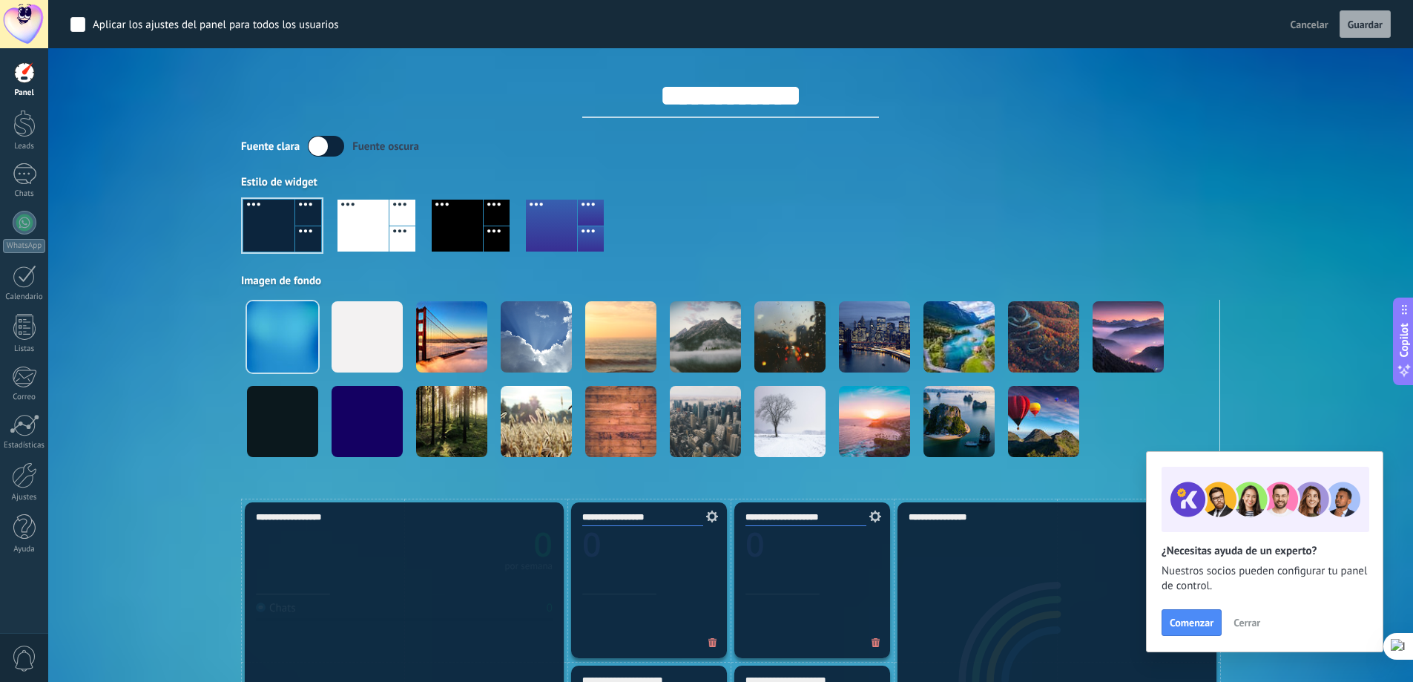
click at [22, 121] on div at bounding box center [24, 123] width 22 height 27
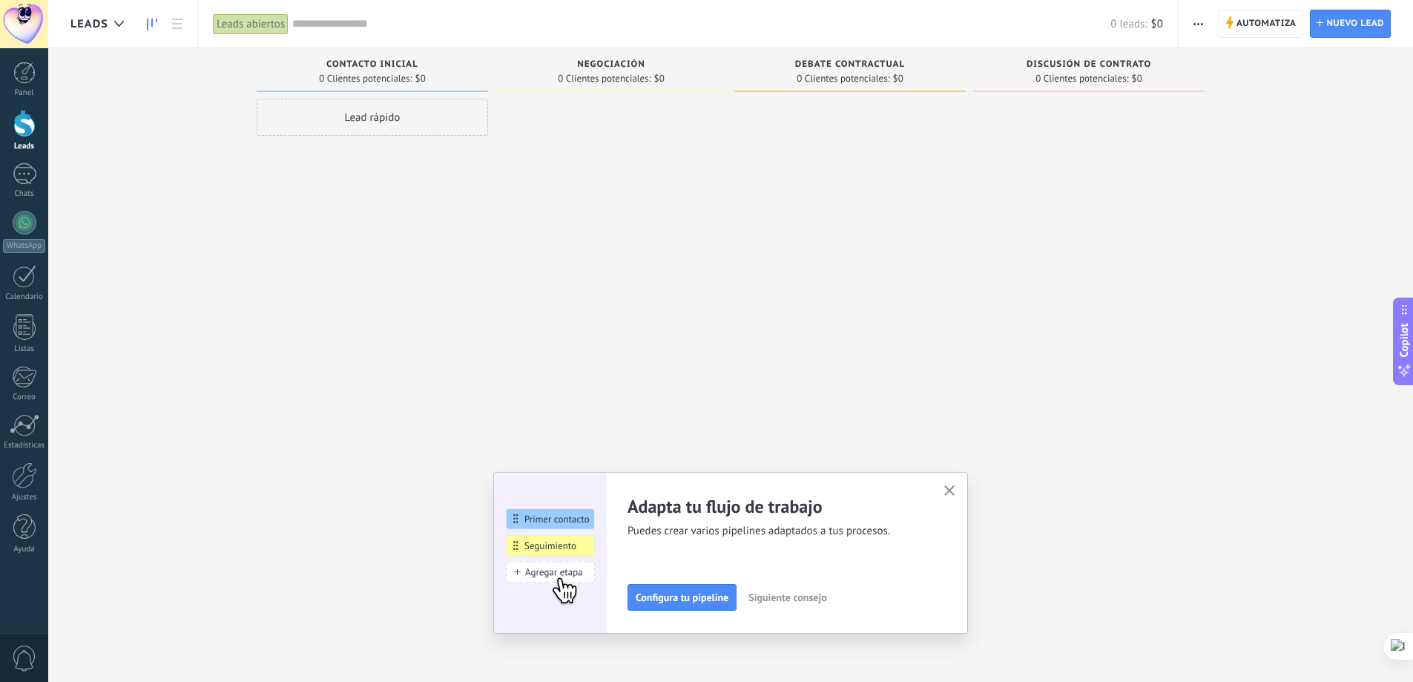
click at [179, 20] on use at bounding box center [177, 24] width 10 height 10
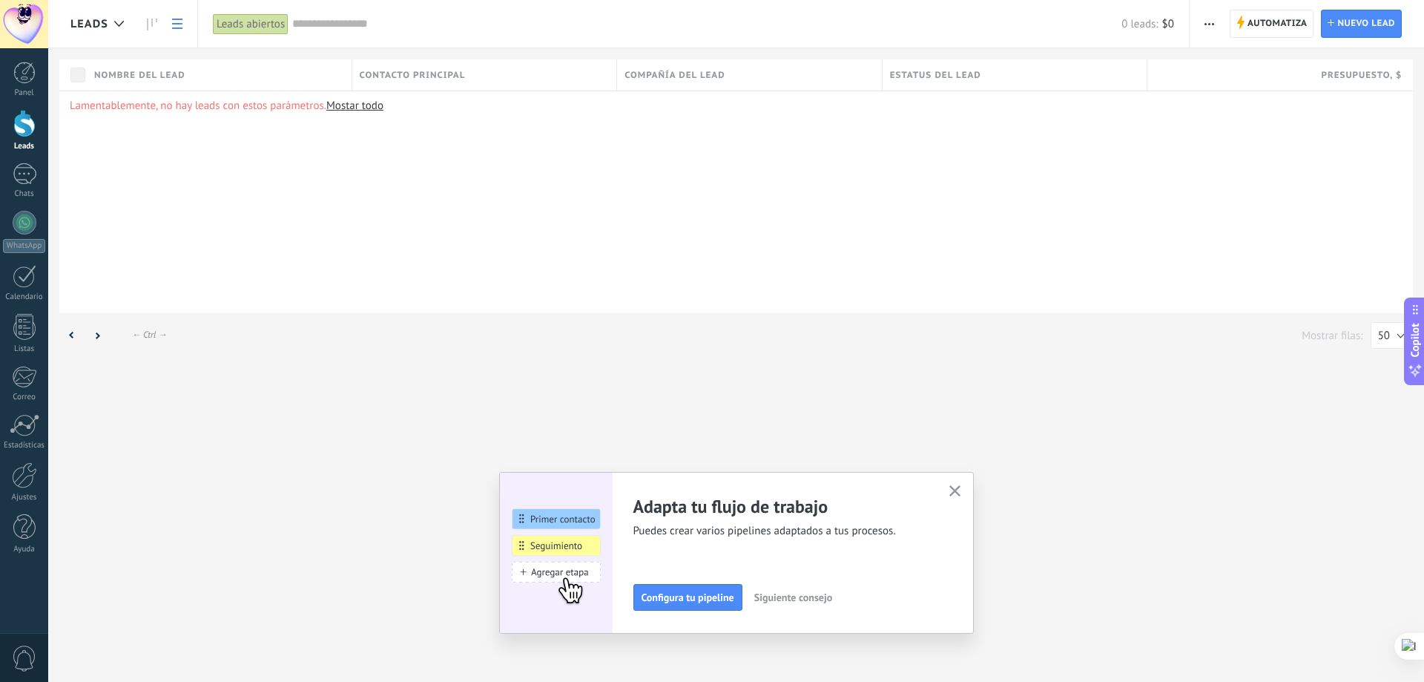
click at [957, 483] on button "button" at bounding box center [955, 491] width 19 height 20
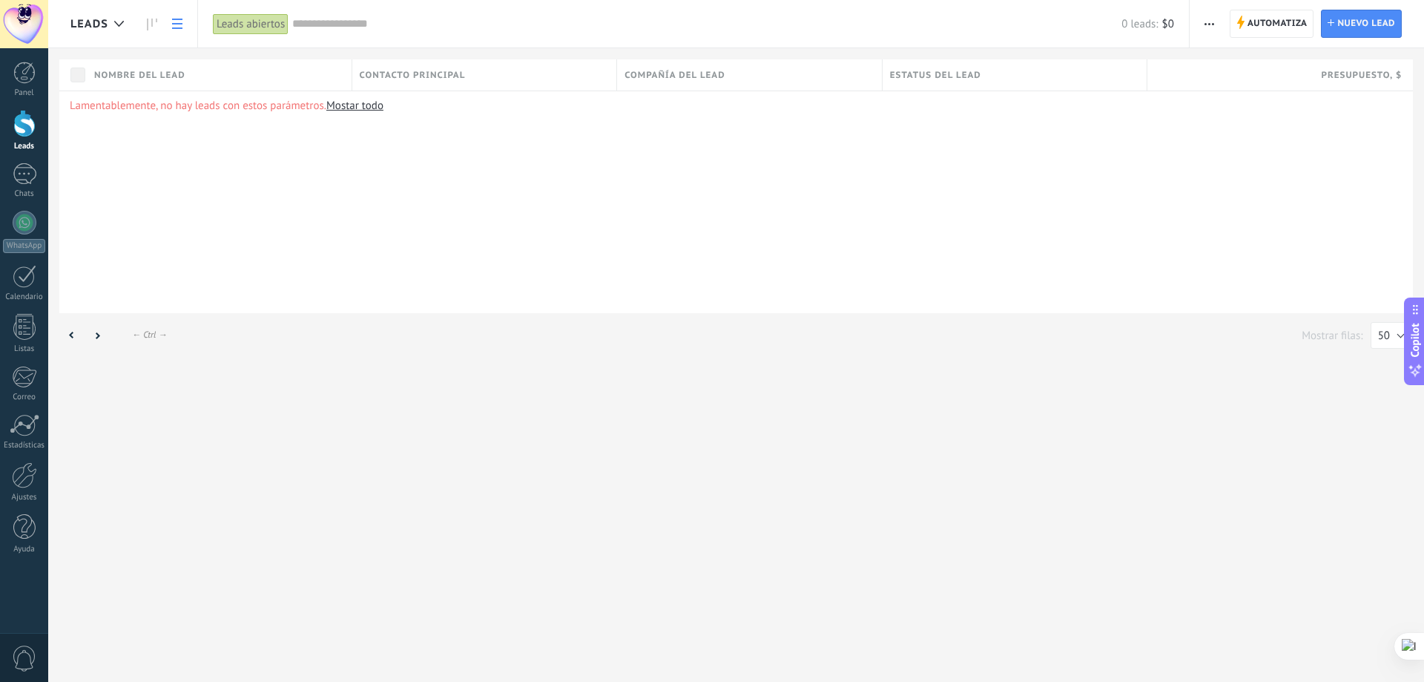
click at [374, 103] on link "Mostar todo" at bounding box center [354, 106] width 57 height 14
click at [17, 279] on div at bounding box center [25, 276] width 24 height 23
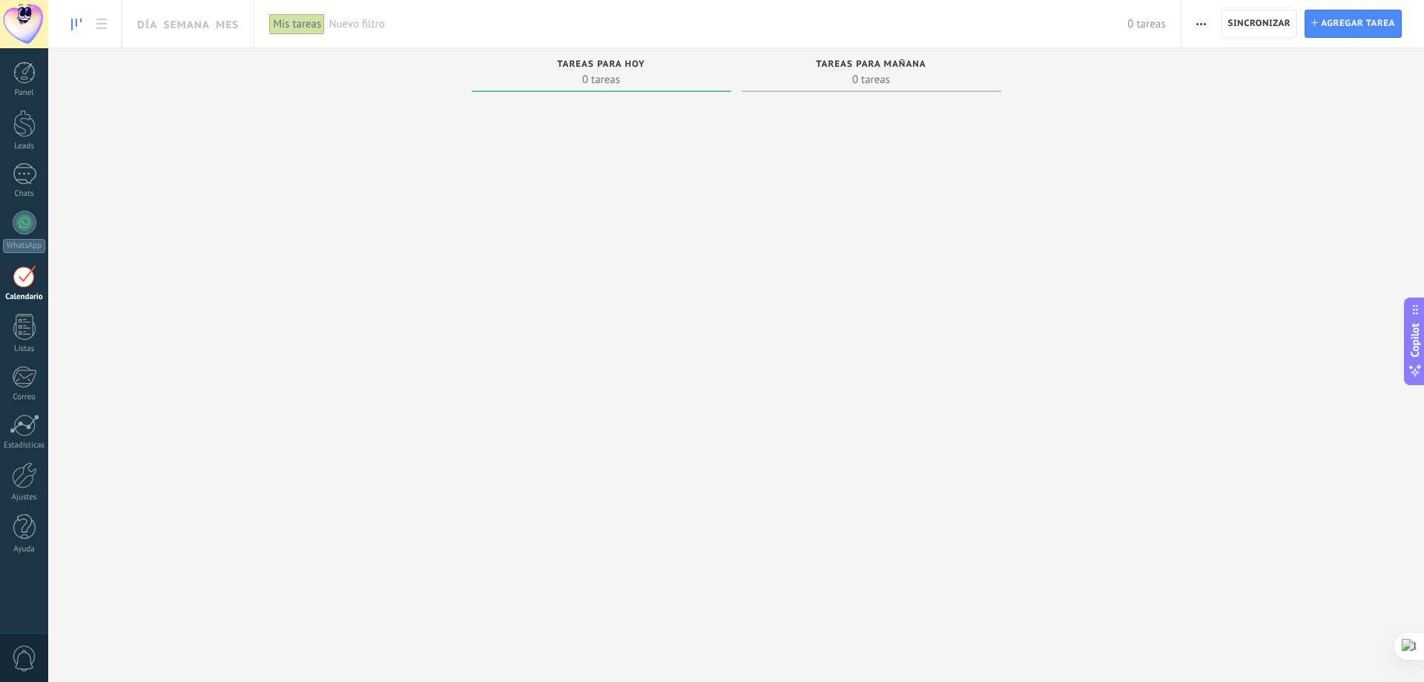
click at [18, 184] on div at bounding box center [25, 174] width 24 height 22
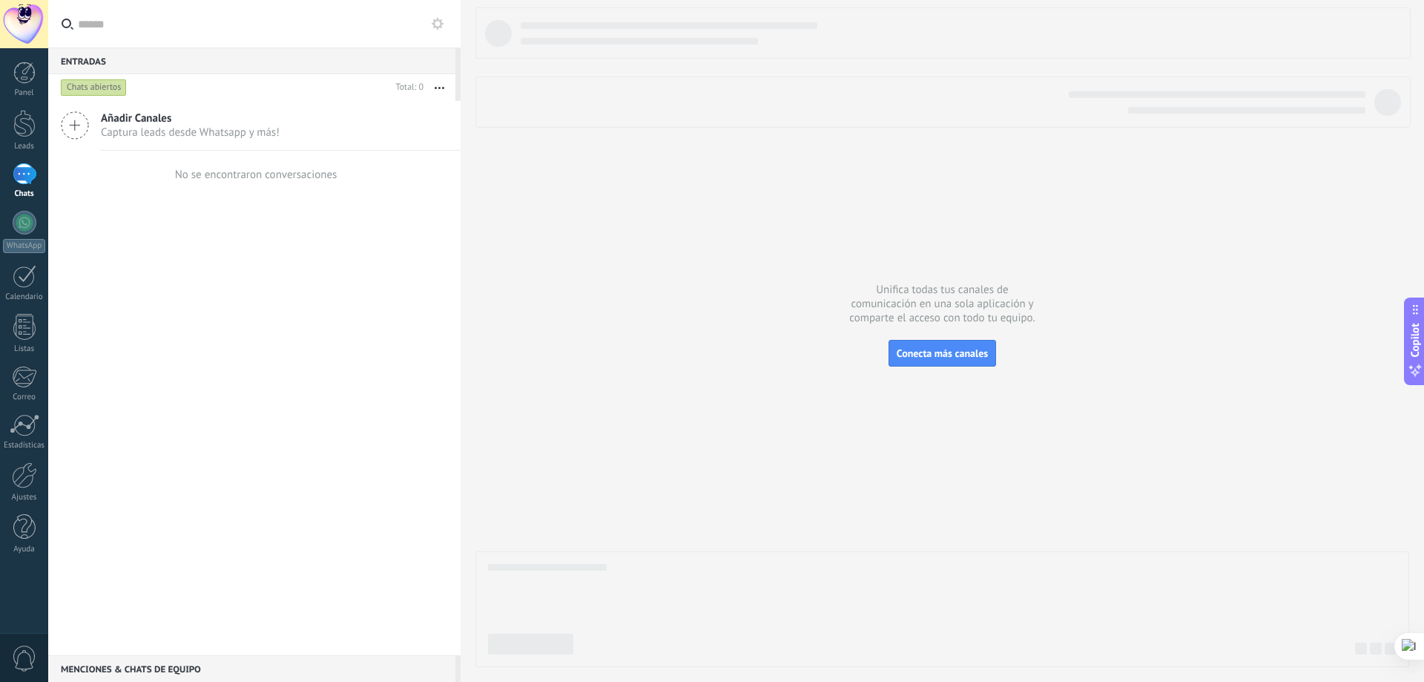
click at [19, 73] on div at bounding box center [24, 73] width 22 height 22
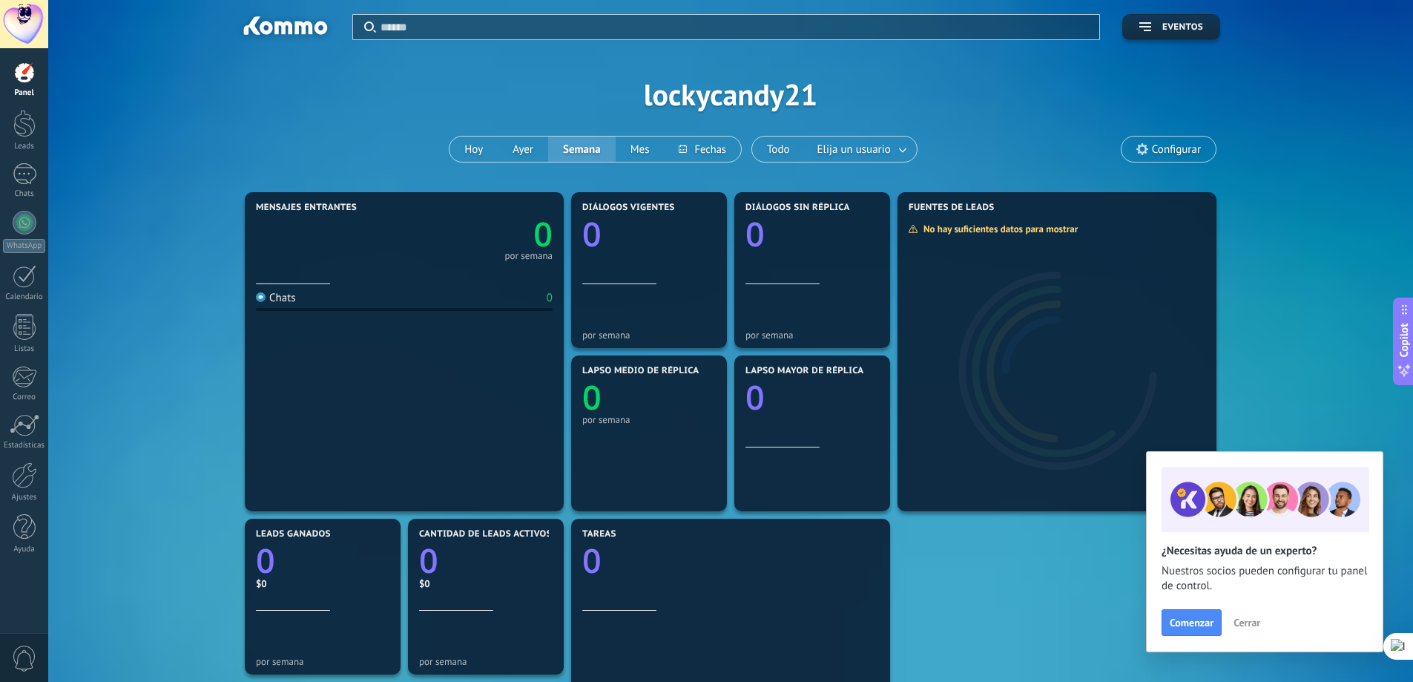
click at [24, 77] on div at bounding box center [24, 73] width 22 height 22
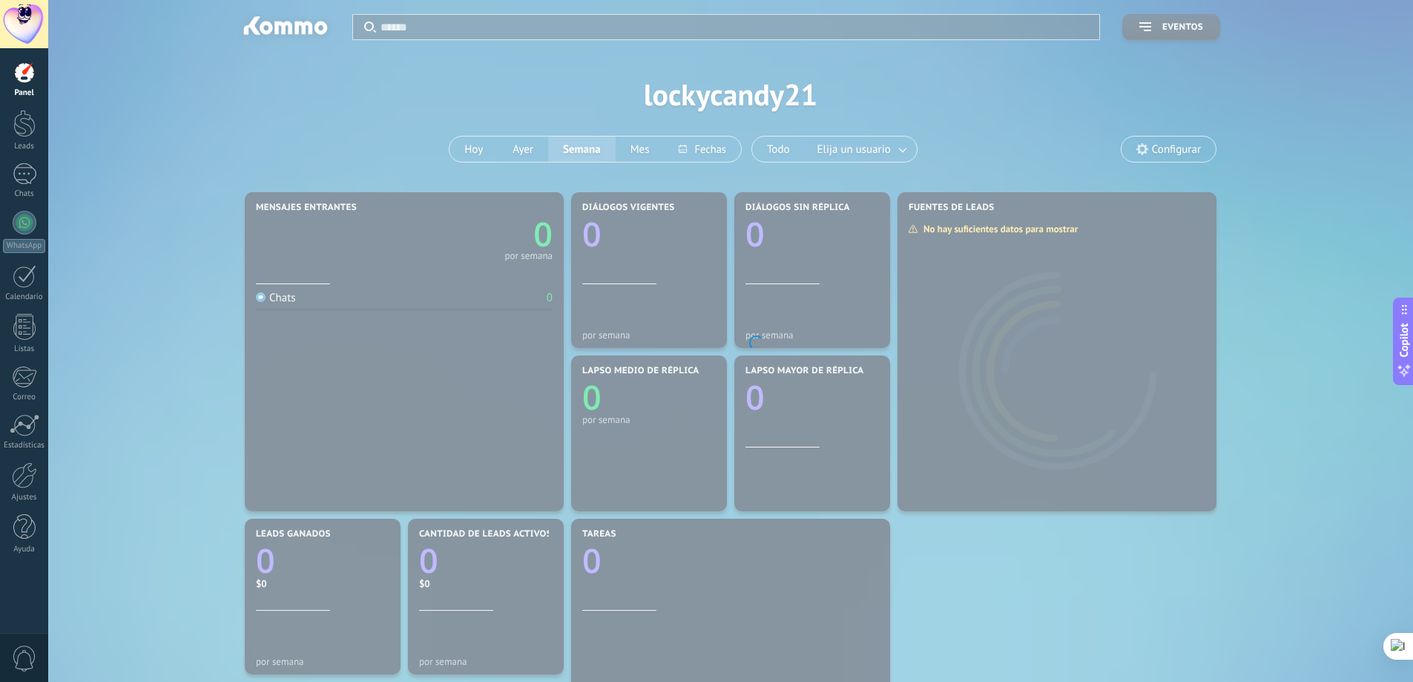
click at [27, 113] on div at bounding box center [24, 123] width 22 height 27
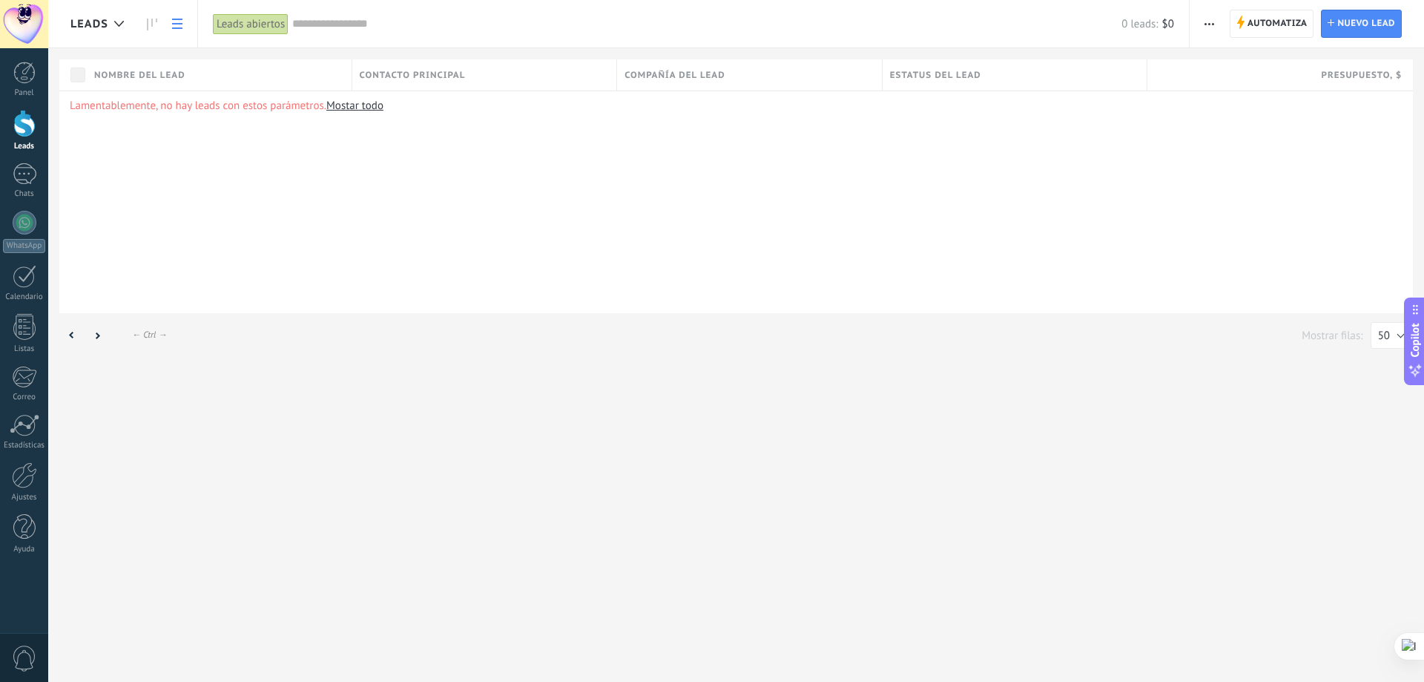
click at [11, 159] on div "Panel Leads Chats WhatsApp Clientes" at bounding box center [24, 315] width 48 height 507
click at [24, 185] on link "Chats" at bounding box center [24, 181] width 48 height 36
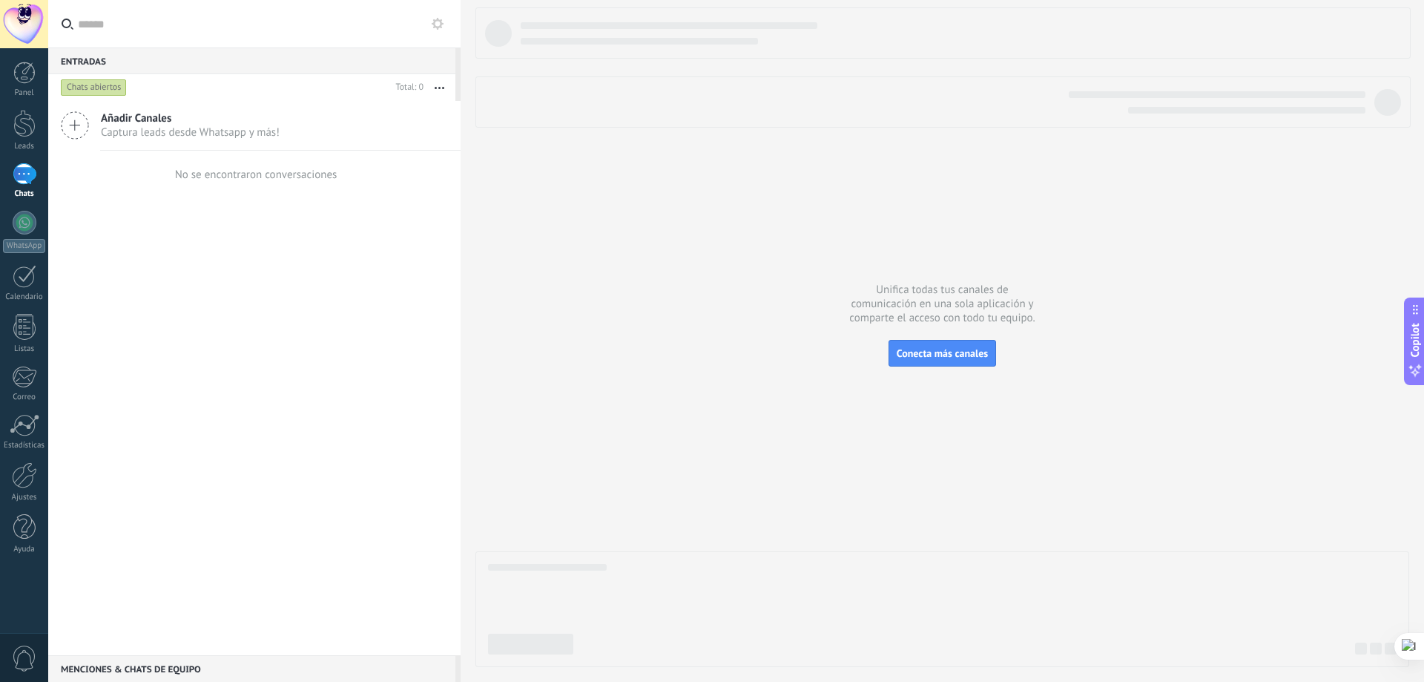
click at [163, 130] on span "Captura leads desde Whatsapp y más!" at bounding box center [190, 132] width 179 height 14
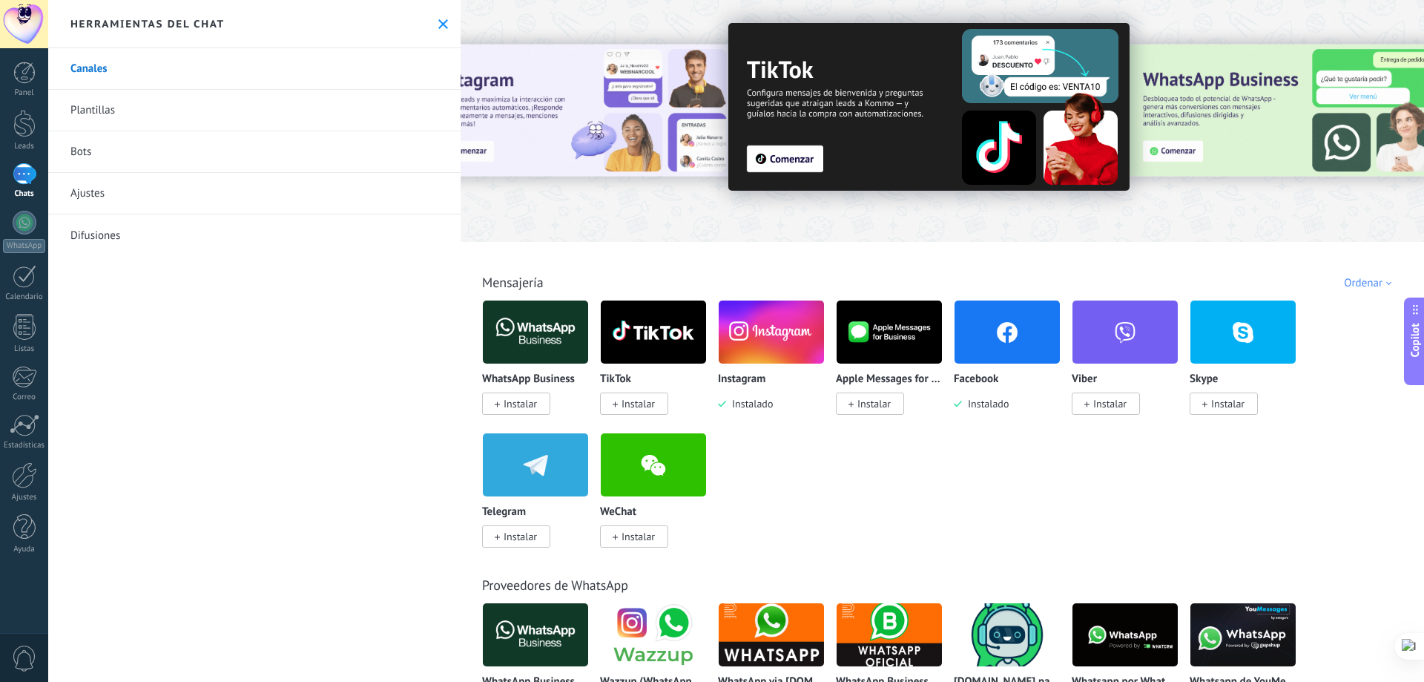
click at [992, 337] on img at bounding box center [1007, 332] width 105 height 72
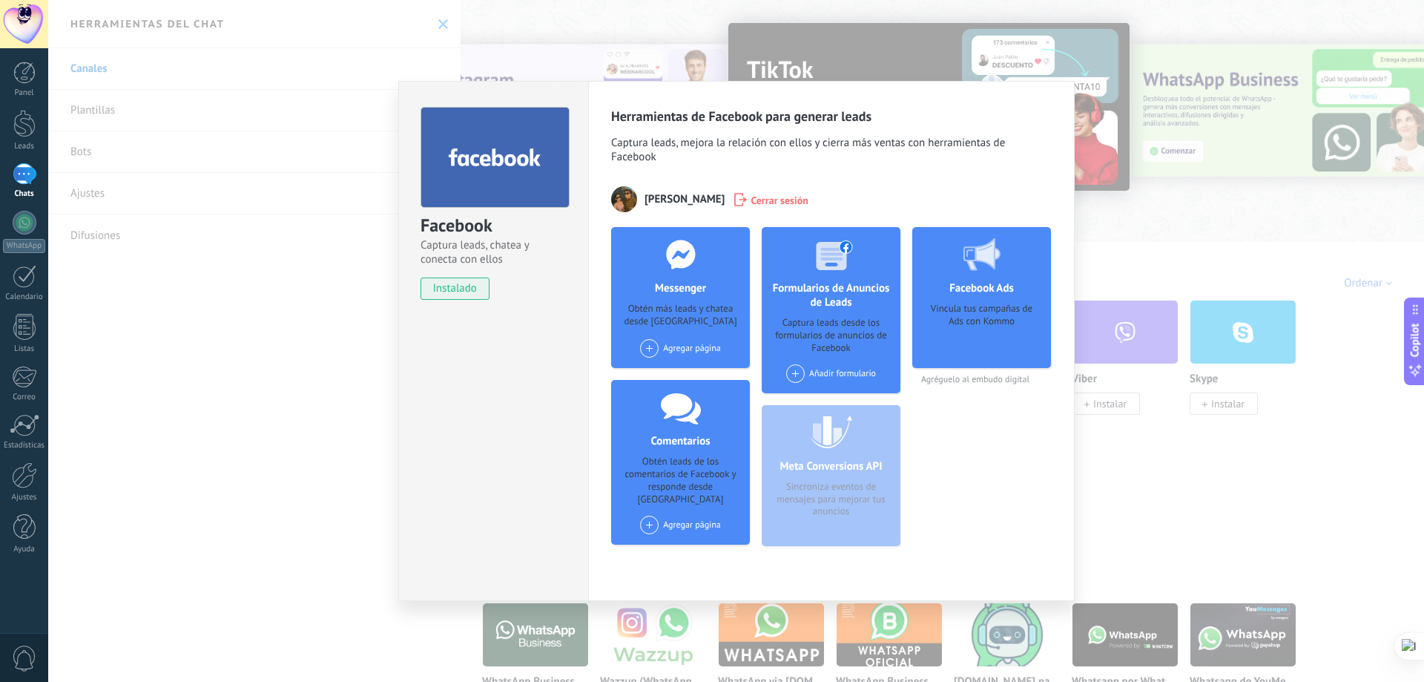
click at [464, 181] on div at bounding box center [495, 157] width 149 height 101
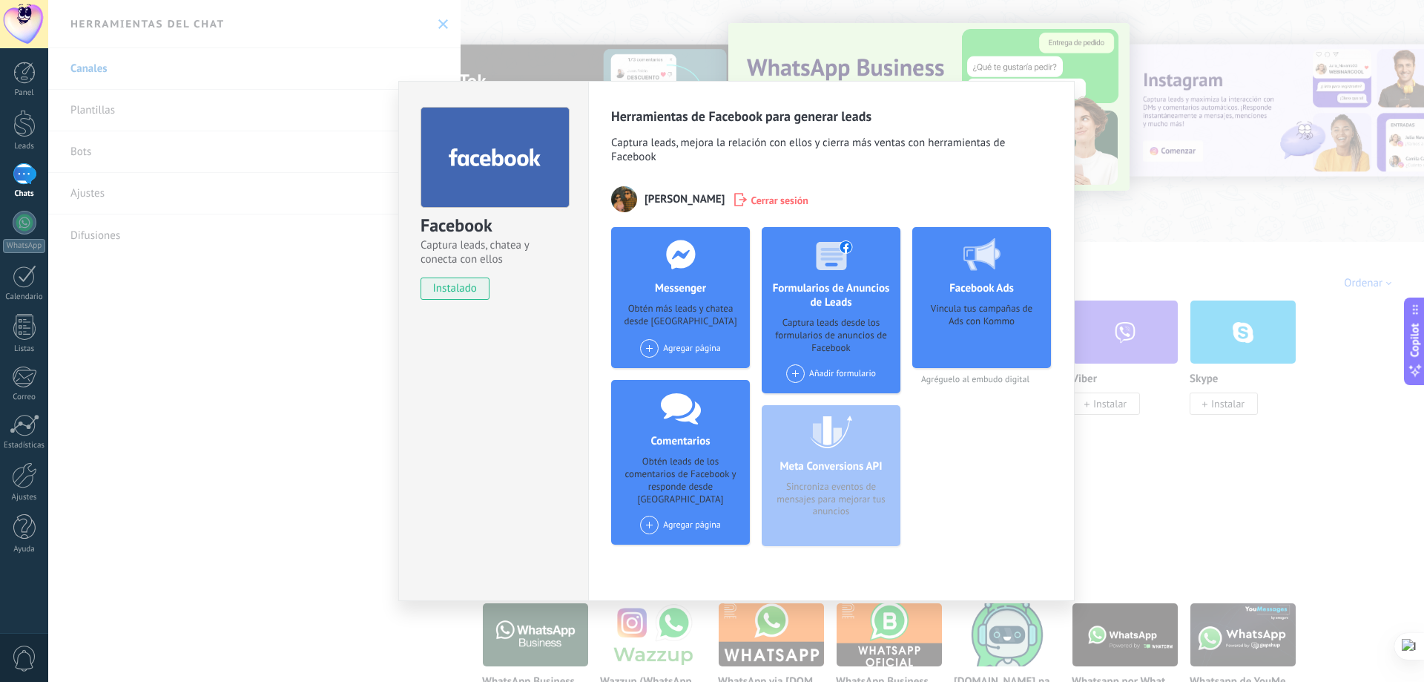
click at [650, 346] on span at bounding box center [649, 348] width 19 height 19
click at [682, 400] on div "Sublité" at bounding box center [716, 403] width 154 height 29
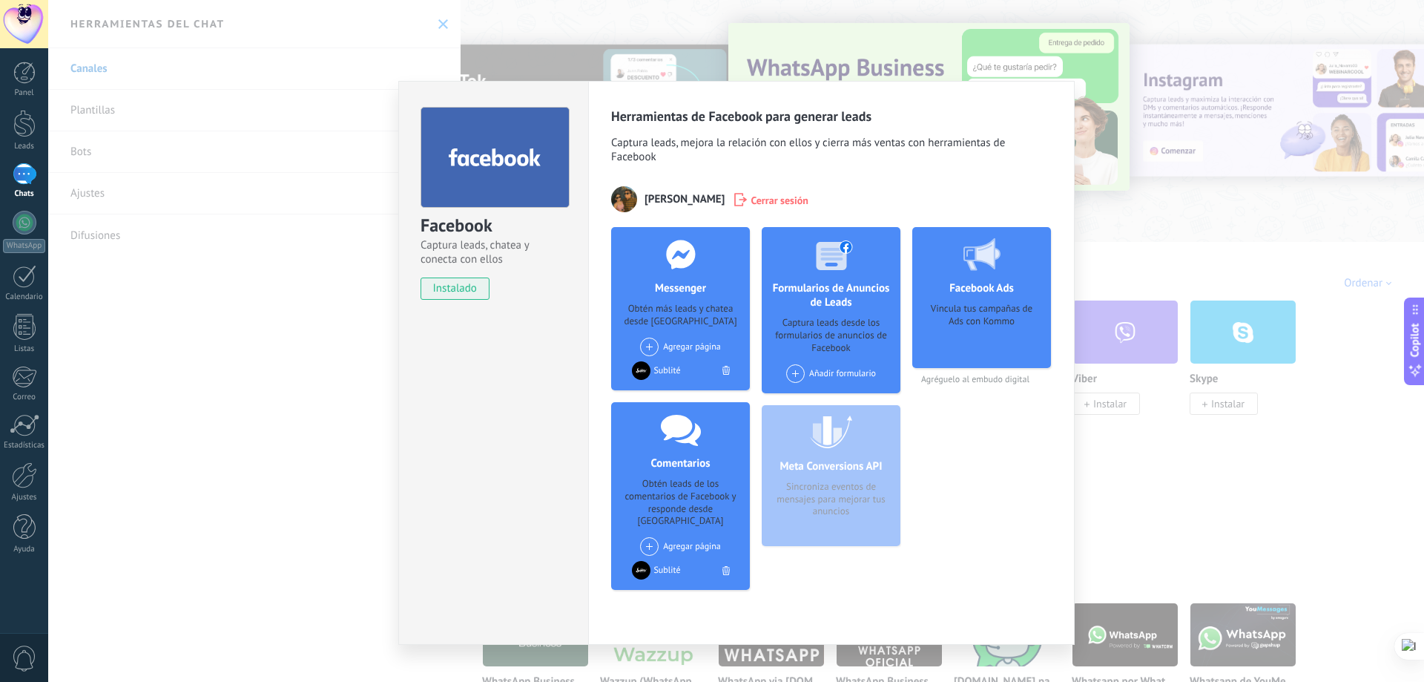
click at [650, 345] on span at bounding box center [649, 346] width 19 height 19
click at [682, 380] on div "Laybon de [GEOGRAPHIC_DATA]" at bounding box center [716, 374] width 154 height 33
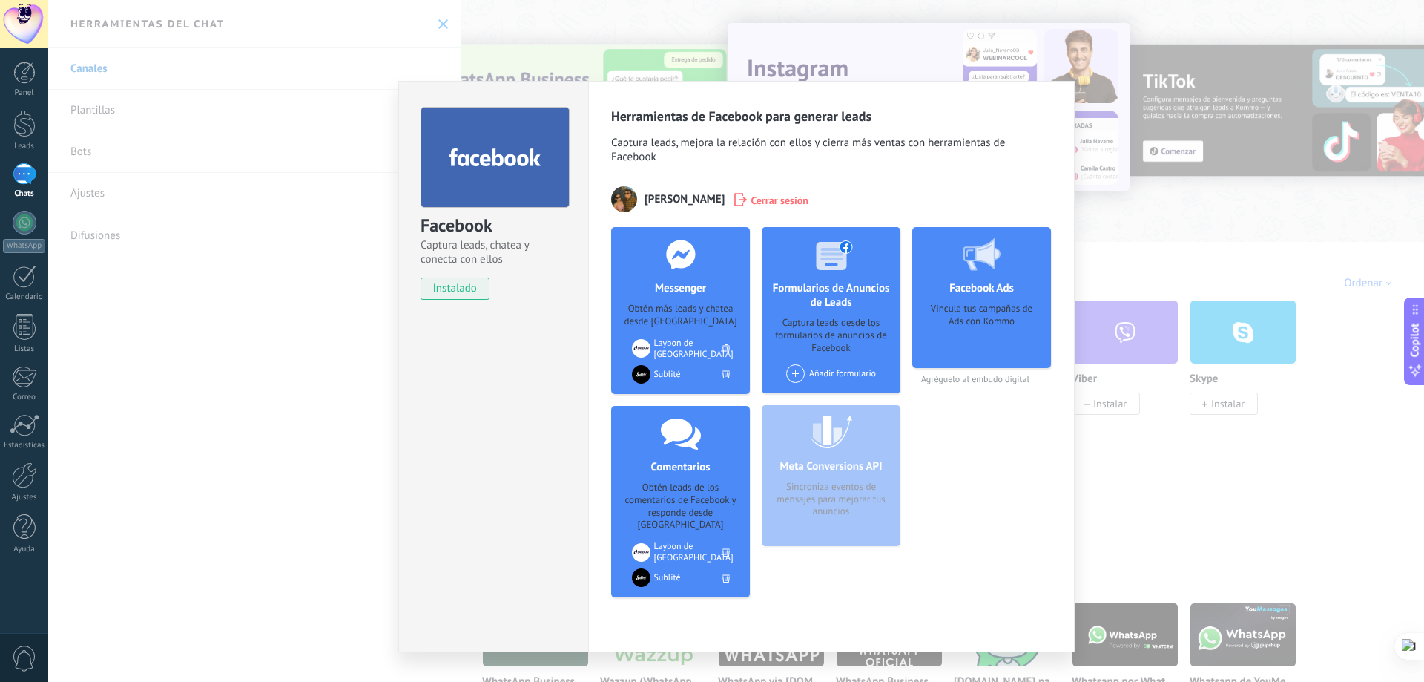
click at [803, 369] on span at bounding box center [795, 373] width 19 height 19
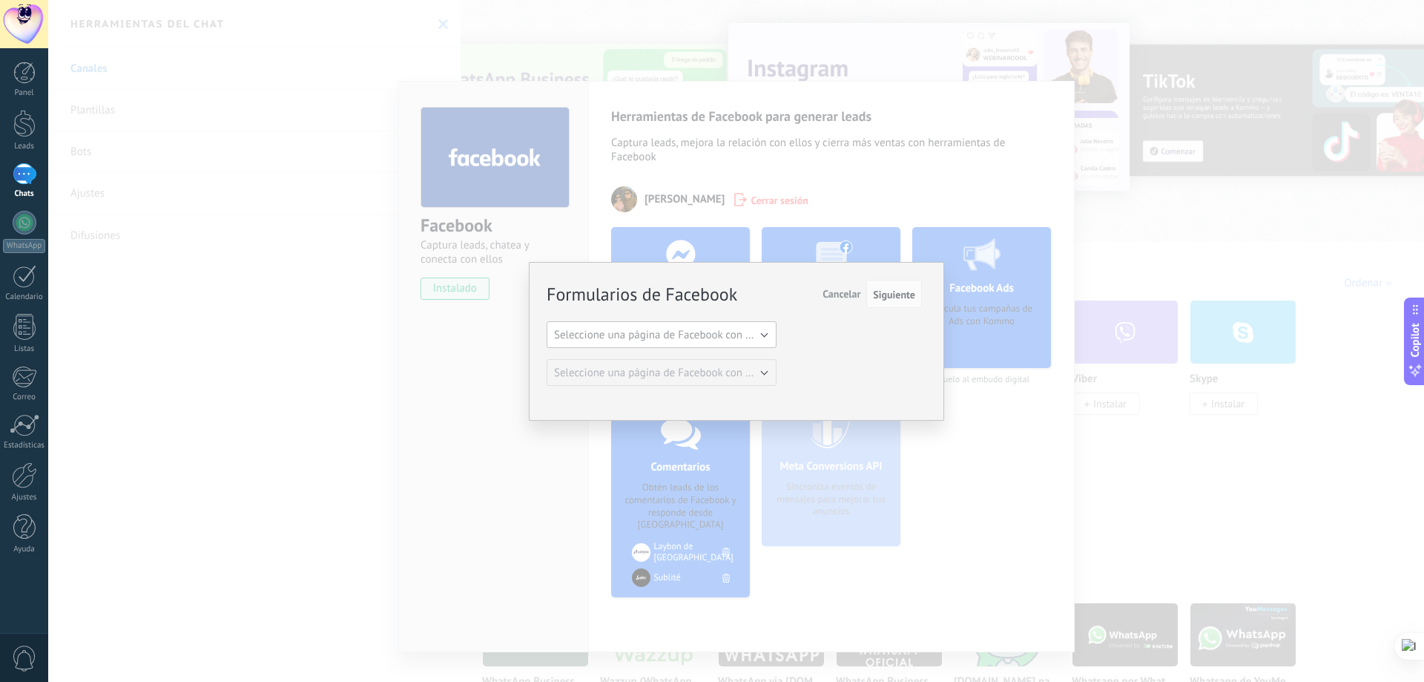
click at [750, 339] on span "Seleccione una página de Facebook con formas" at bounding box center [666, 335] width 224 height 14
click at [837, 294] on span "Cancelar" at bounding box center [842, 293] width 38 height 13
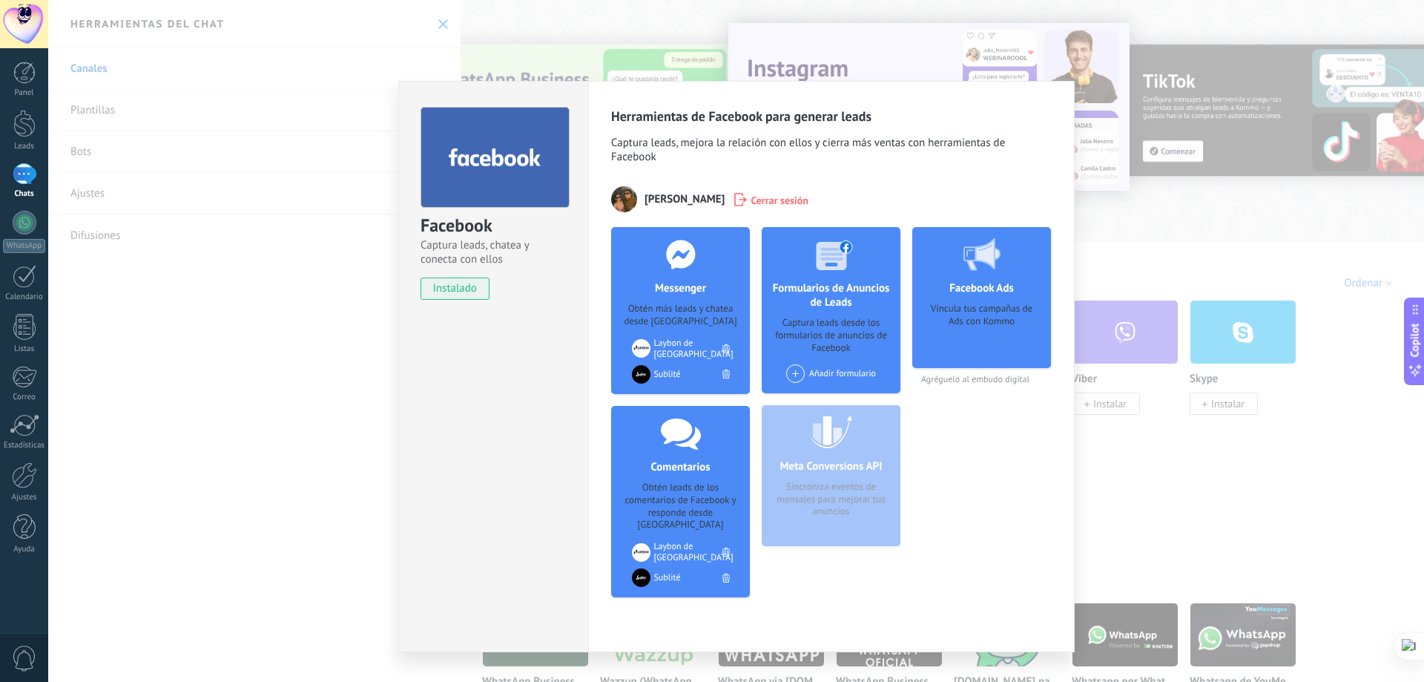
click at [309, 446] on div "Facebook Captura leads, chatea y conecta con ellos instalado Desinstalar Herram…" at bounding box center [736, 341] width 1376 height 682
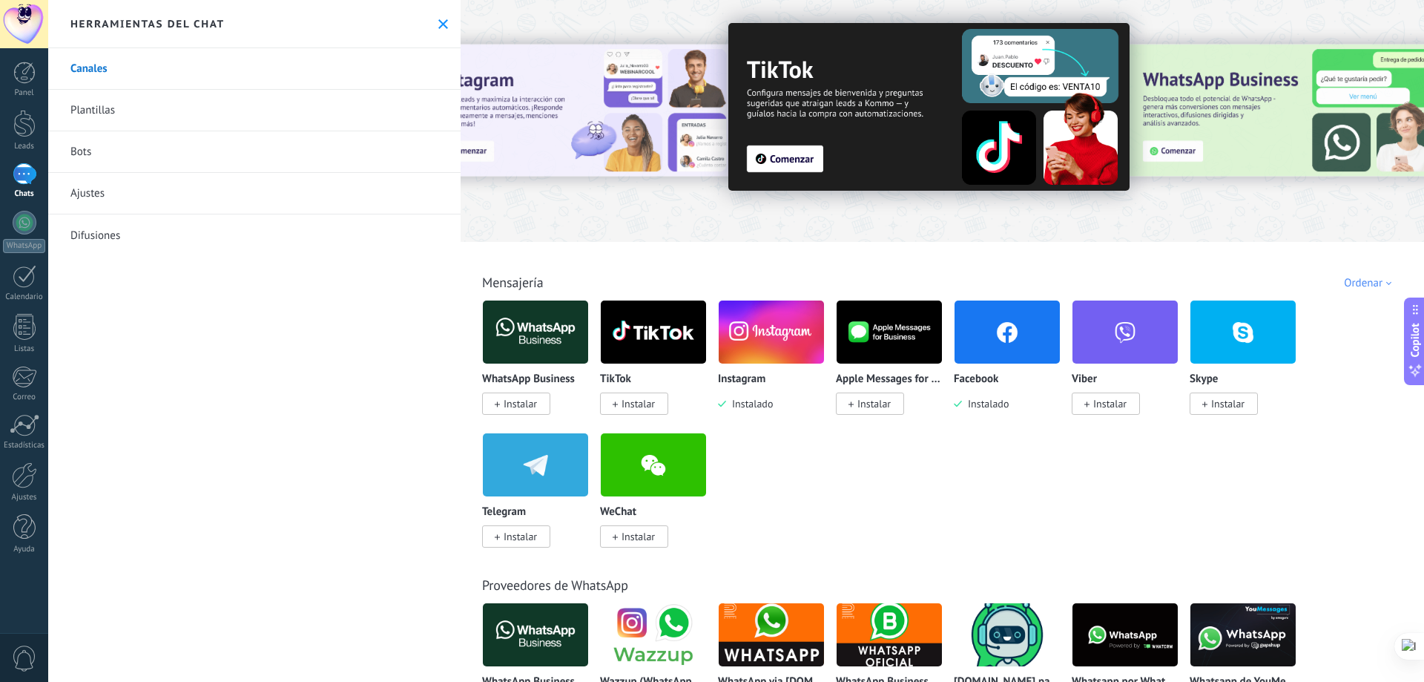
click at [157, 111] on link "Plantillas" at bounding box center [254, 111] width 412 height 42
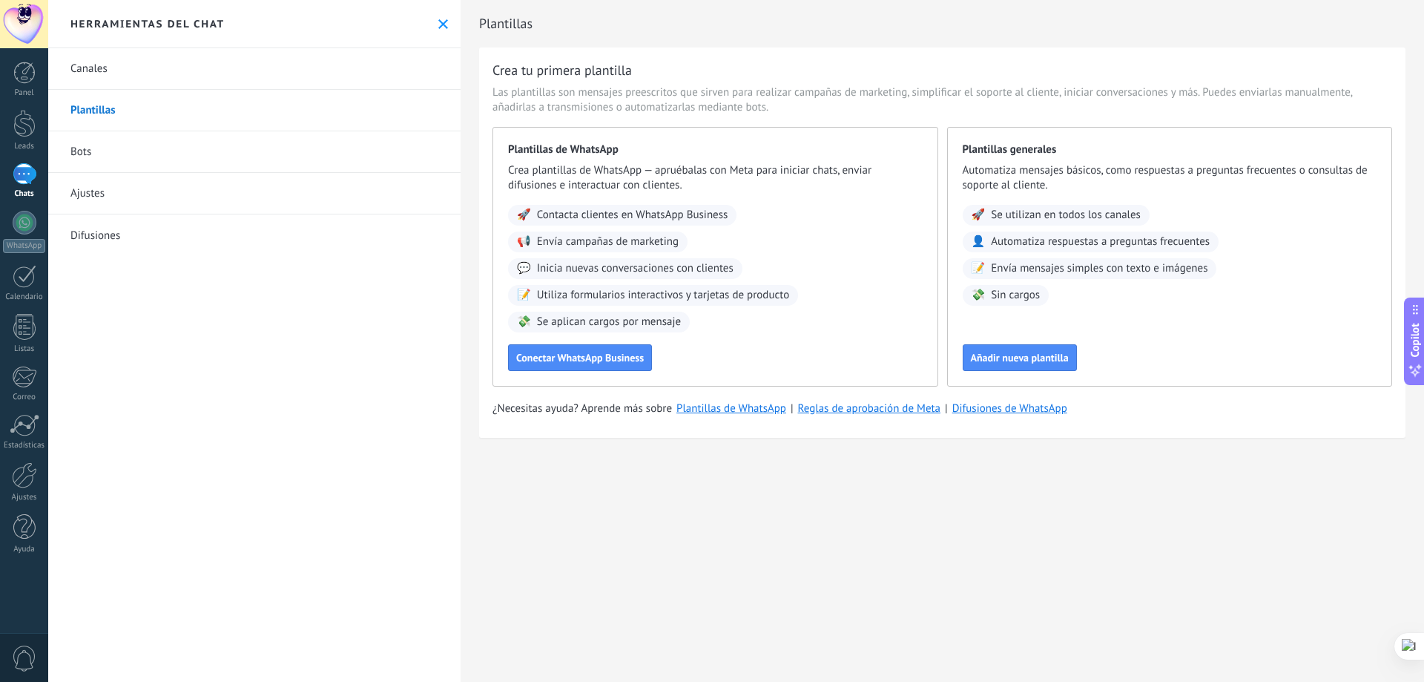
click at [99, 68] on link "Canales" at bounding box center [254, 69] width 412 height 42
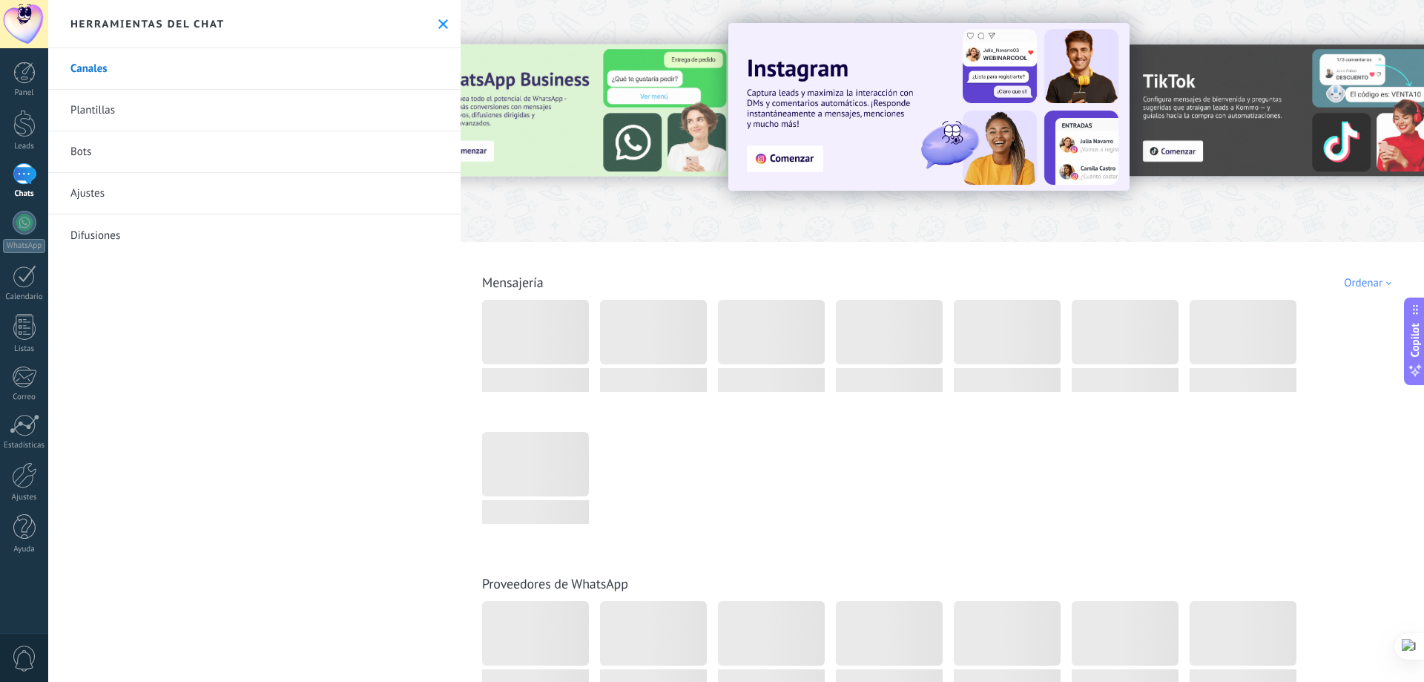
click at [1160, 12] on div at bounding box center [942, 116] width 963 height 213
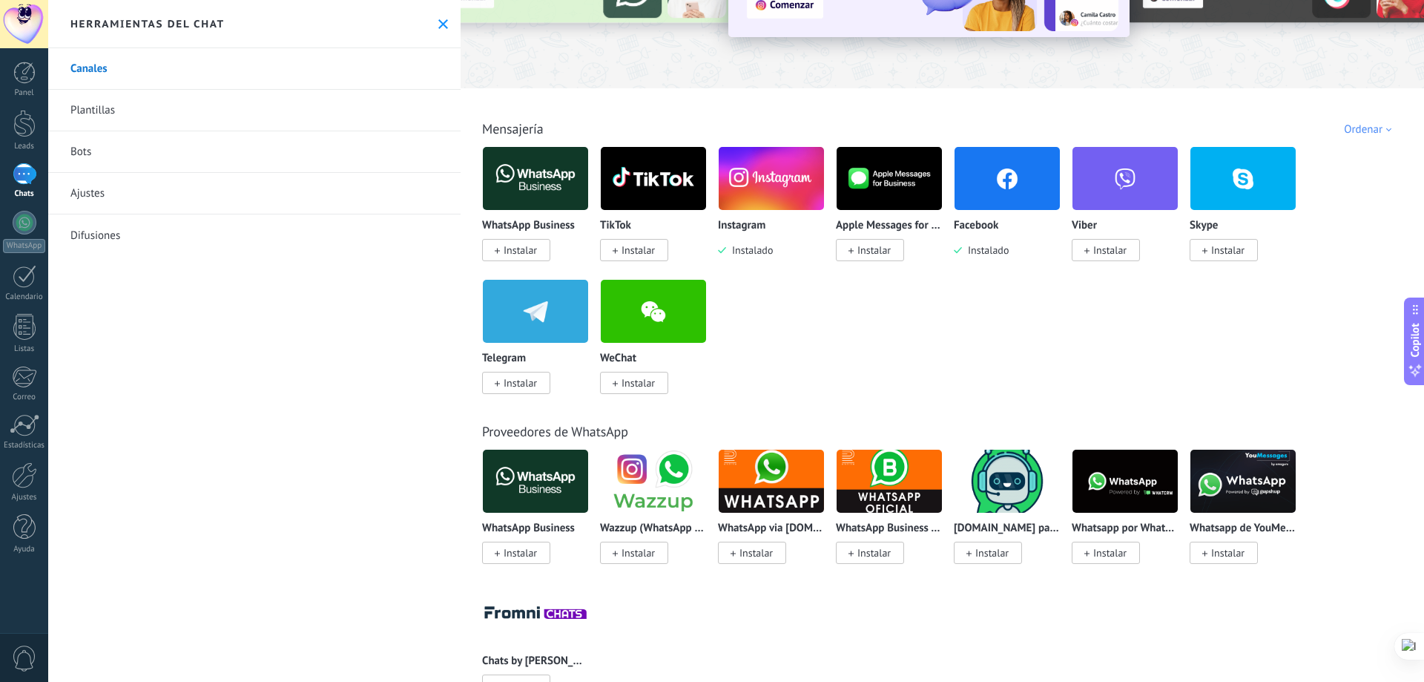
scroll to position [148, 0]
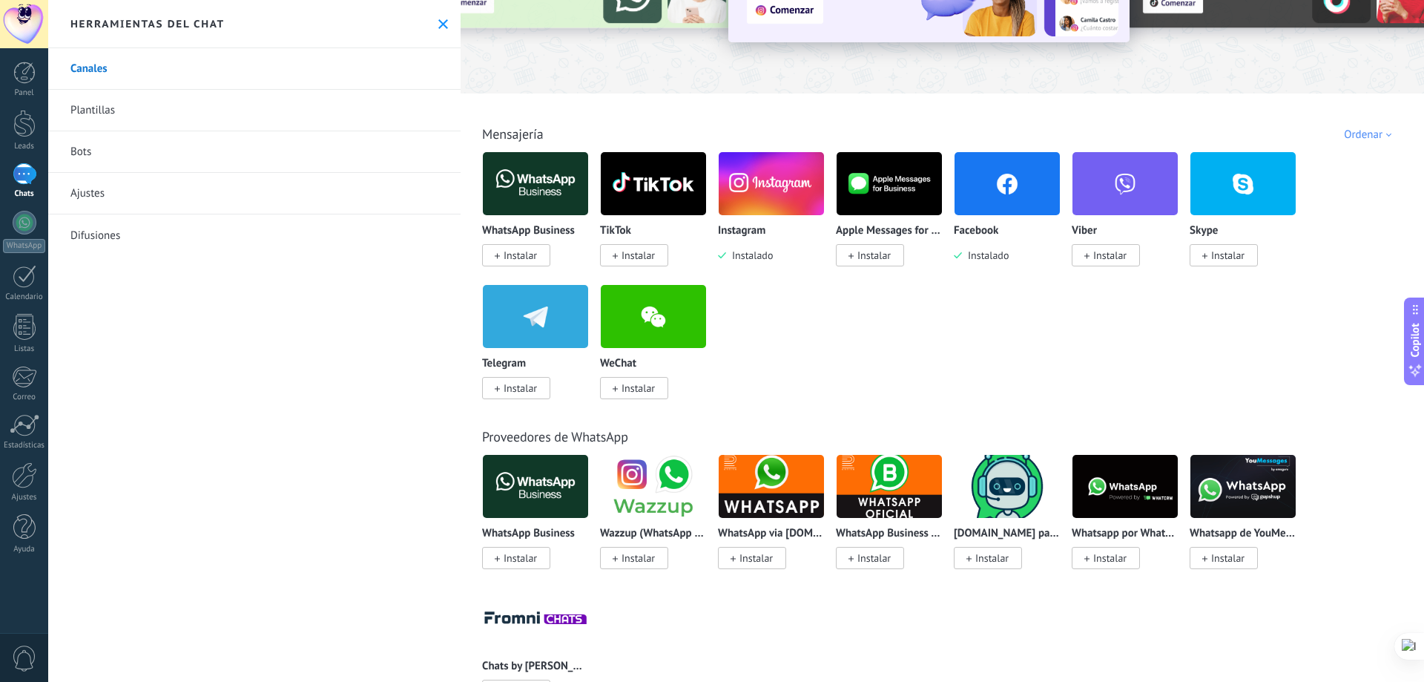
click at [778, 185] on img at bounding box center [771, 184] width 105 height 72
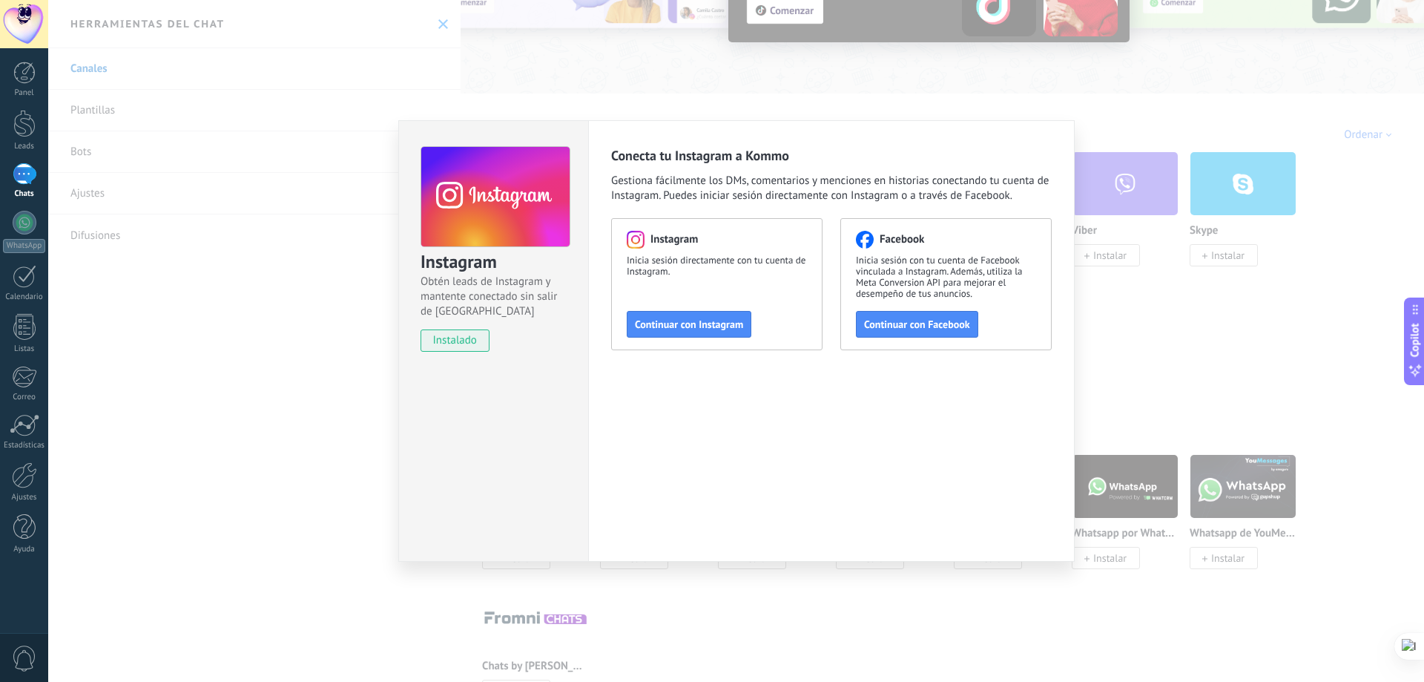
click at [924, 321] on span "Continuar con Facebook" at bounding box center [917, 324] width 106 height 10
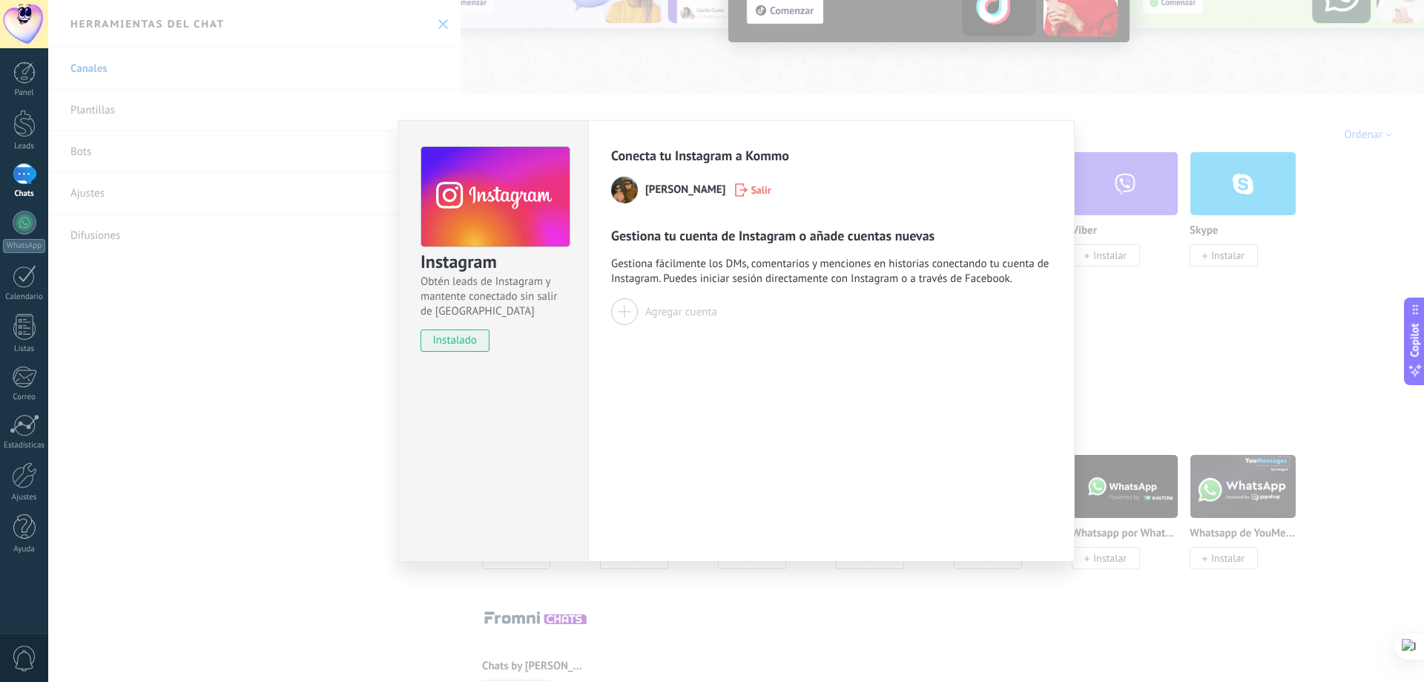
click at [630, 312] on div at bounding box center [624, 311] width 27 height 27
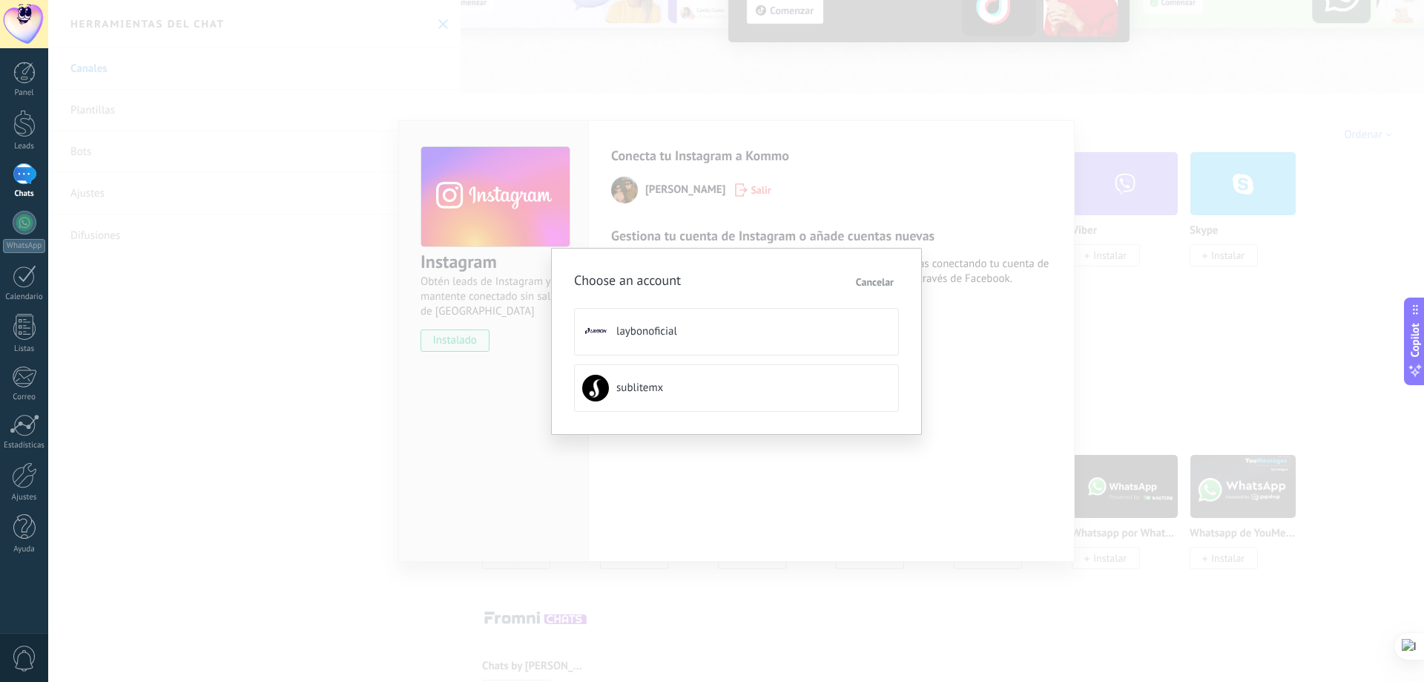
click at [792, 396] on button "sublitemx" at bounding box center [736, 387] width 325 height 47
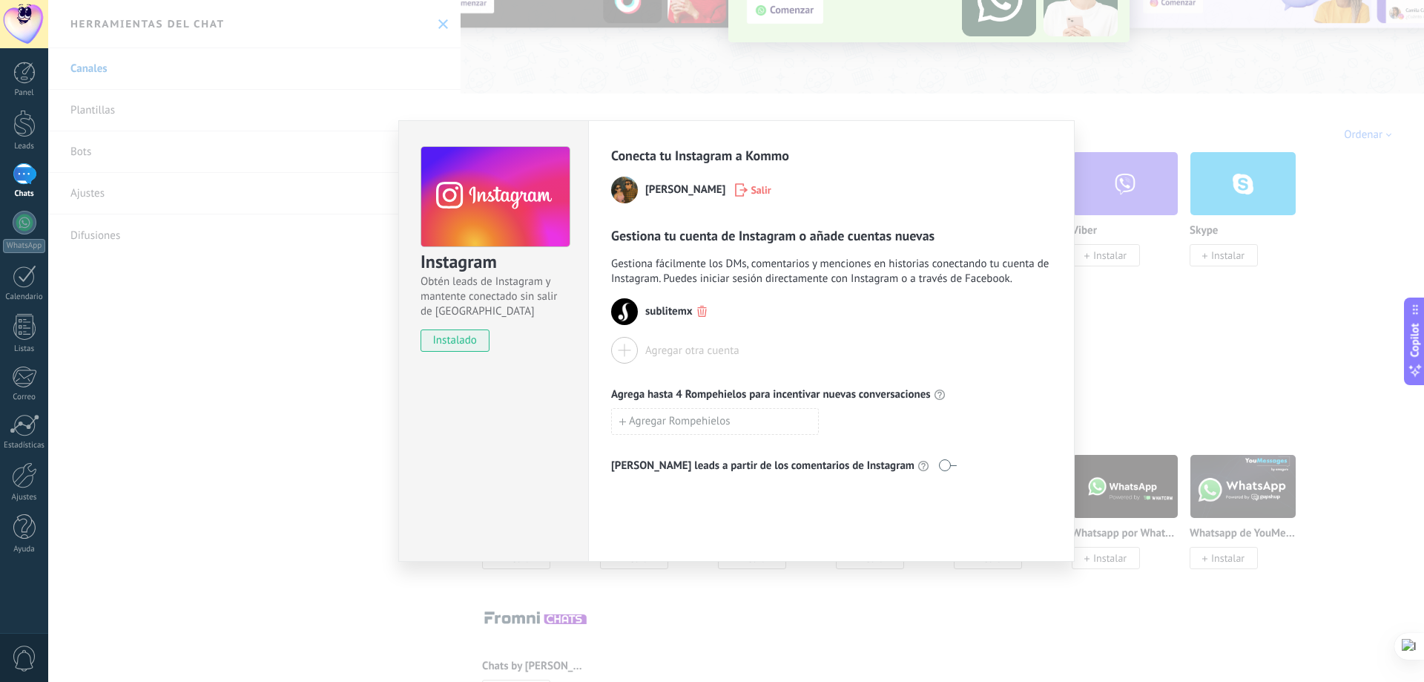
click at [621, 349] on div at bounding box center [624, 350] width 27 height 27
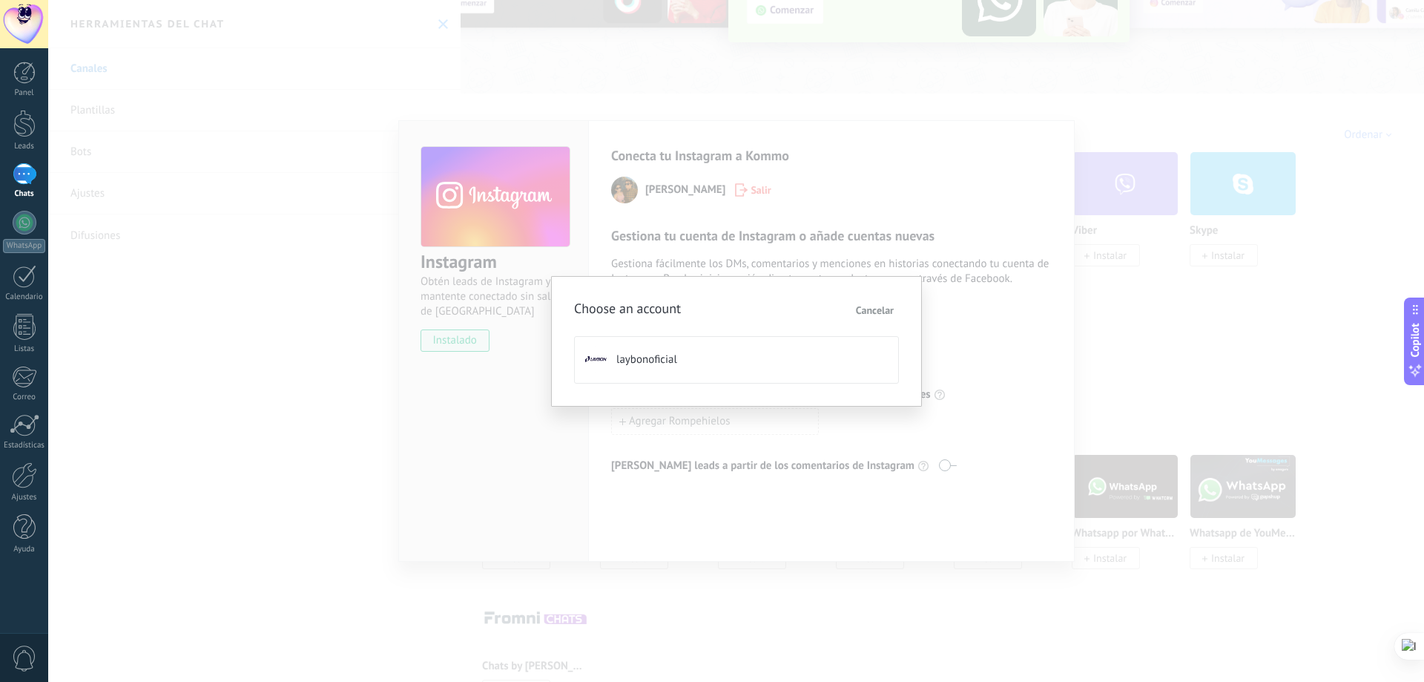
click at [628, 357] on span "laybonoficial" at bounding box center [646, 359] width 61 height 15
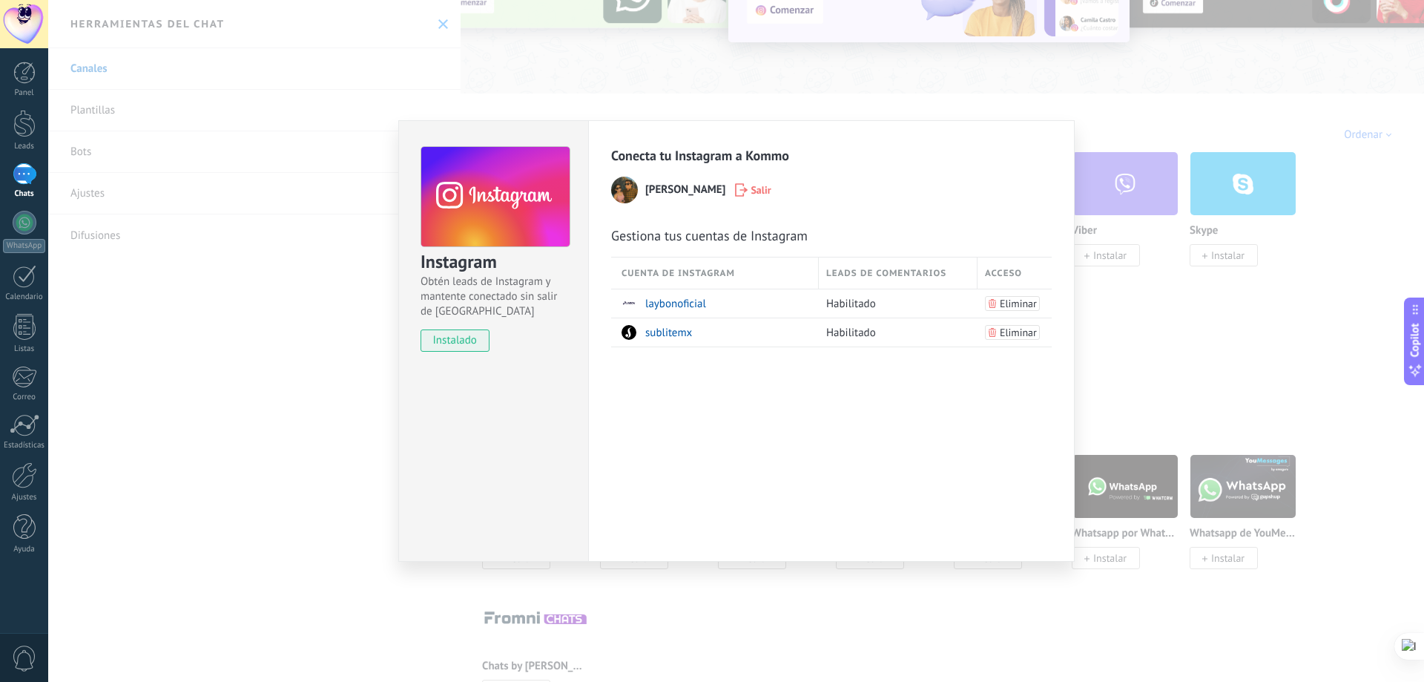
click at [892, 482] on div "Conecta tu Instagram a Kommo [PERSON_NAME] [PERSON_NAME] tus cuentas de Instagr…" at bounding box center [831, 340] width 487 height 441
click at [342, 356] on div "Instagram Obtén leads de Instagram y mantente conectado sin salir de Kommo inst…" at bounding box center [736, 341] width 1376 height 682
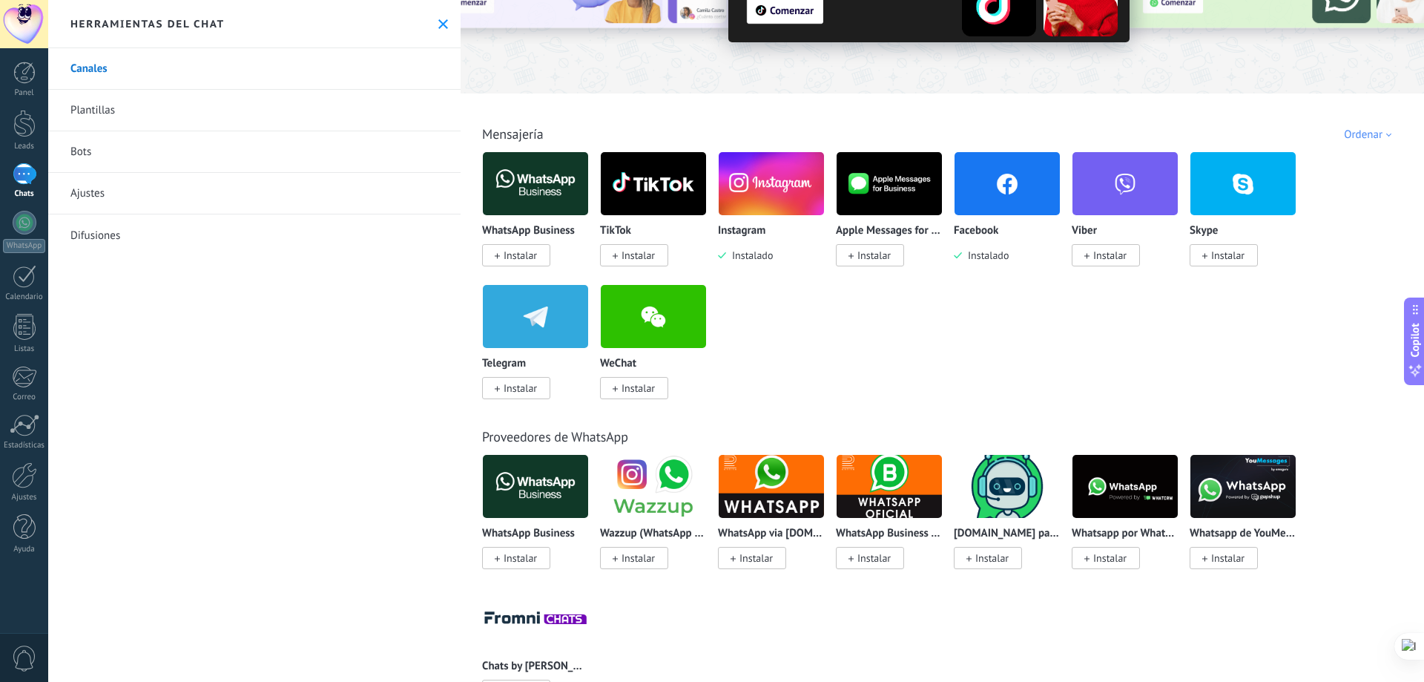
click at [519, 260] on span "Instalar" at bounding box center [520, 254] width 33 height 13
click at [547, 177] on img at bounding box center [535, 184] width 105 height 72
click at [518, 248] on span "Instalar" at bounding box center [516, 255] width 68 height 22
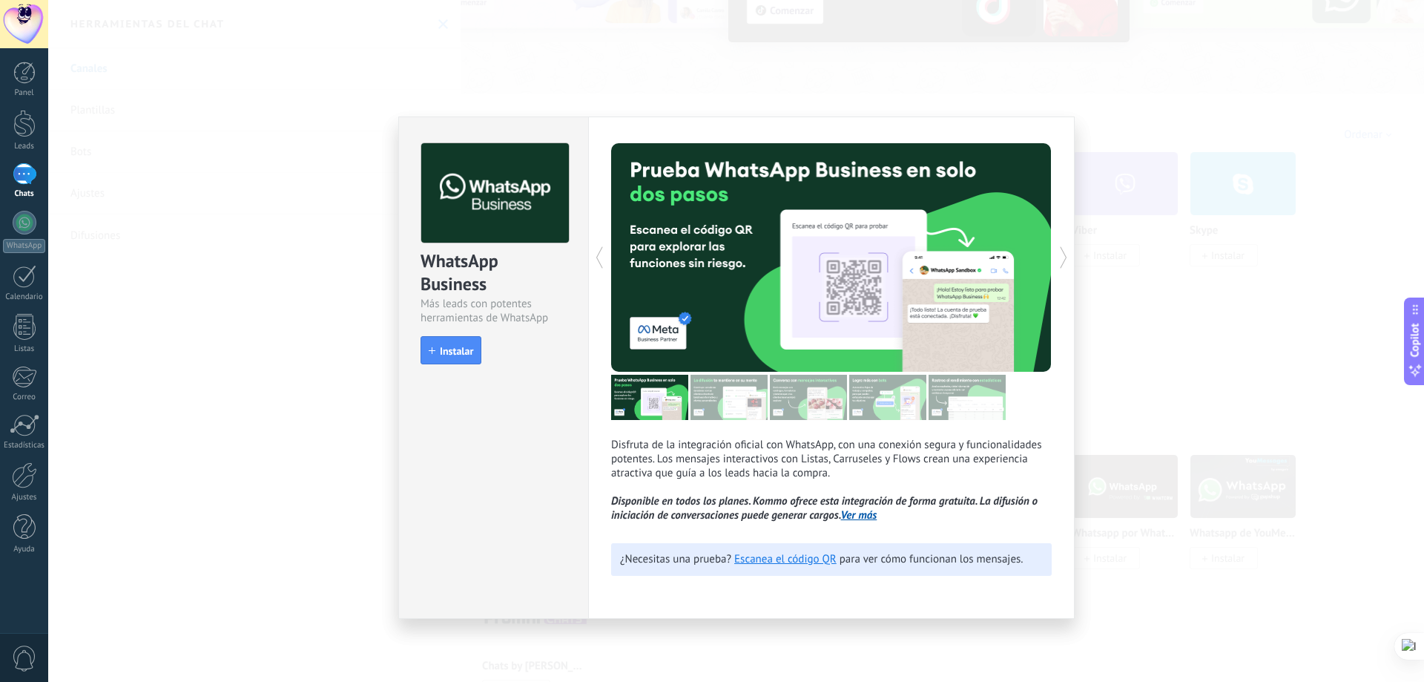
click at [340, 413] on div "WhatsApp Business Más leads con potentes herramientas de WhatsApp install Insta…" at bounding box center [736, 341] width 1376 height 682
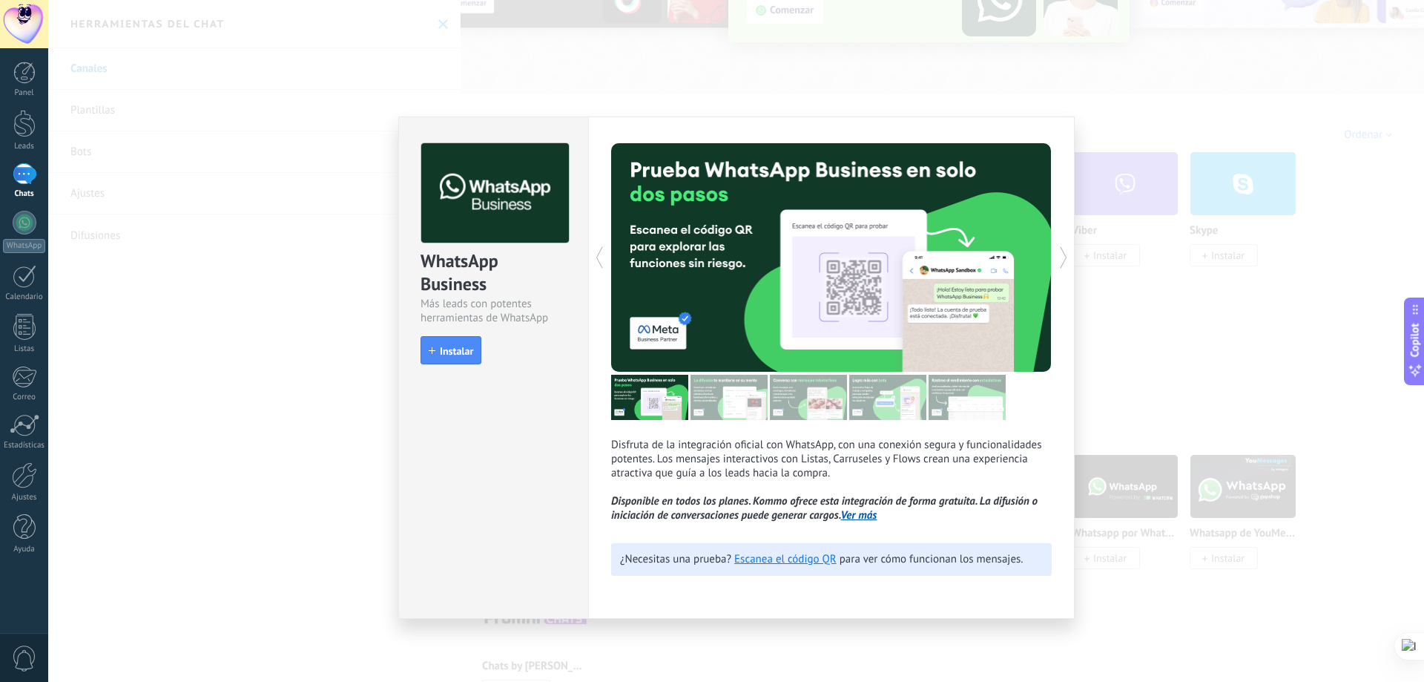
click at [1059, 70] on div "WhatsApp Business Más leads con potentes herramientas de WhatsApp install Insta…" at bounding box center [736, 341] width 1376 height 682
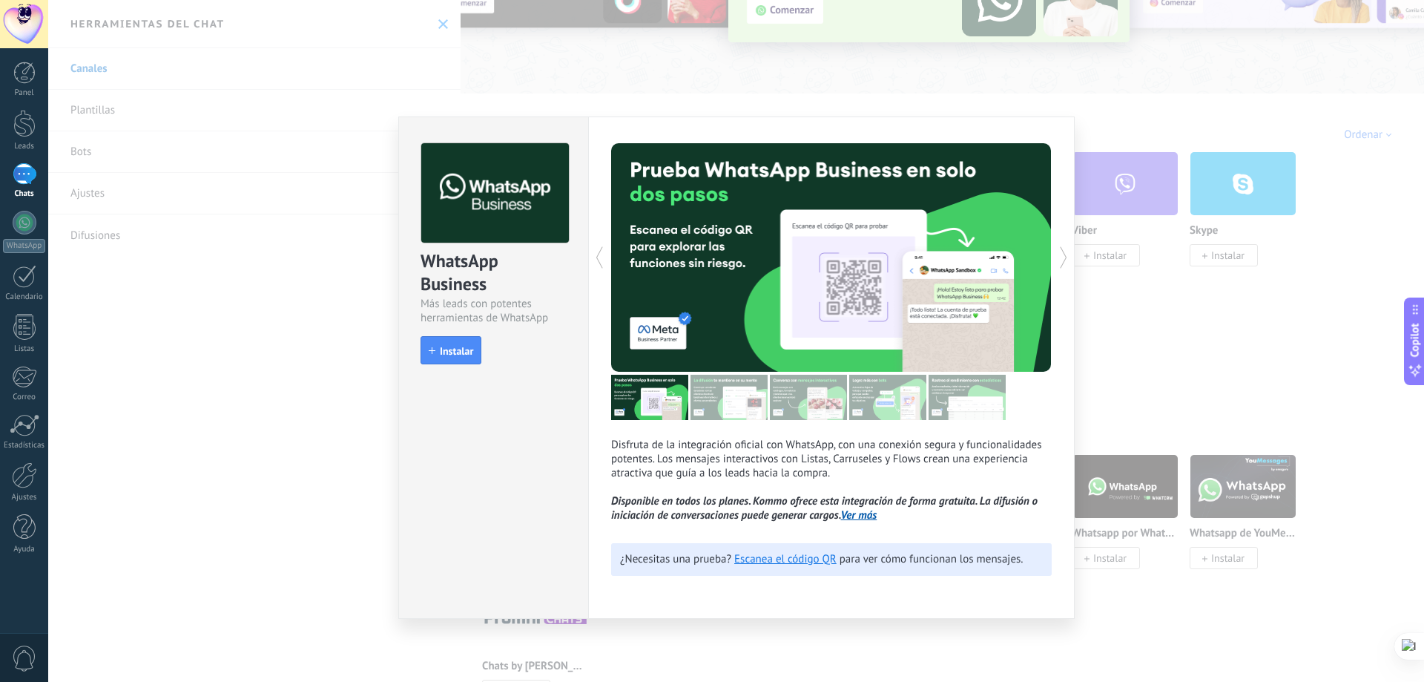
click at [327, 515] on div "WhatsApp Business Más leads con potentes herramientas de WhatsApp install Insta…" at bounding box center [736, 341] width 1376 height 682
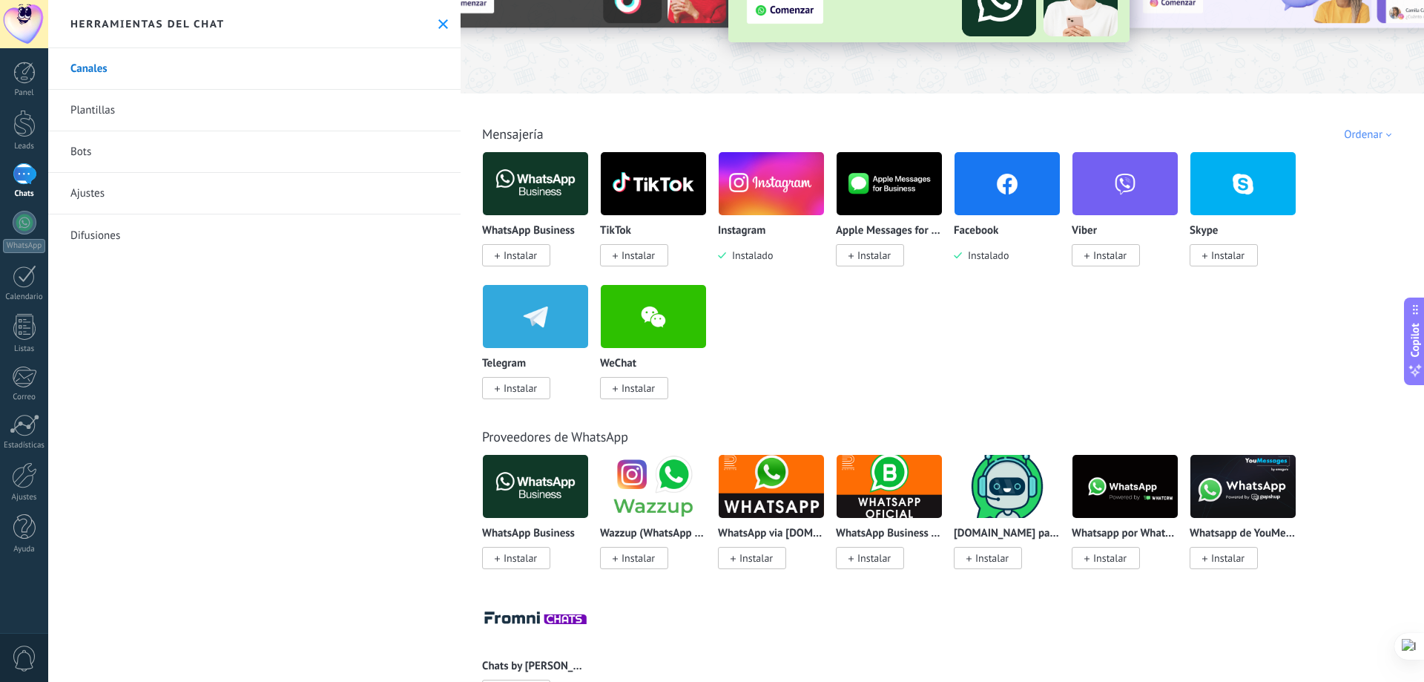
click at [121, 118] on link "Plantillas" at bounding box center [254, 111] width 412 height 42
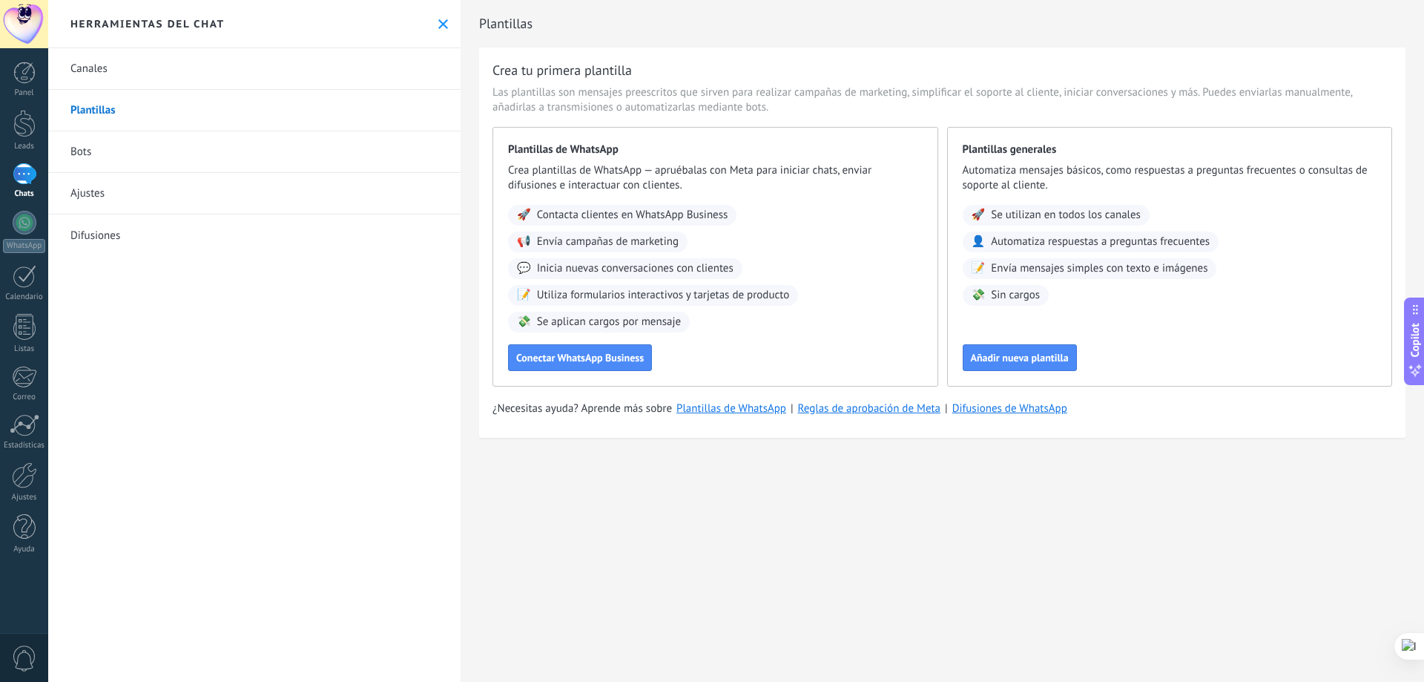
click at [92, 155] on link "Bots" at bounding box center [254, 152] width 412 height 42
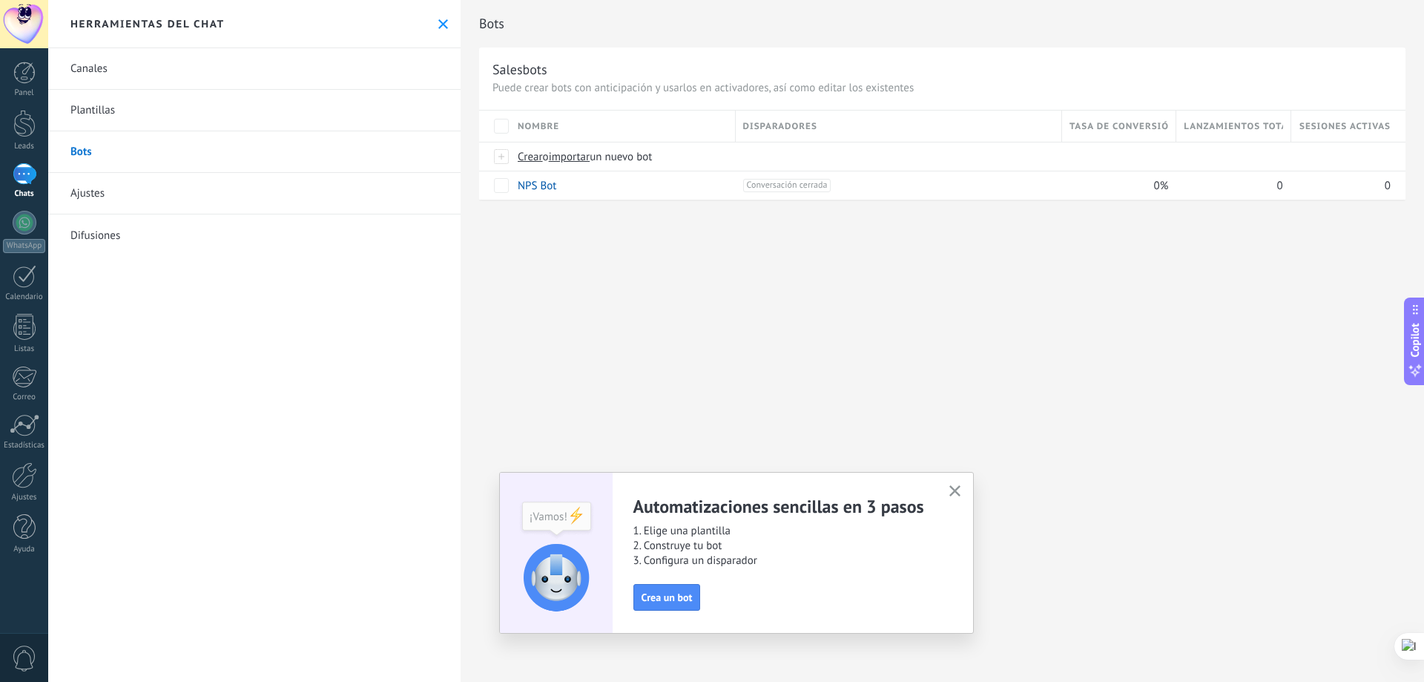
click at [93, 194] on link "Ajustes" at bounding box center [254, 194] width 412 height 42
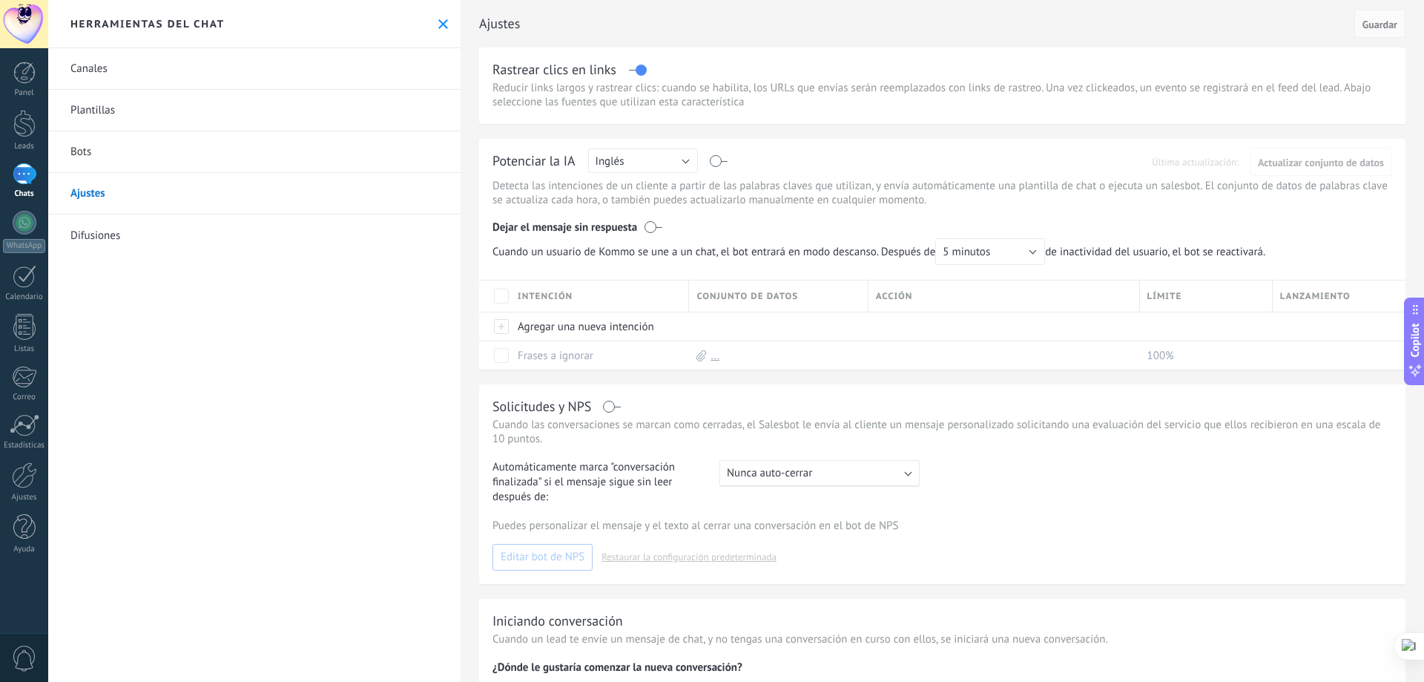
click at [89, 231] on link "Difusiones" at bounding box center [254, 235] width 412 height 42
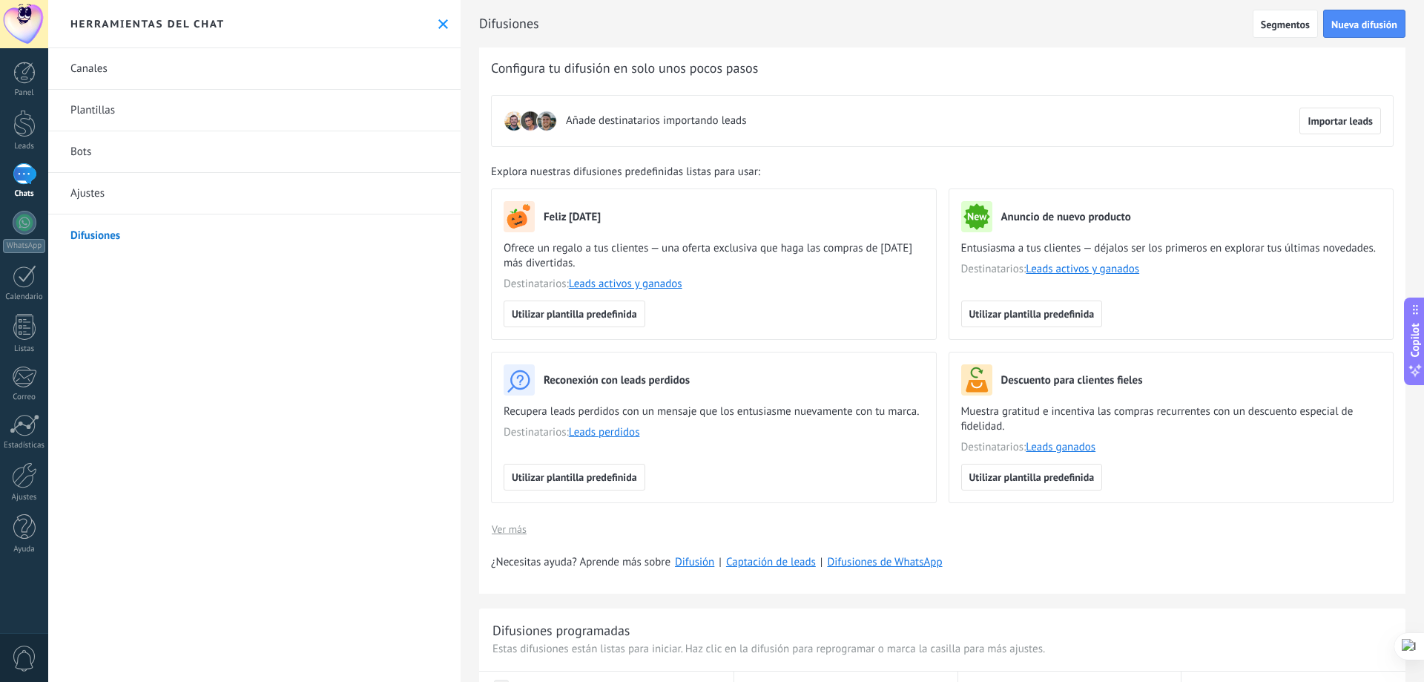
click at [438, 27] on icon at bounding box center [443, 24] width 10 height 10
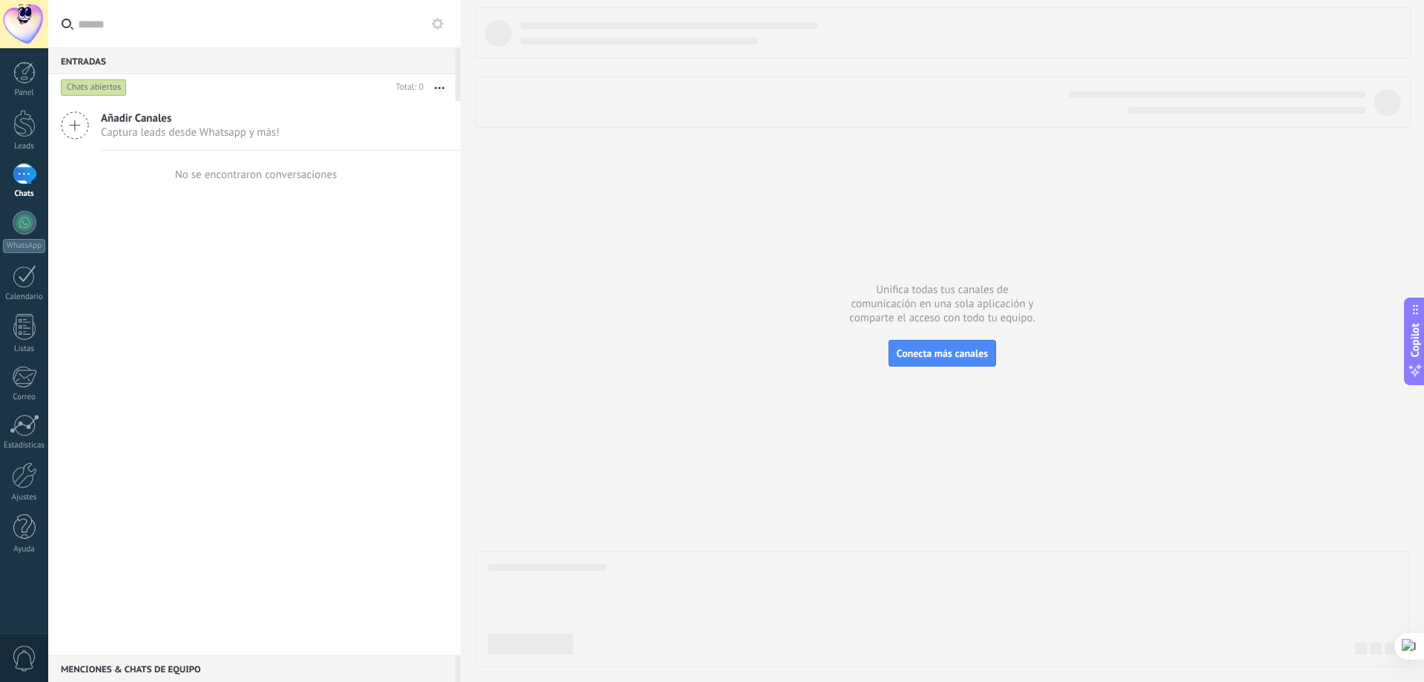
click at [22, 179] on div at bounding box center [25, 174] width 24 height 22
click at [289, 132] on div "Añadir Canales Captura leads desde Whatsapp y más!" at bounding box center [254, 126] width 412 height 50
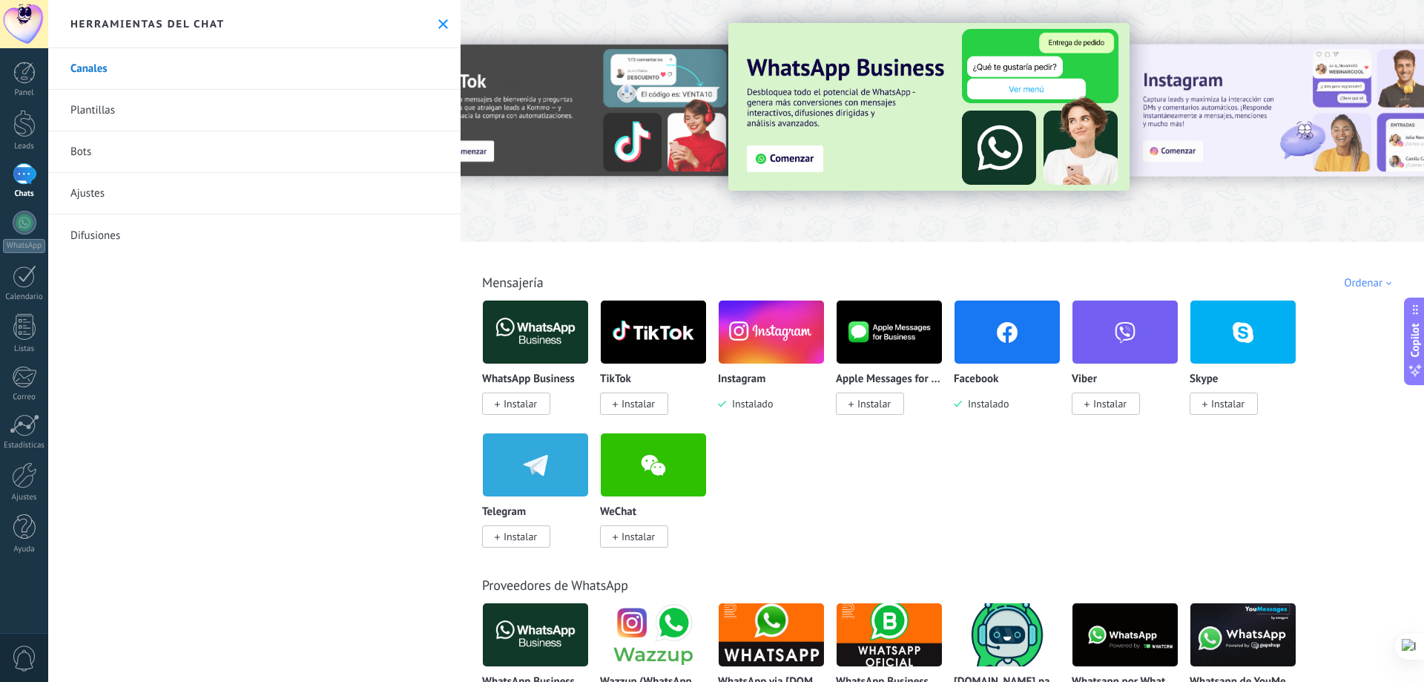
click at [16, 475] on div at bounding box center [24, 475] width 25 height 26
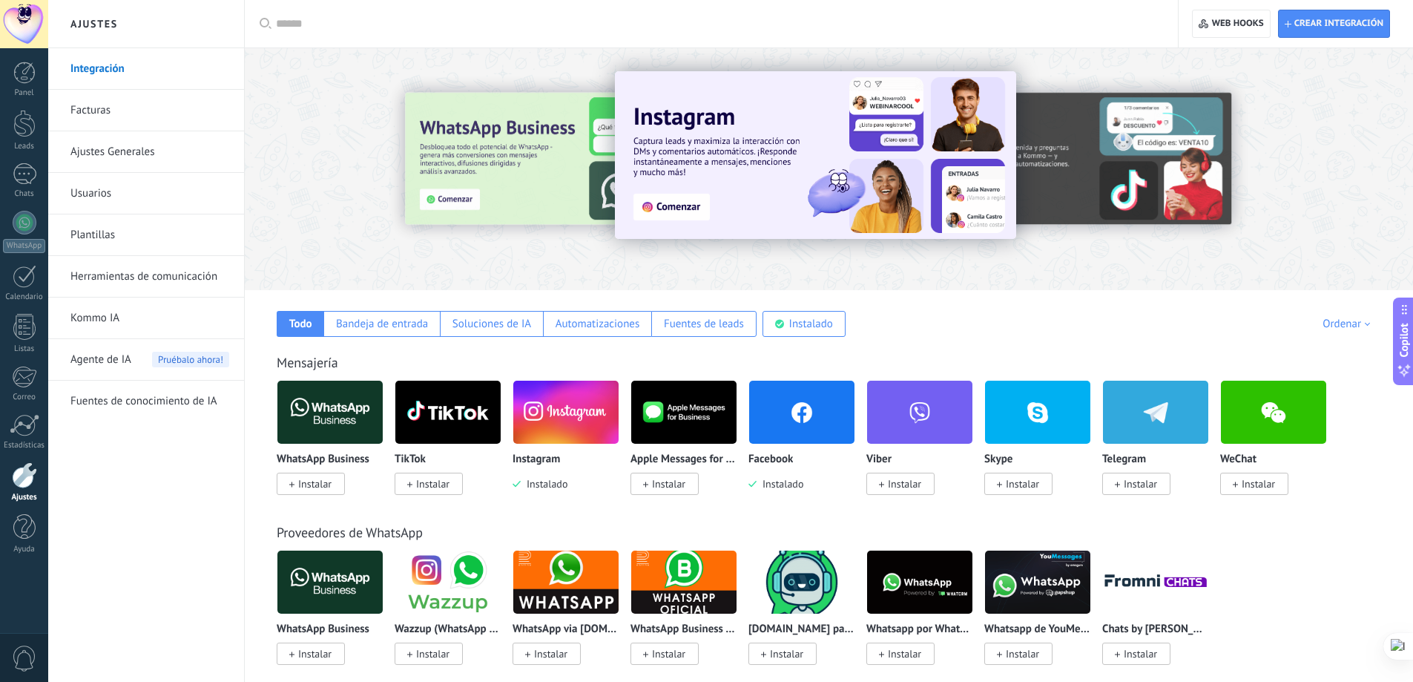
click at [597, 411] on img at bounding box center [565, 412] width 105 height 72
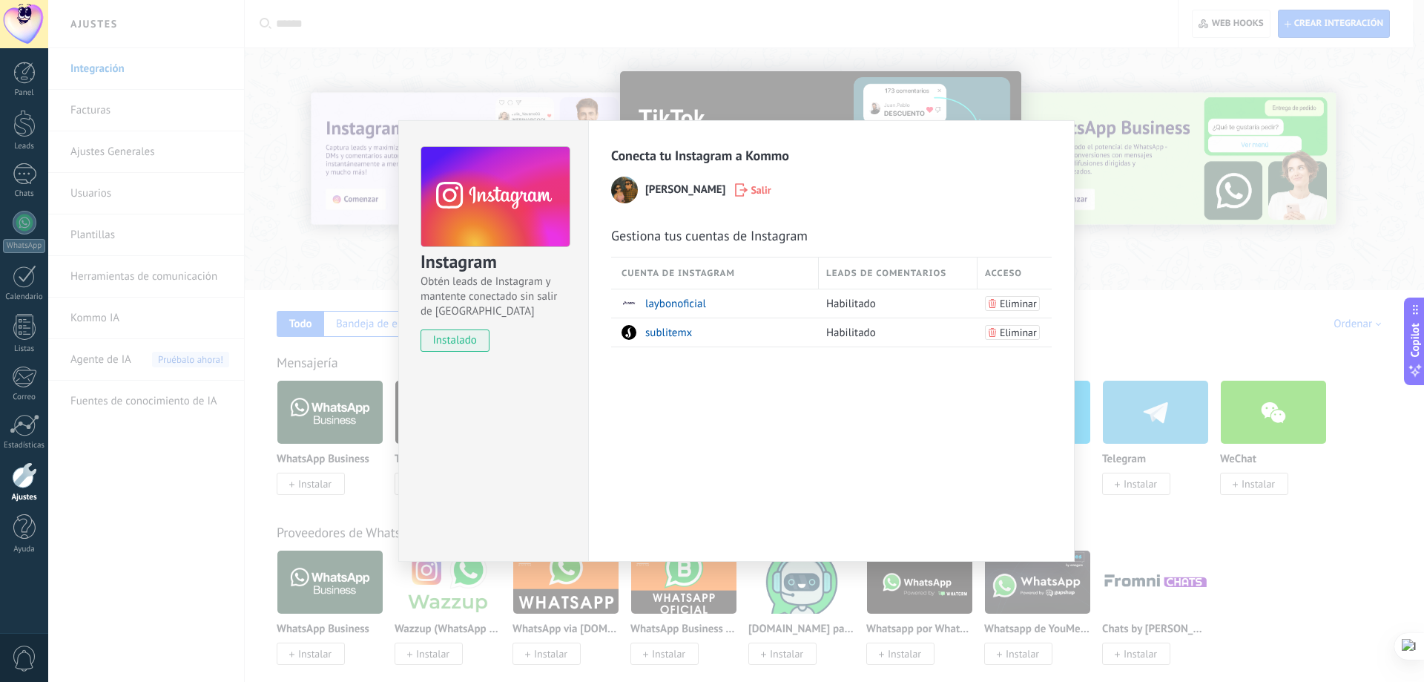
click at [1170, 297] on div "Instagram Obtén leads de Instagram y mantente conectado sin salir de Kommo inst…" at bounding box center [736, 341] width 1376 height 682
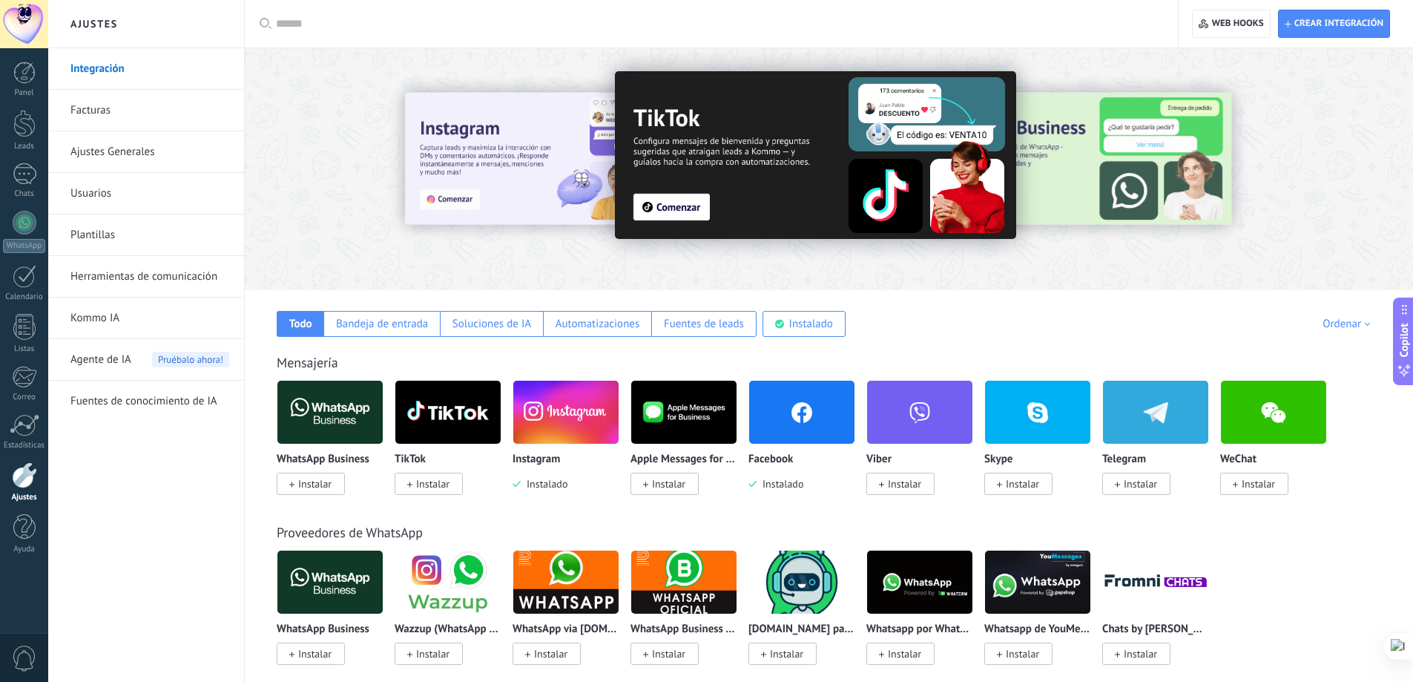
click at [808, 405] on img at bounding box center [801, 412] width 105 height 72
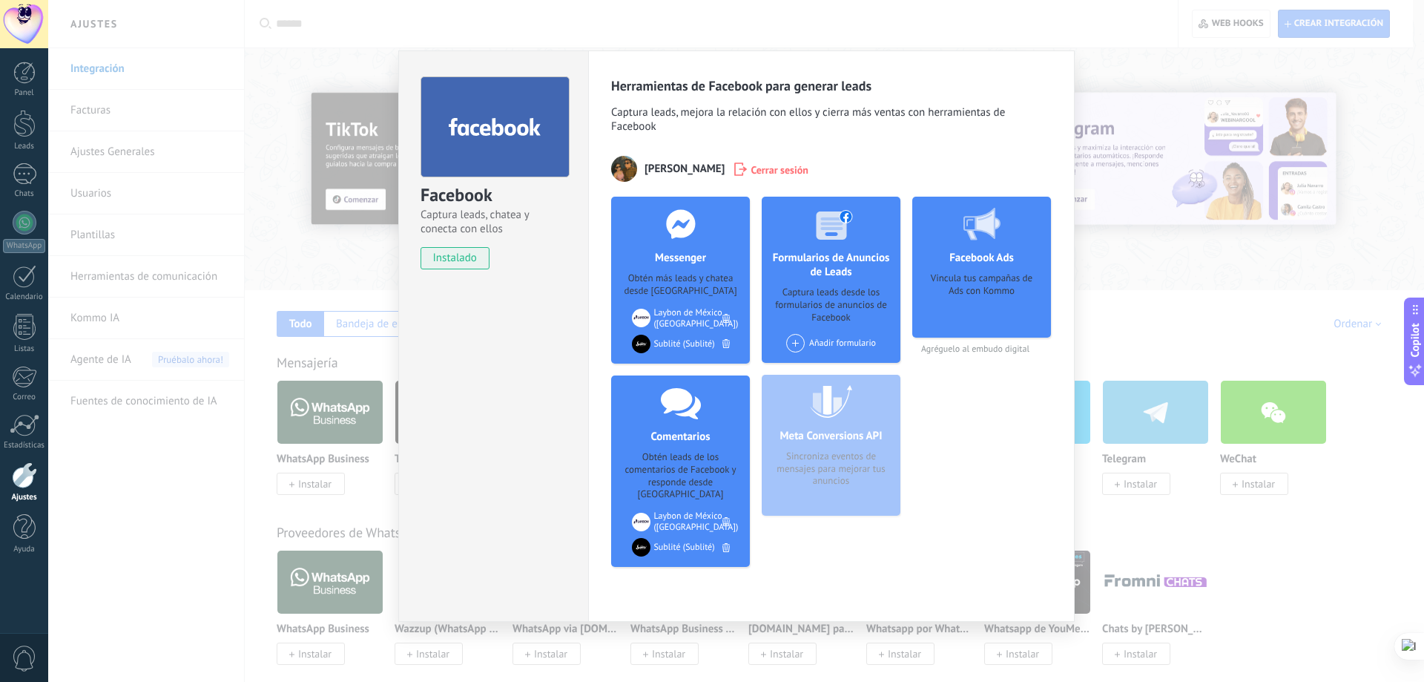
click at [973, 266] on div "Facebook Ads Vincula tus campañas de Ads con Kommo" at bounding box center [981, 267] width 139 height 141
click at [966, 355] on div "Facebook Ads Vincula tus campañas de Ads con Kommo Agréguelo al embudo digital" at bounding box center [981, 388] width 139 height 382
click at [970, 352] on span "Agréguelo al embudo digital" at bounding box center [981, 348] width 139 height 11
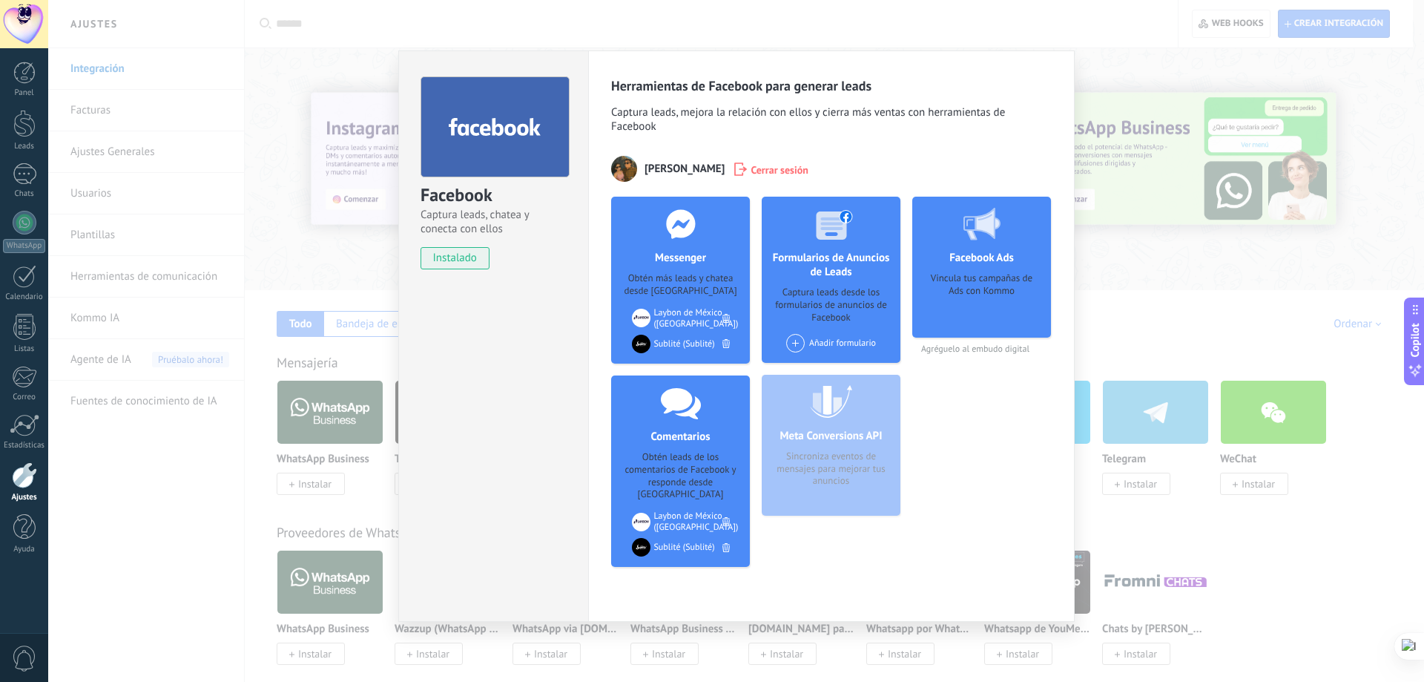
click at [1174, 316] on div "Facebook Captura leads, chatea y conecta con ellos instalado Desinstalar Herram…" at bounding box center [736, 341] width 1376 height 682
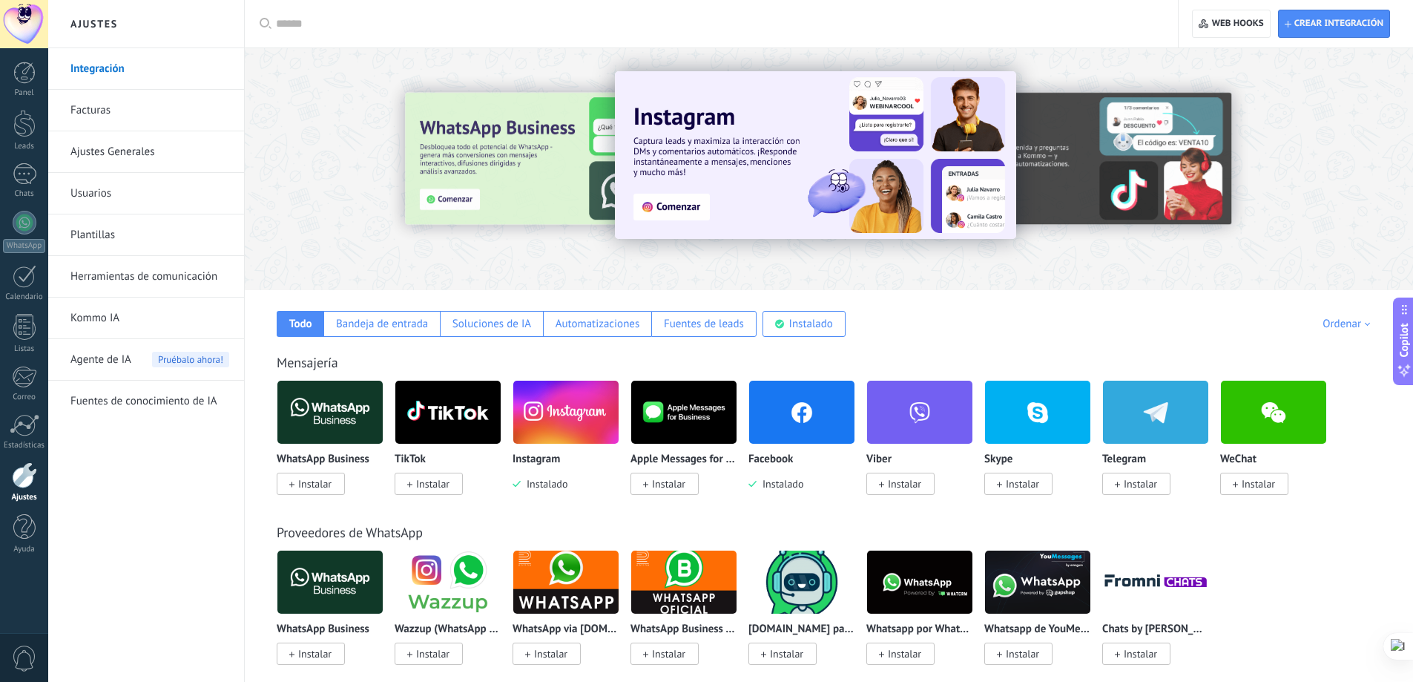
click at [102, 148] on link "Ajustes Generales" at bounding box center [149, 152] width 159 height 42
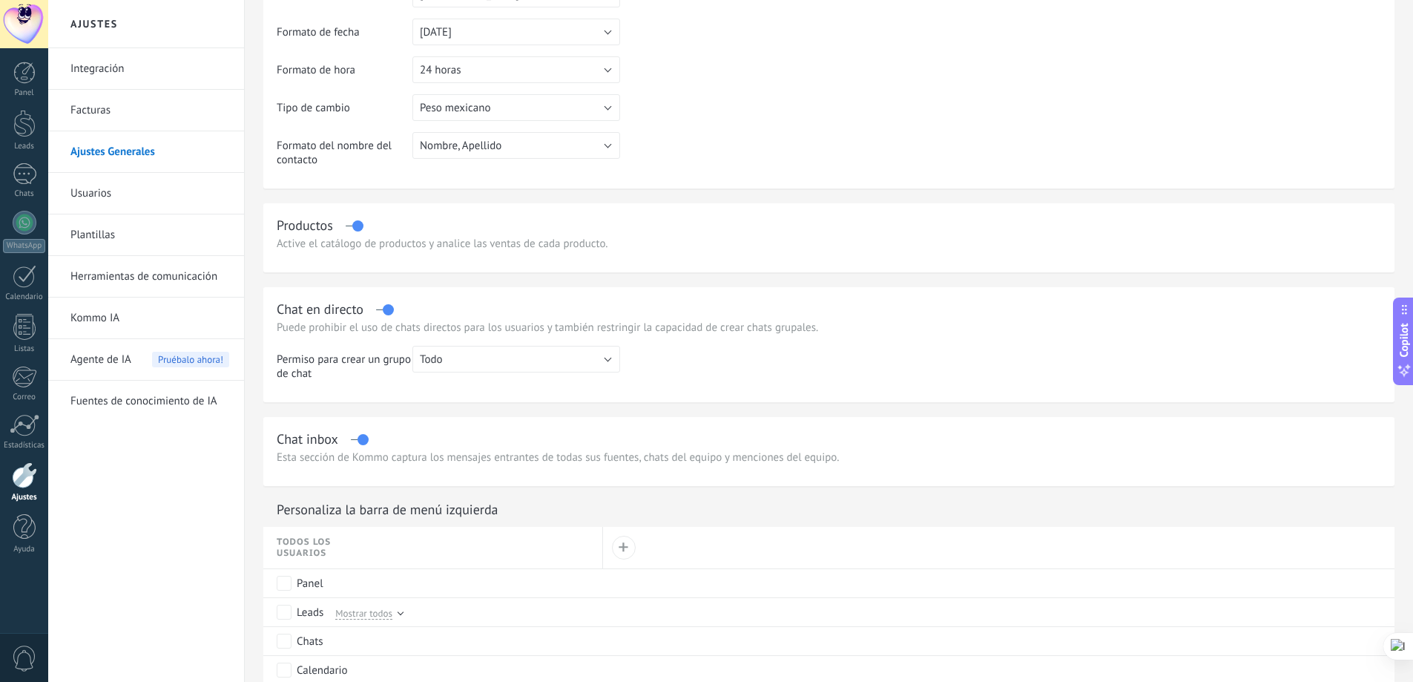
scroll to position [346, 0]
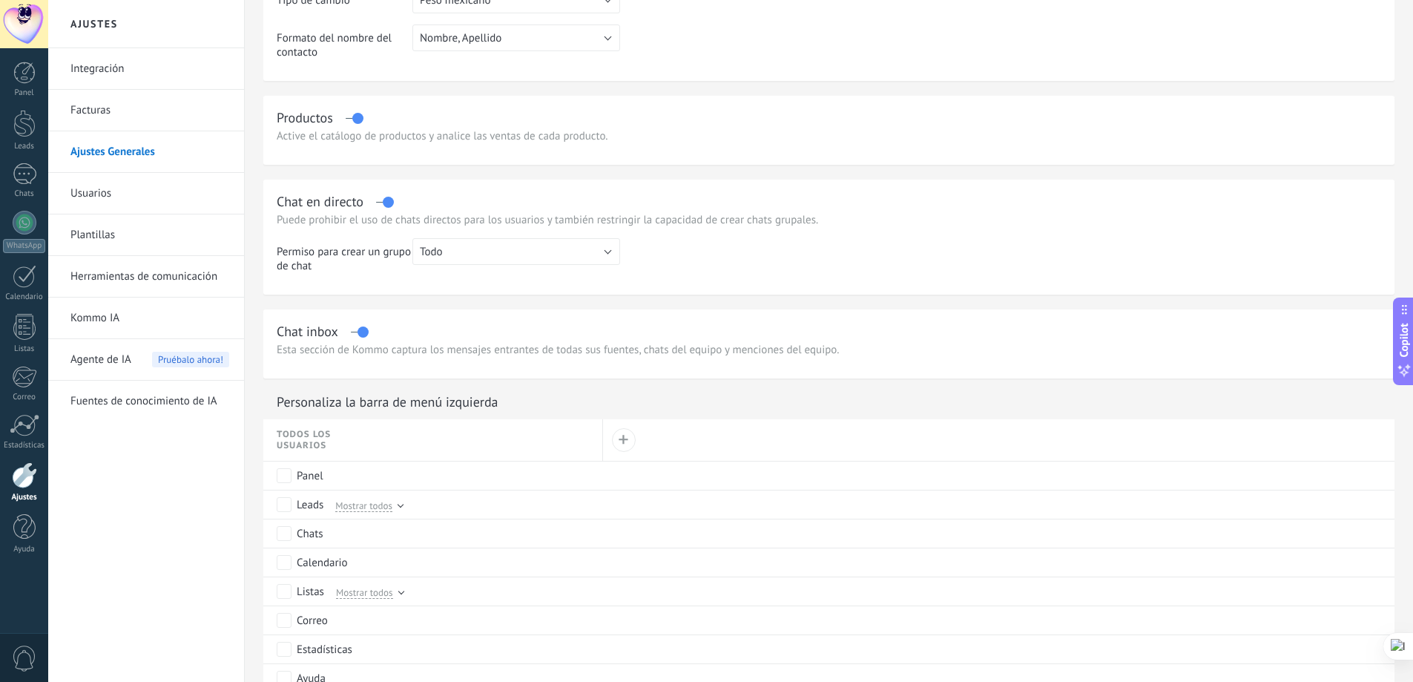
click at [95, 194] on link "Usuarios" at bounding box center [149, 194] width 159 height 42
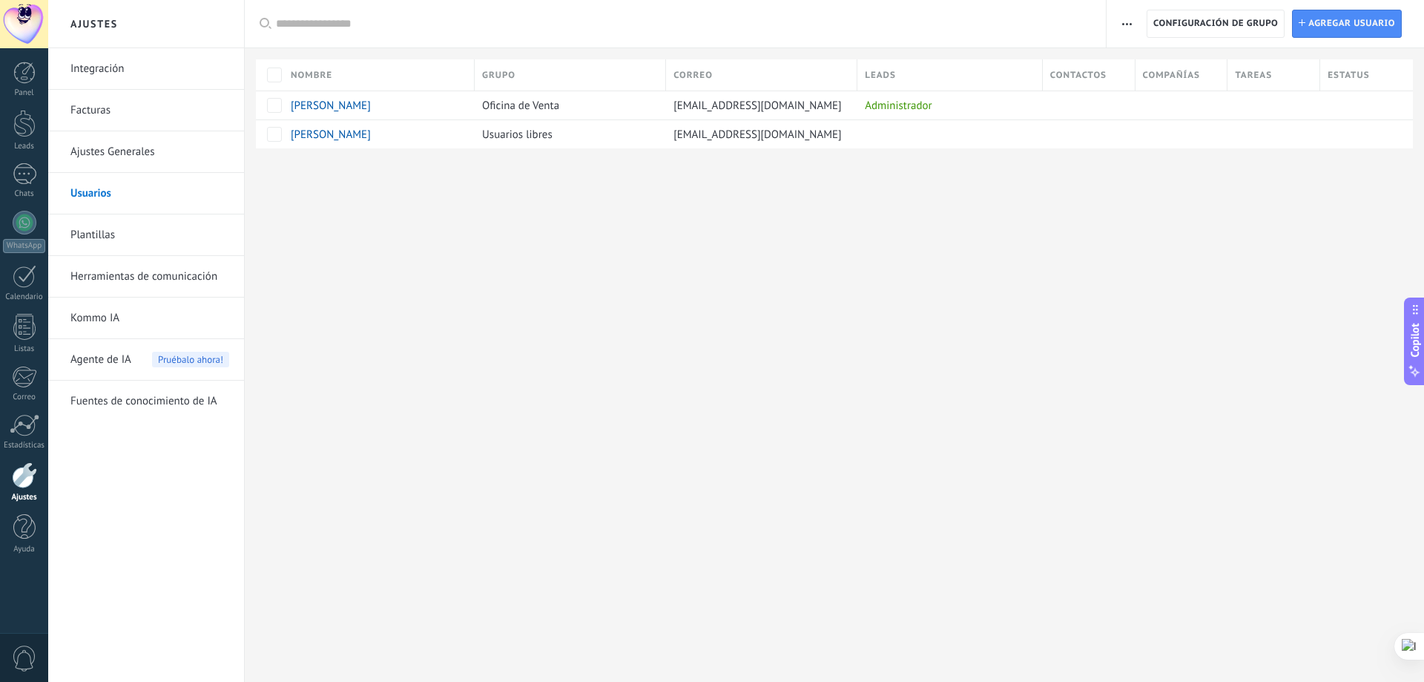
click at [758, 108] on span "[EMAIL_ADDRESS][DOMAIN_NAME]" at bounding box center [757, 106] width 168 height 14
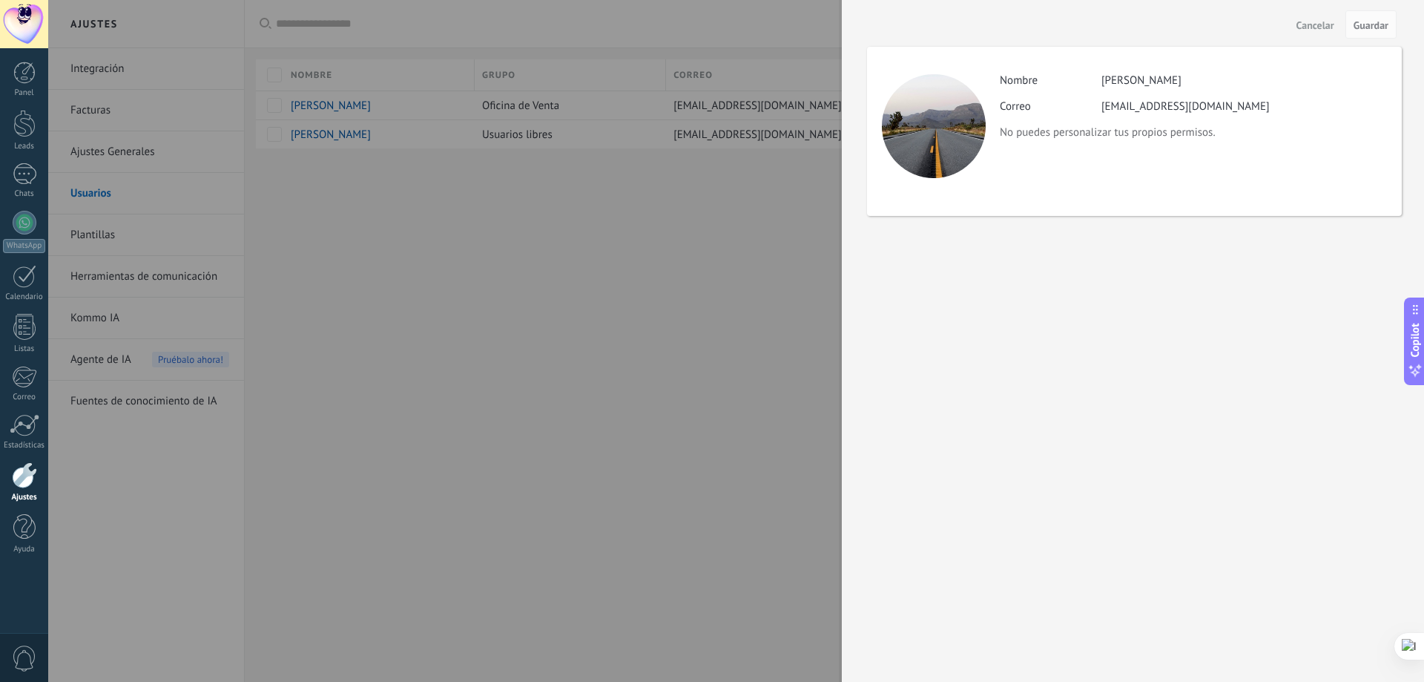
click at [1089, 145] on div "Actividad Nombre [PERSON_NAME] Correo [EMAIL_ADDRESS][DOMAIN_NAME] No puedes pe…" at bounding box center [1134, 131] width 535 height 169
drag, startPoint x: 618, startPoint y: 168, endPoint x: 604, endPoint y: 151, distance: 22.1
click at [610, 158] on div at bounding box center [712, 341] width 1424 height 682
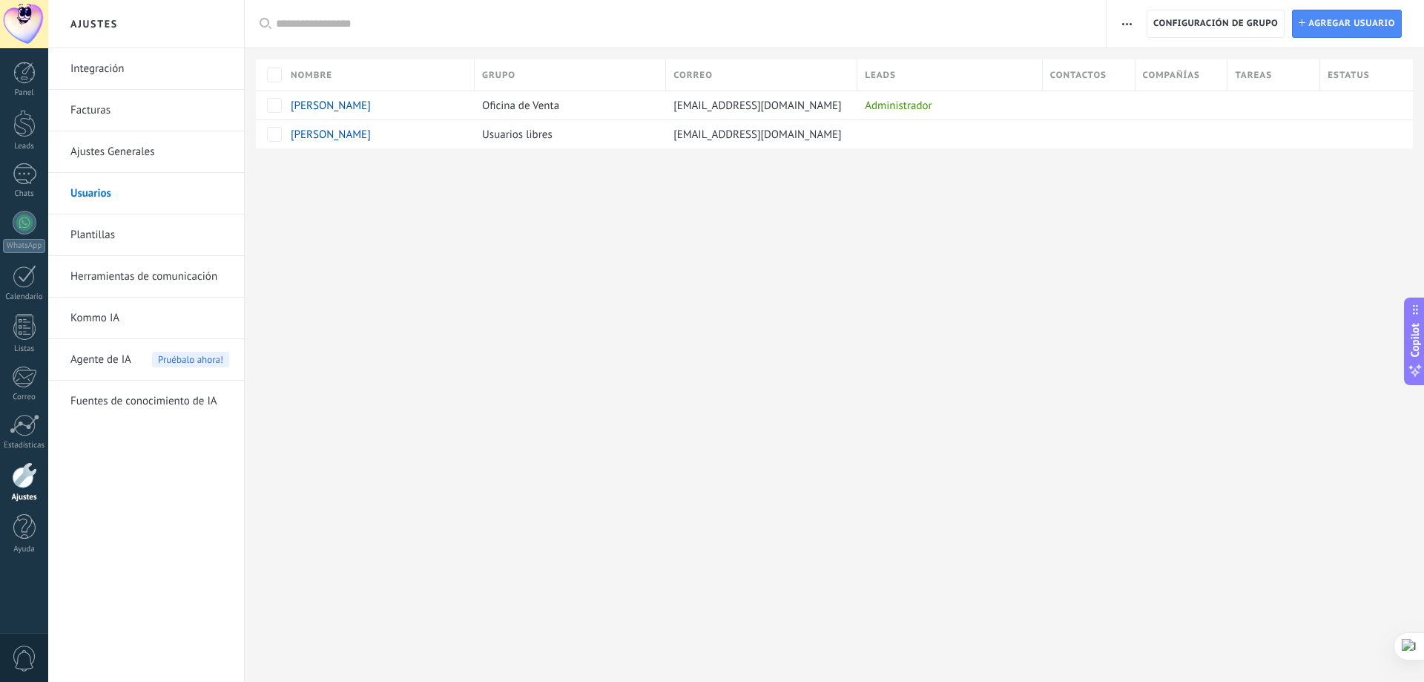
click at [317, 103] on span "[PERSON_NAME]" at bounding box center [331, 106] width 80 height 14
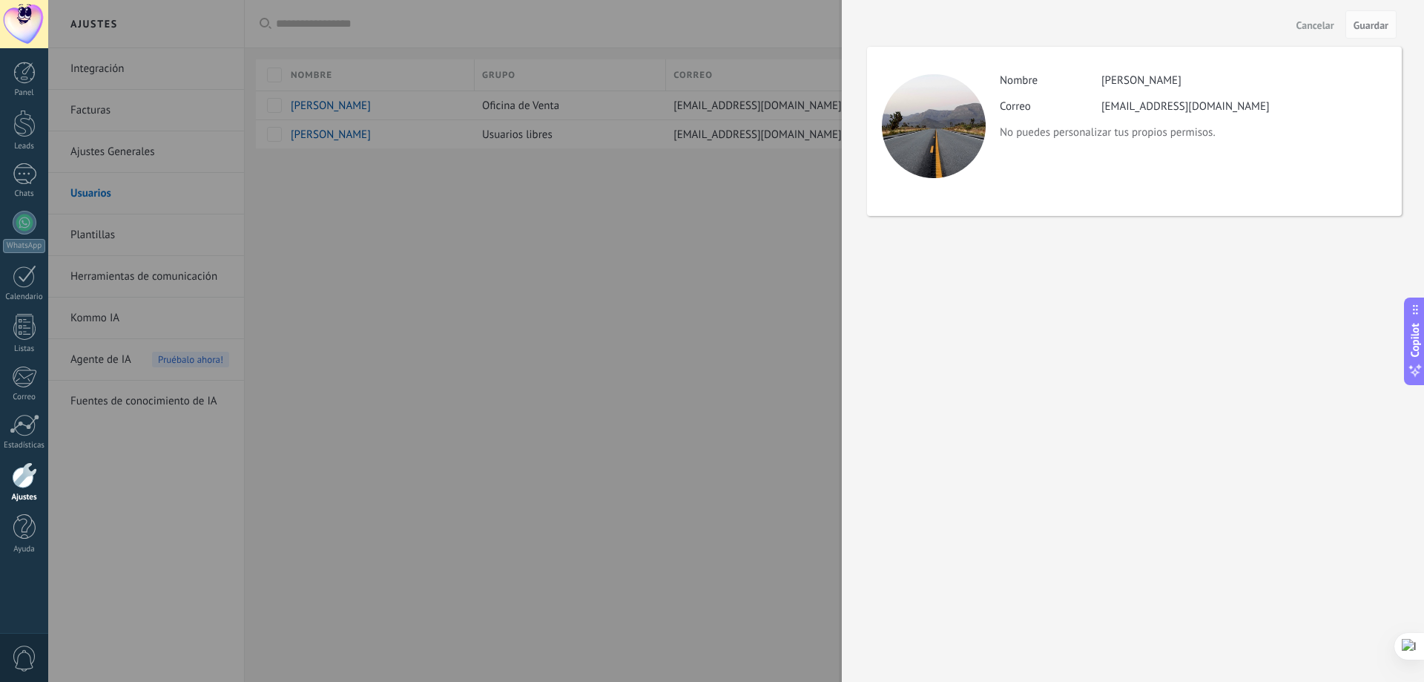
click at [1121, 88] on div "Actividad Nombre [PERSON_NAME] Correo [EMAIL_ADDRESS][DOMAIN_NAME] No puedes pe…" at bounding box center [1193, 106] width 386 height 66
click at [1121, 112] on div "[EMAIL_ADDRESS][DOMAIN_NAME]" at bounding box center [1185, 106] width 168 height 14
drag, startPoint x: 668, startPoint y: 322, endPoint x: 609, endPoint y: 238, distance: 102.7
click at [666, 291] on div at bounding box center [712, 341] width 1424 height 682
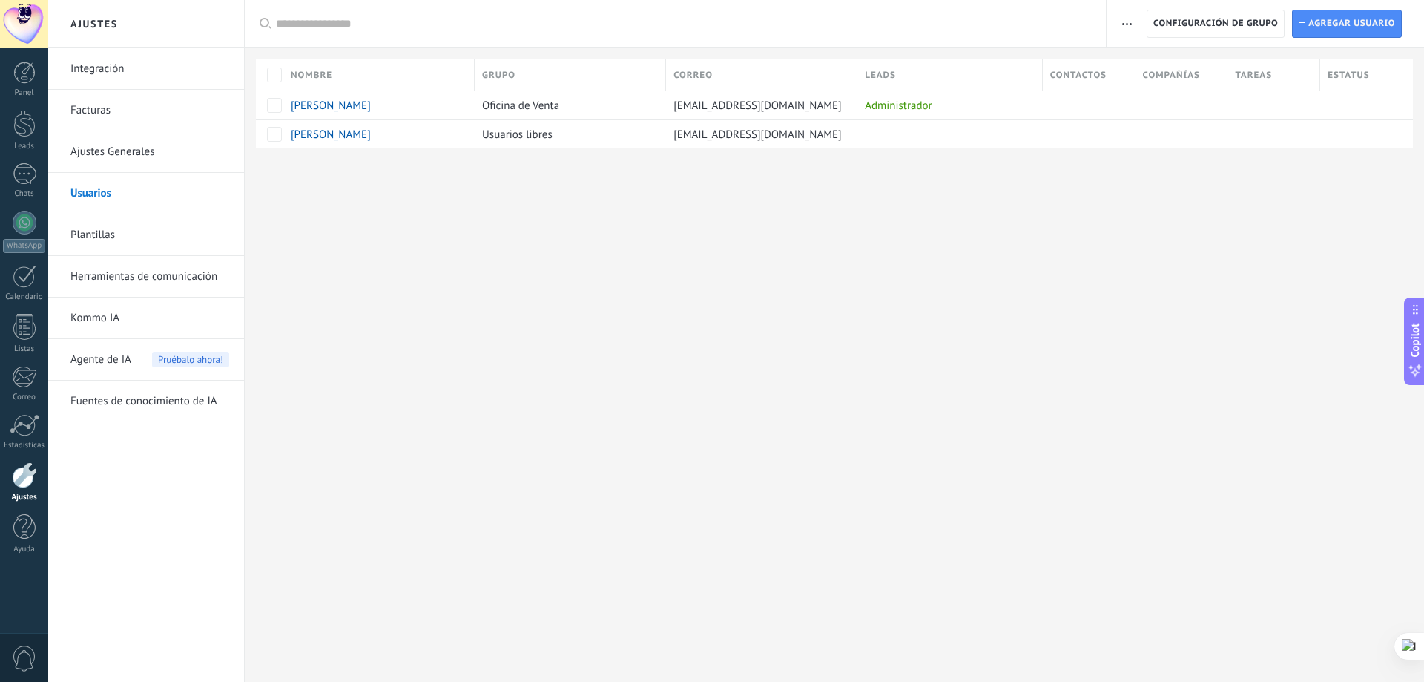
click at [308, 108] on span "[PERSON_NAME]" at bounding box center [331, 106] width 80 height 14
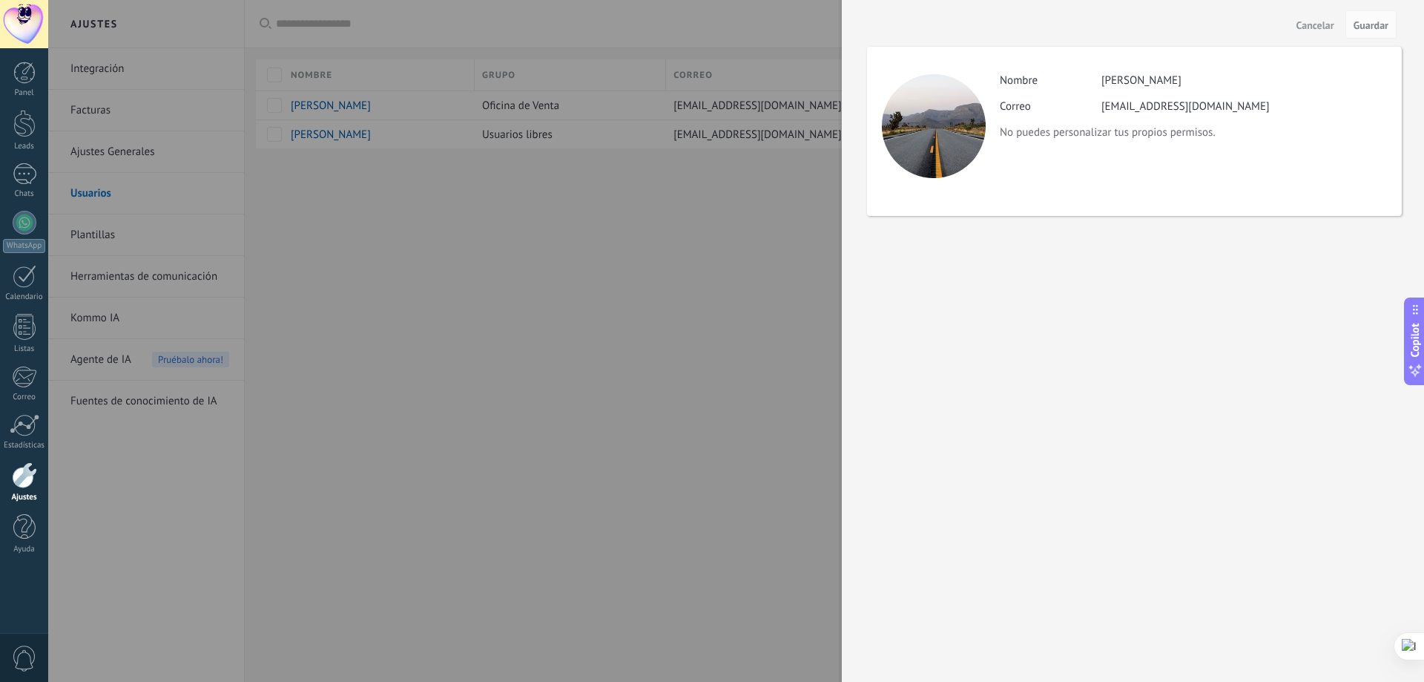
click at [811, 233] on div at bounding box center [712, 341] width 1424 height 682
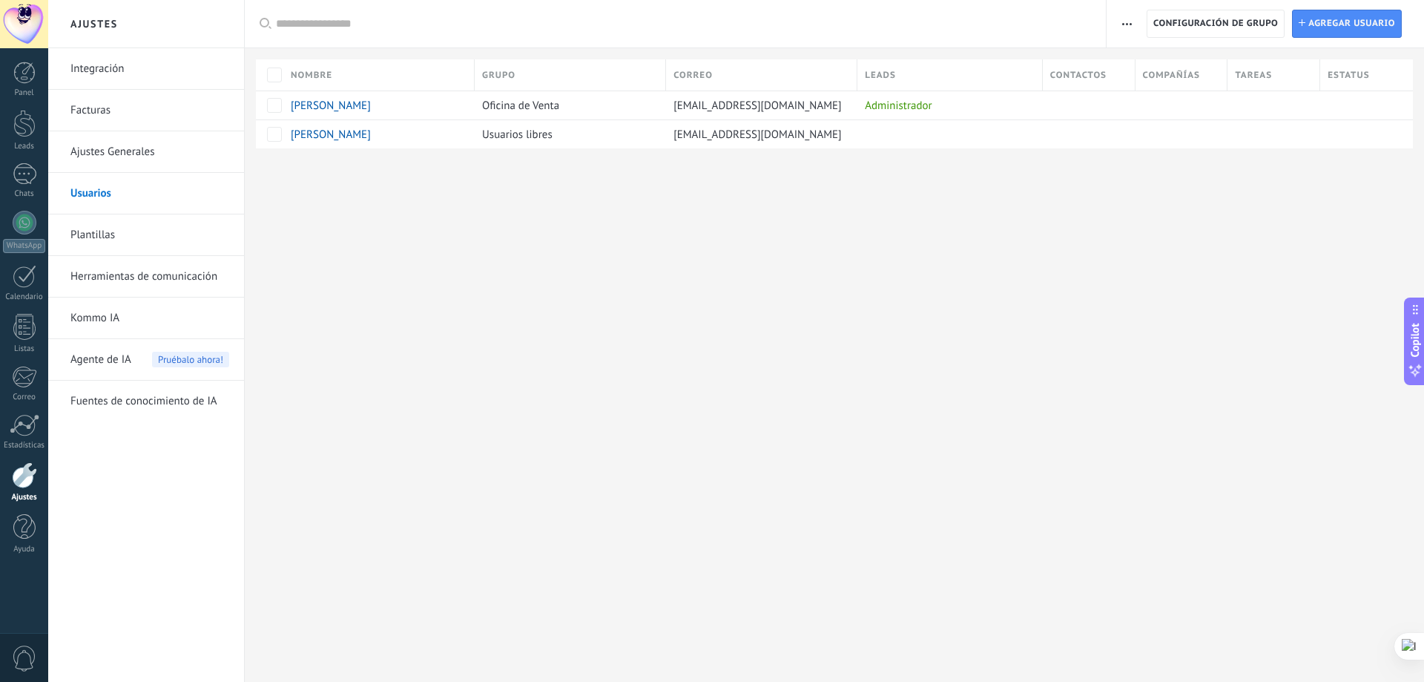
click at [879, 103] on div "Administrador" at bounding box center [946, 105] width 178 height 28
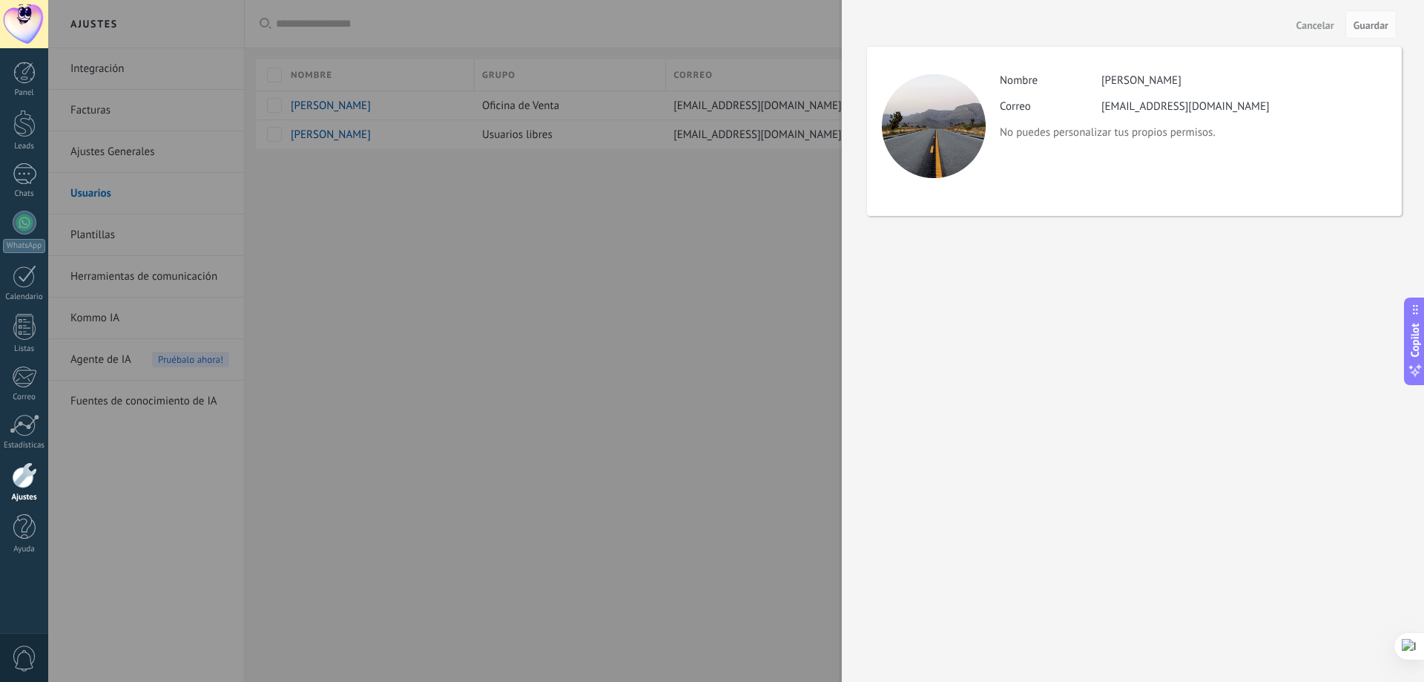
click at [1045, 136] on p "No puedes personalizar tus propios permisos." at bounding box center [1193, 132] width 386 height 14
click at [1322, 28] on span "Cancelar" at bounding box center [1316, 25] width 38 height 10
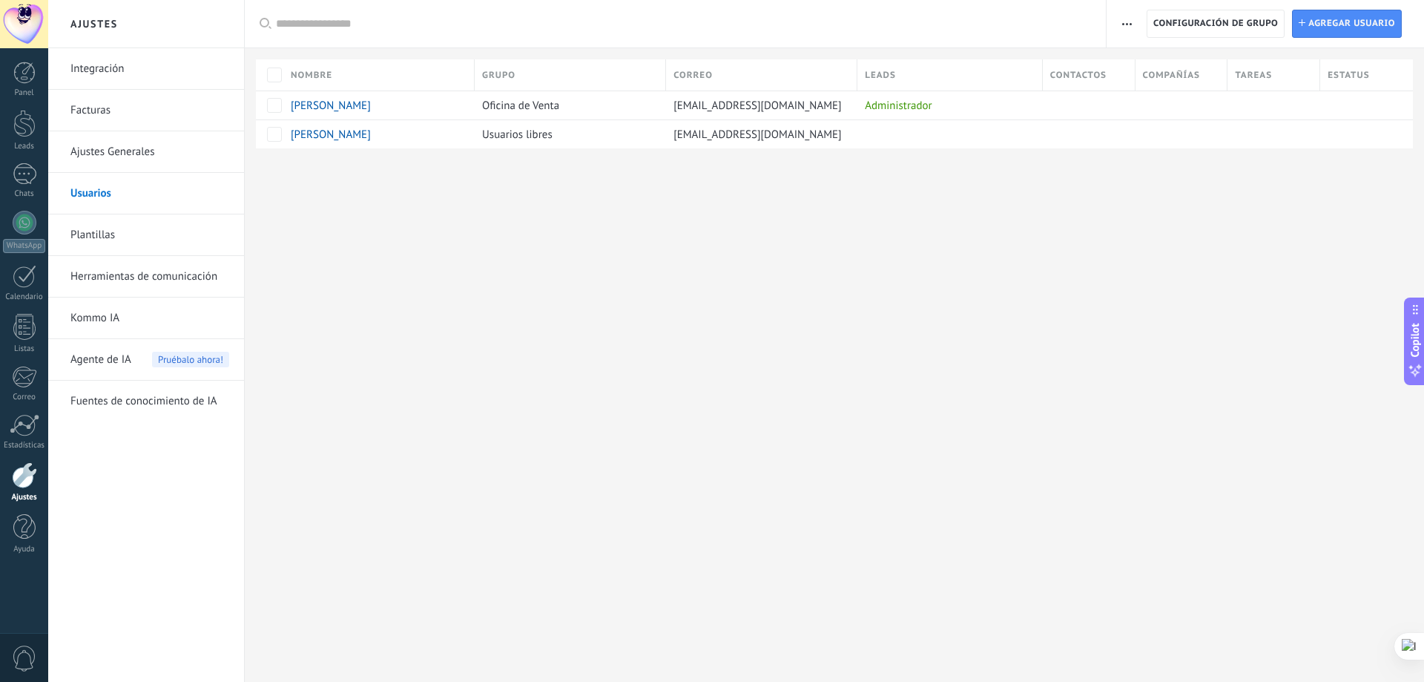
drag, startPoint x: 780, startPoint y: 105, endPoint x: 498, endPoint y: 237, distance: 310.6
click at [495, 242] on div "Ajustes Integración Facturas Ajustes Generales Usuarios Plantillas Herramientas…" at bounding box center [736, 341] width 1376 height 682
click at [127, 140] on link "Ajustes Generales" at bounding box center [149, 152] width 159 height 42
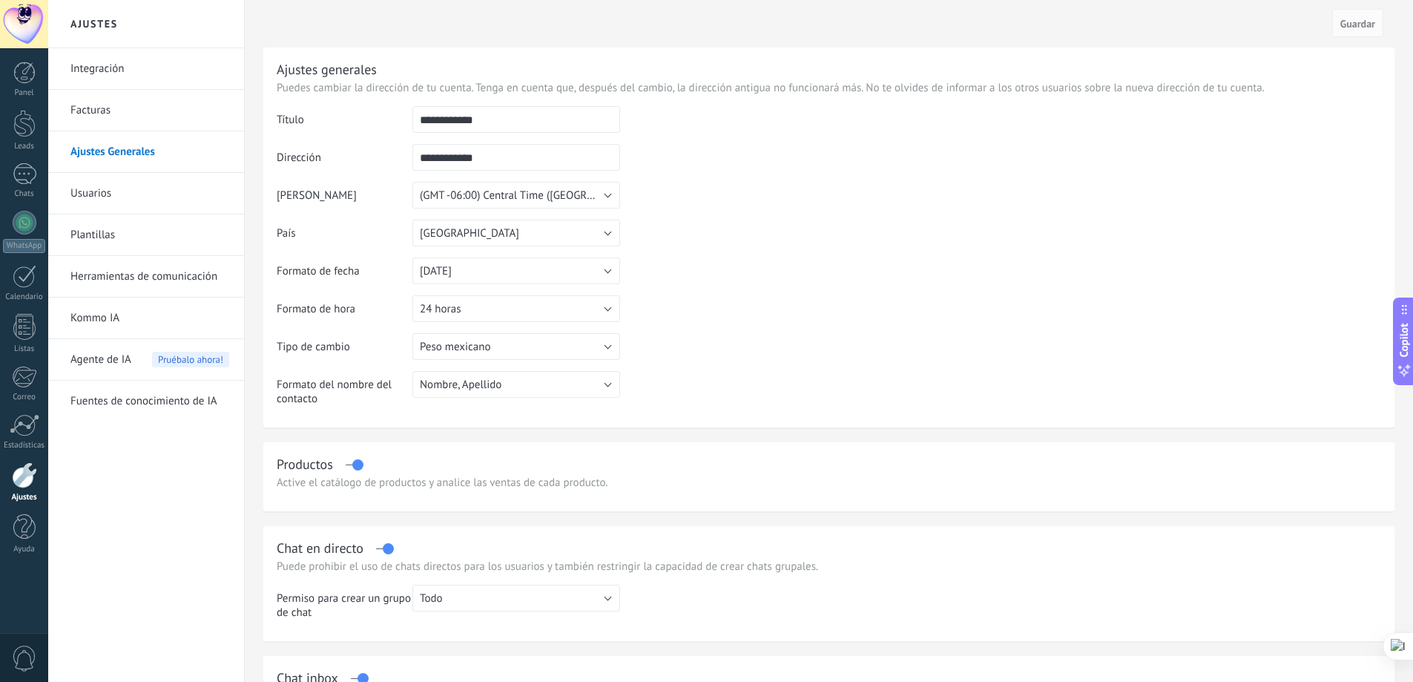
click at [500, 162] on input "**********" at bounding box center [516, 157] width 208 height 27
drag, startPoint x: 501, startPoint y: 117, endPoint x: 346, endPoint y: 117, distance: 155.8
click at [346, 117] on tr "**********" at bounding box center [829, 125] width 1104 height 38
drag, startPoint x: 533, startPoint y: 118, endPoint x: 376, endPoint y: 109, distance: 157.5
click at [369, 110] on tr "**********" at bounding box center [829, 125] width 1104 height 38
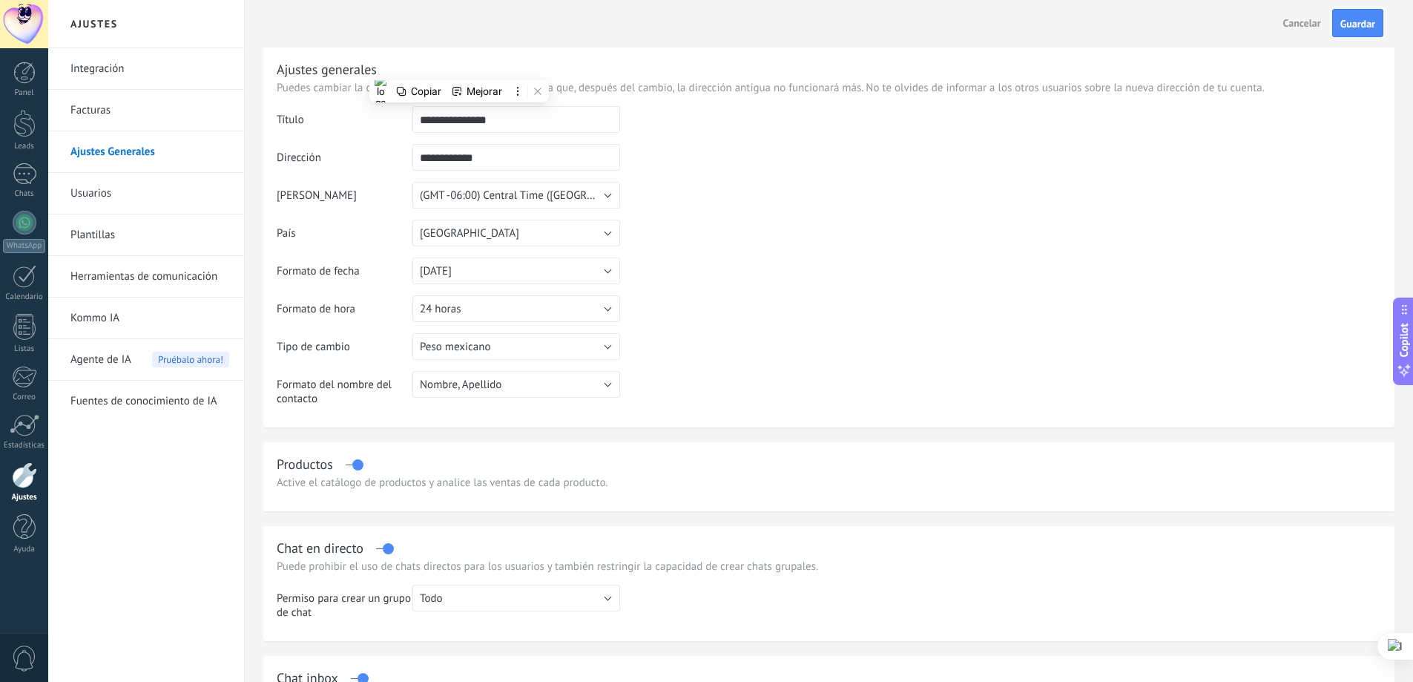
type input "**********"
click at [538, 152] on input "**********" at bounding box center [516, 157] width 208 height 27
drag, startPoint x: 533, startPoint y: 160, endPoint x: 1, endPoint y: 143, distance: 532.1
click at [0, 155] on body ".abecls-1,.abecls-2{fill-rule:evenodd}.abecls-2{fill:#fff} .abhcls-1{fill:none}…" at bounding box center [706, 341] width 1413 height 682
type input "*"
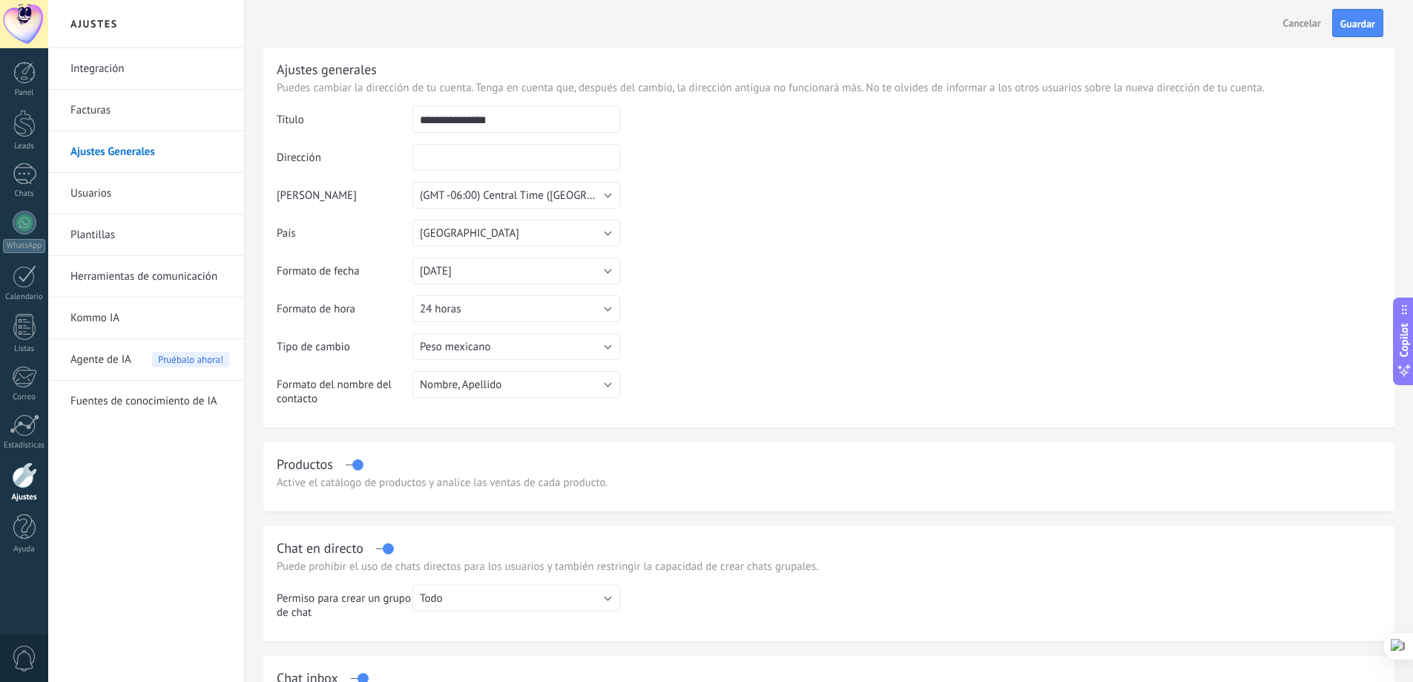
type input "*"
type input "****"
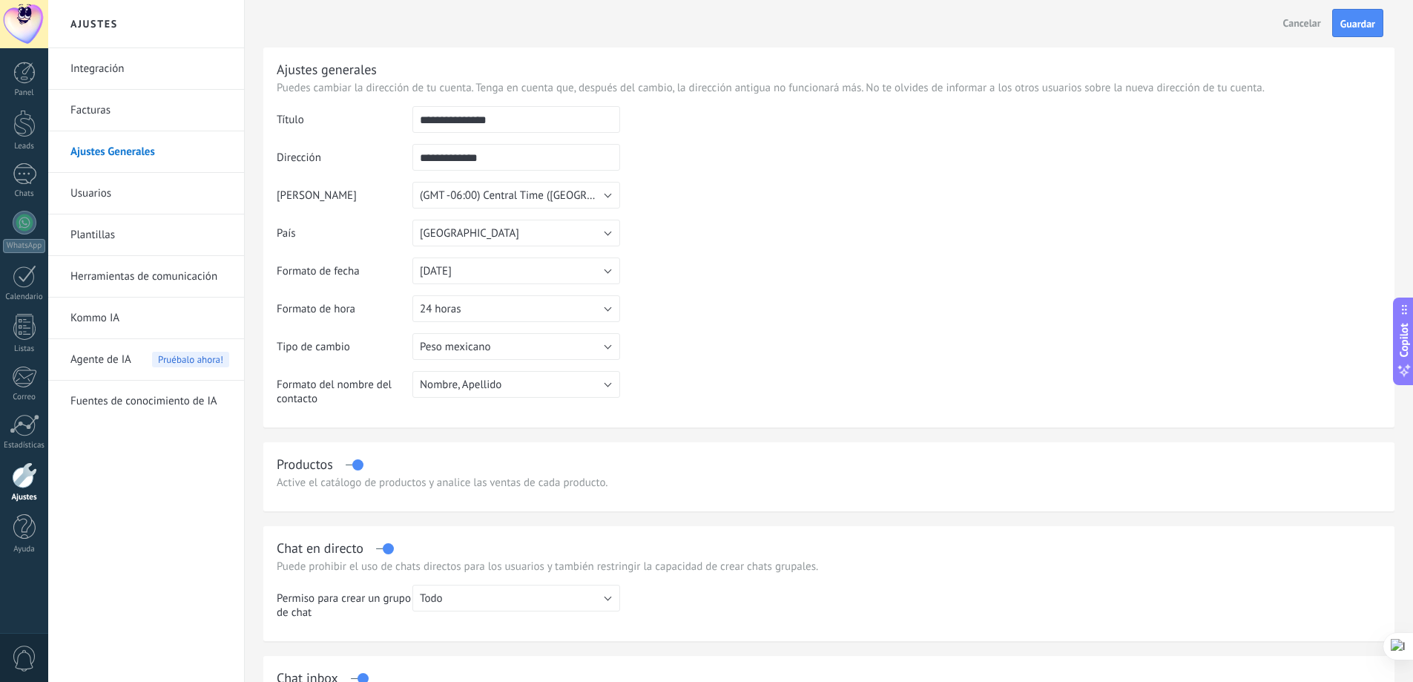
click at [458, 157] on input "**********" at bounding box center [516, 157] width 208 height 27
click at [475, 157] on input "**********" at bounding box center [516, 157] width 208 height 27
drag, startPoint x: 493, startPoint y: 157, endPoint x: 321, endPoint y: 154, distance: 172.1
click at [321, 154] on tr "**********" at bounding box center [829, 163] width 1104 height 38
drag, startPoint x: 502, startPoint y: 159, endPoint x: 432, endPoint y: 159, distance: 70.5
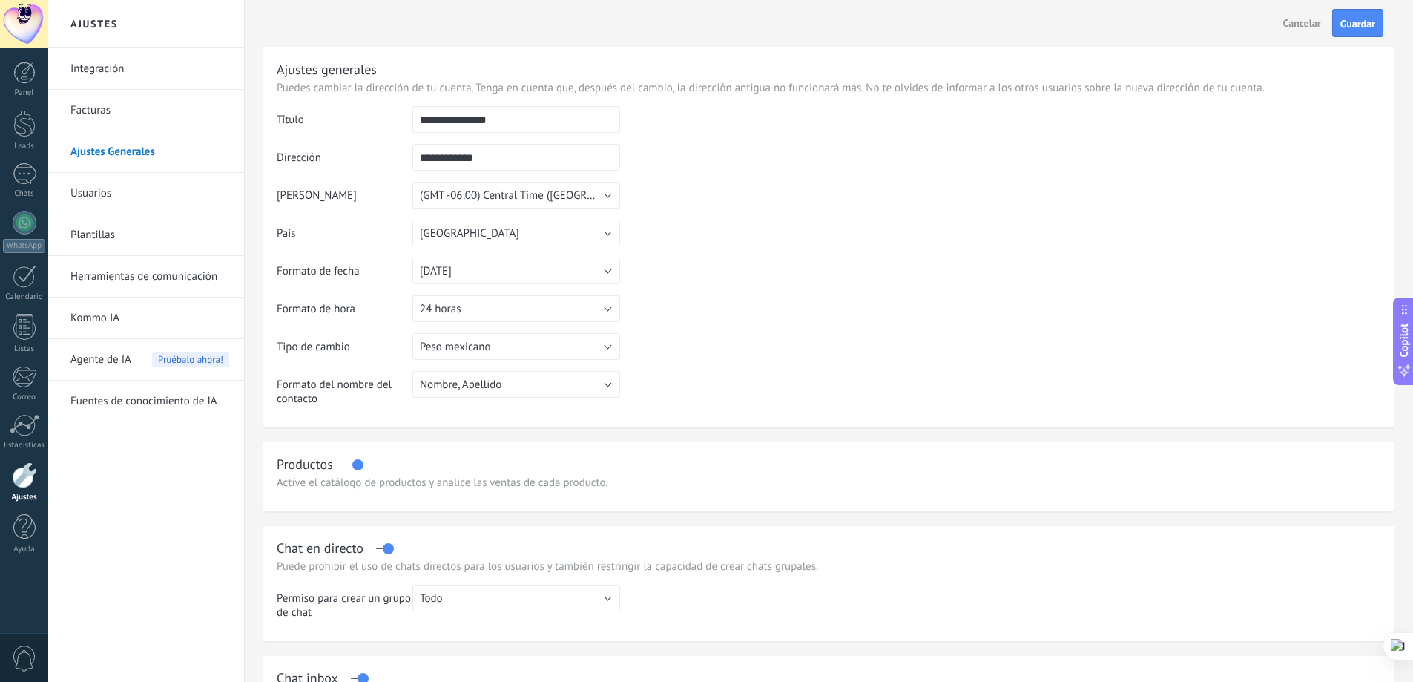
click at [432, 159] on input "**********" at bounding box center [516, 157] width 208 height 27
type input "******"
drag, startPoint x: 800, startPoint y: 193, endPoint x: 819, endPoint y: 185, distance: 20.9
click at [809, 188] on td at bounding box center [1000, 181] width 761 height 151
click at [599, 382] on button "Nombre, Apellido" at bounding box center [516, 384] width 208 height 27
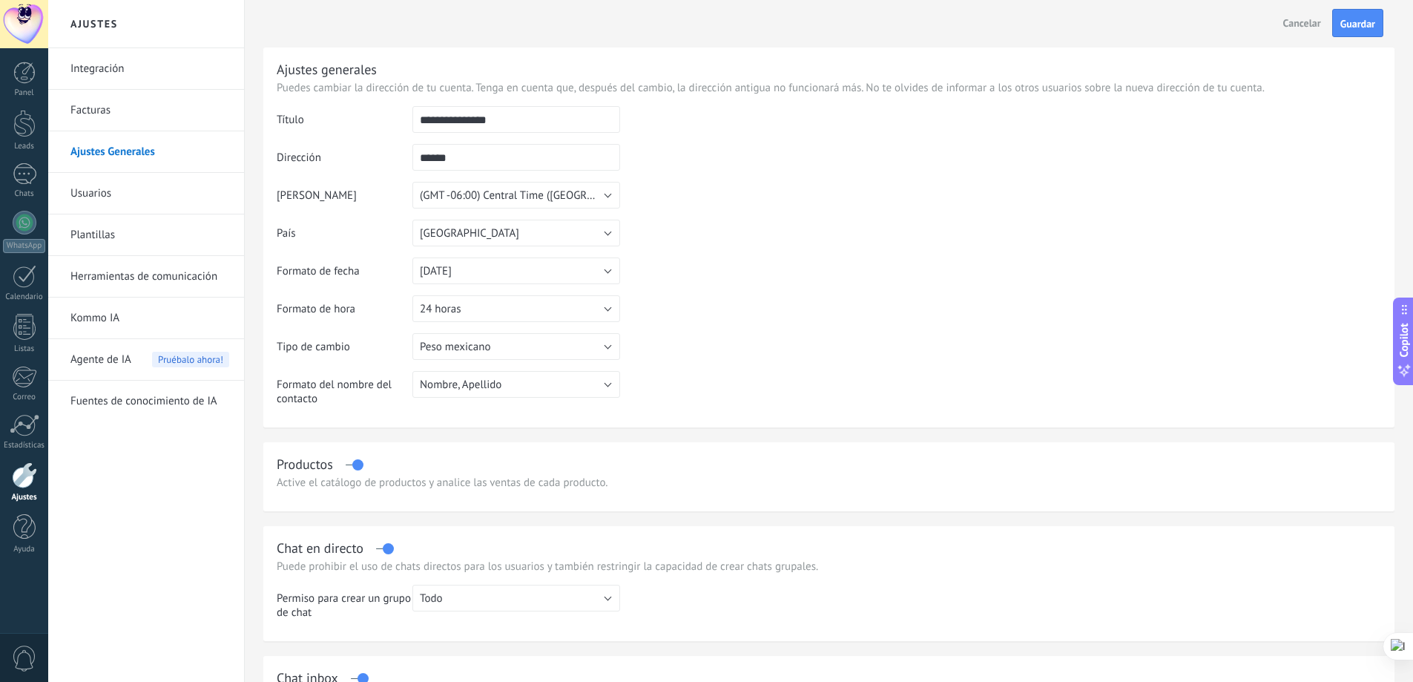
click at [863, 339] on table "**********" at bounding box center [829, 261] width 1104 height 311
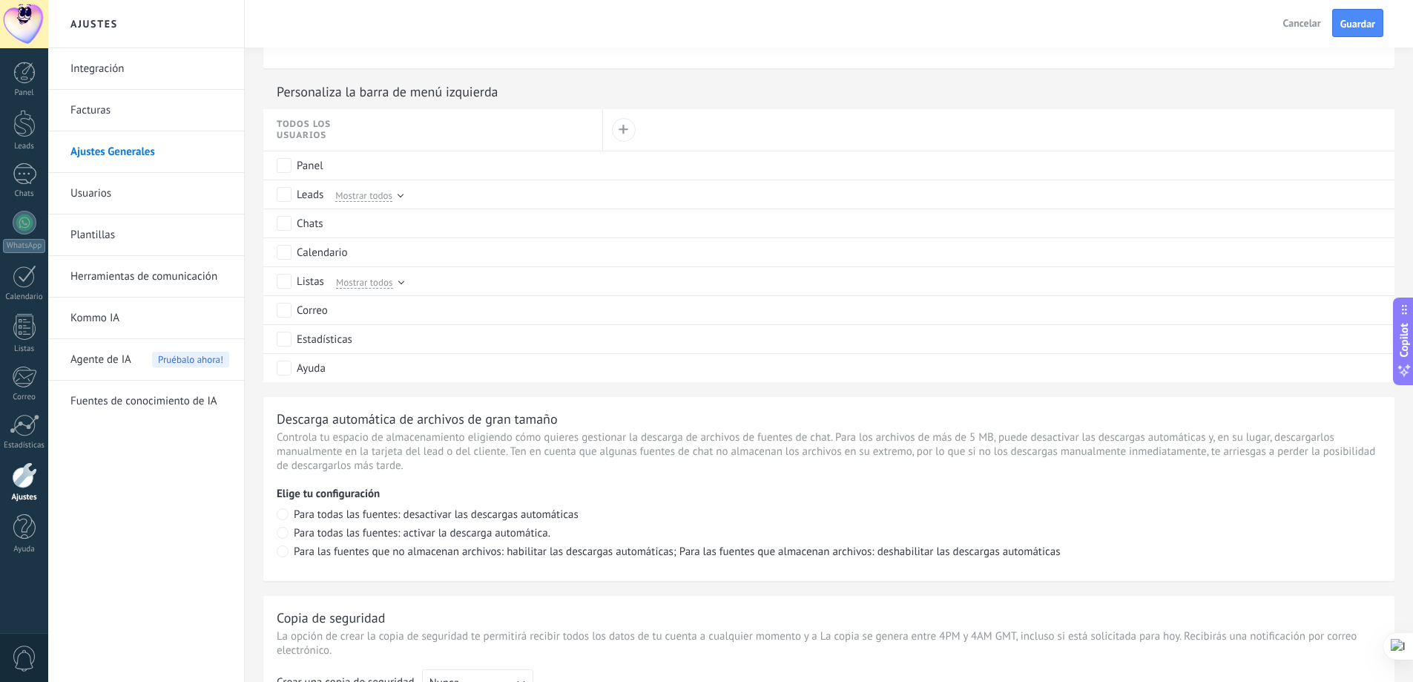
scroll to position [668, 0]
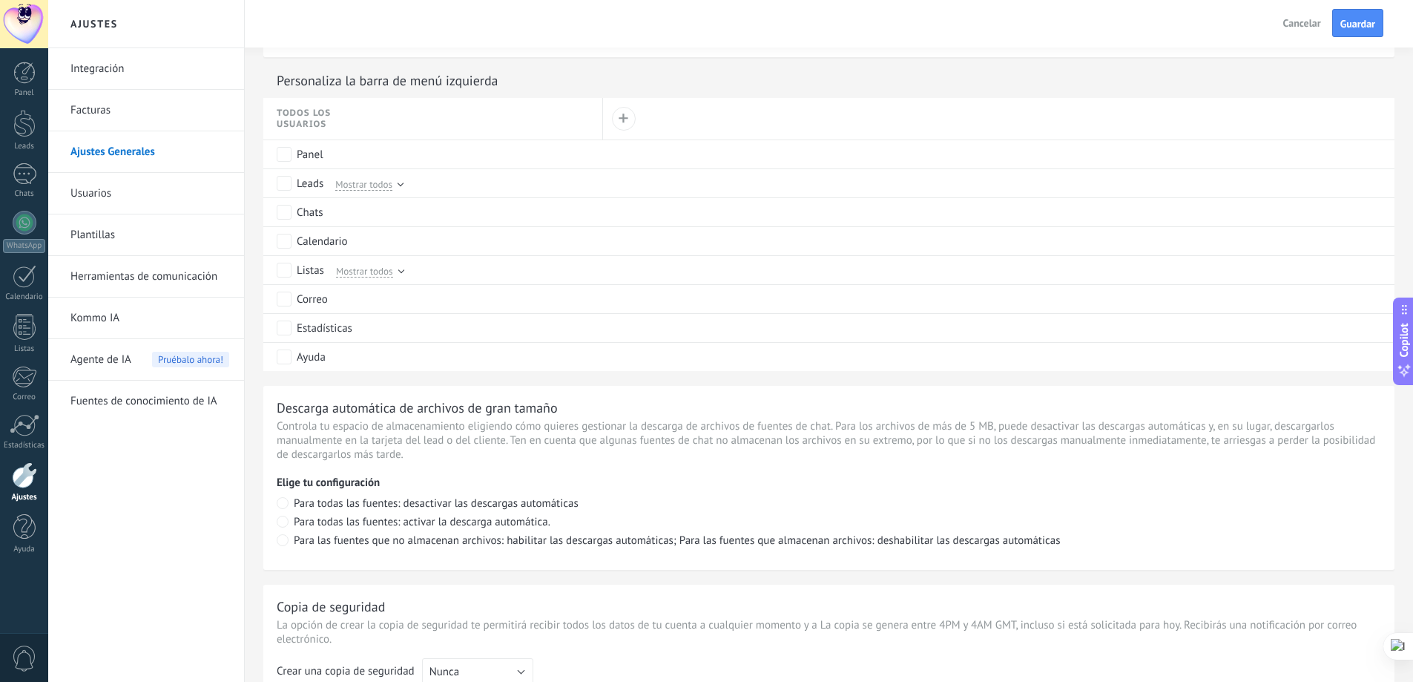
click at [119, 64] on link "Integración" at bounding box center [149, 69] width 159 height 42
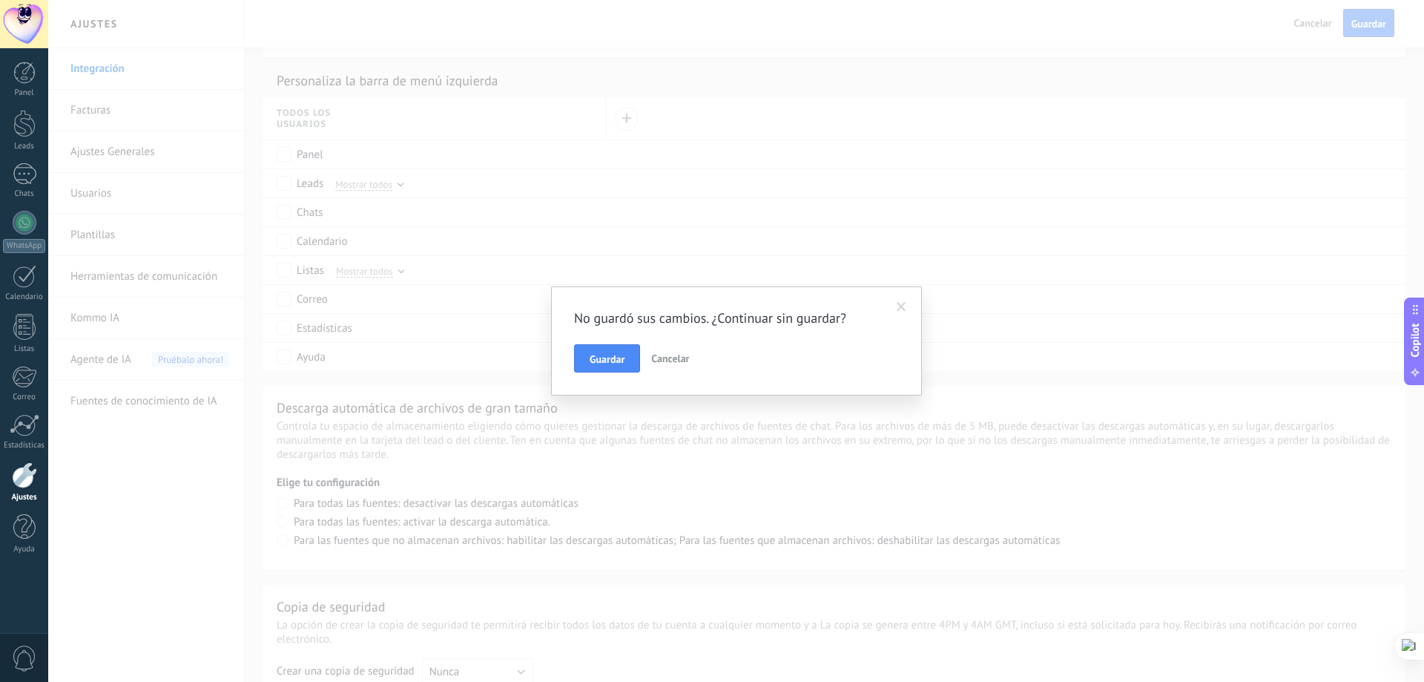
click at [609, 360] on span "Guardar" at bounding box center [607, 359] width 35 height 10
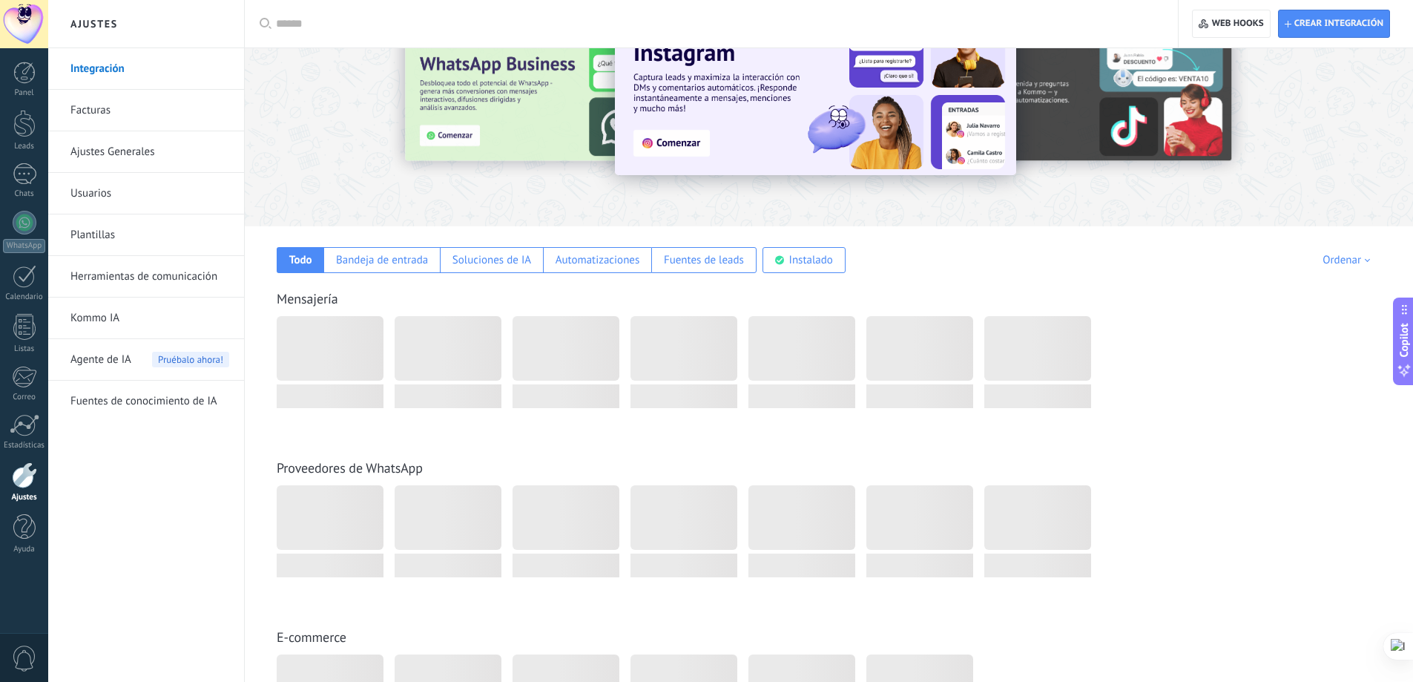
scroll to position [34, 0]
